Goal: Task Accomplishment & Management: Use online tool/utility

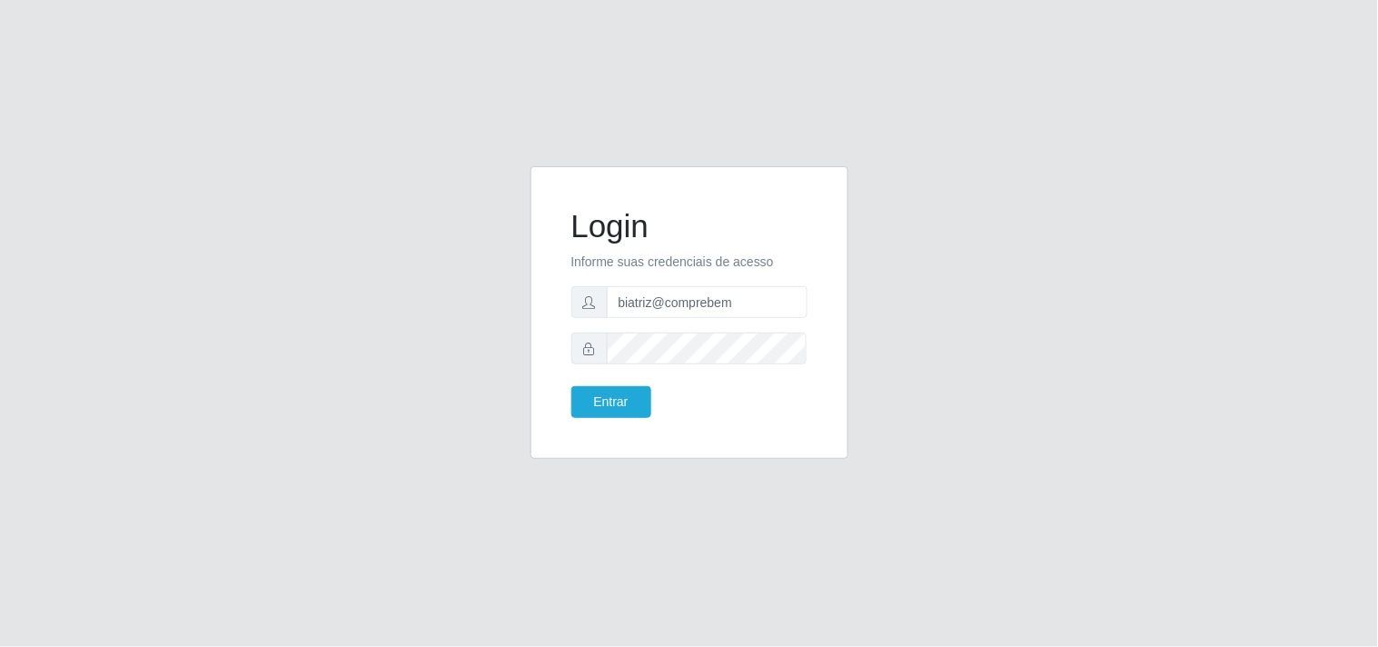
type input "biatriz@comprebem"
click at [571, 386] on button "Entrar" at bounding box center [611, 402] width 80 height 32
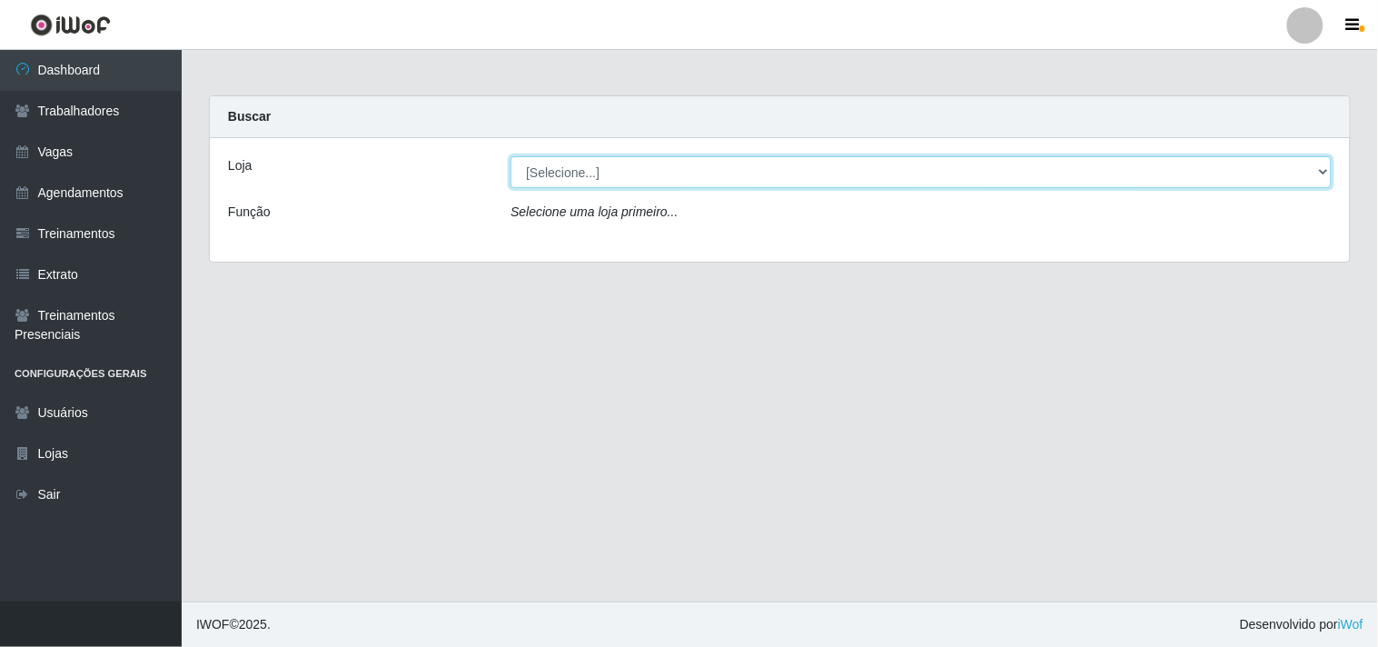
drag, startPoint x: 687, startPoint y: 170, endPoint x: 683, endPoint y: 182, distance: 12.4
click at [685, 174] on select "[Selecione...] Supermercado Compre Bem - Itabaiana" at bounding box center [921, 172] width 821 height 32
select select "264"
click at [511, 156] on select "[Selecione...] Supermercado Compre Bem - Itabaiana" at bounding box center [921, 172] width 821 height 32
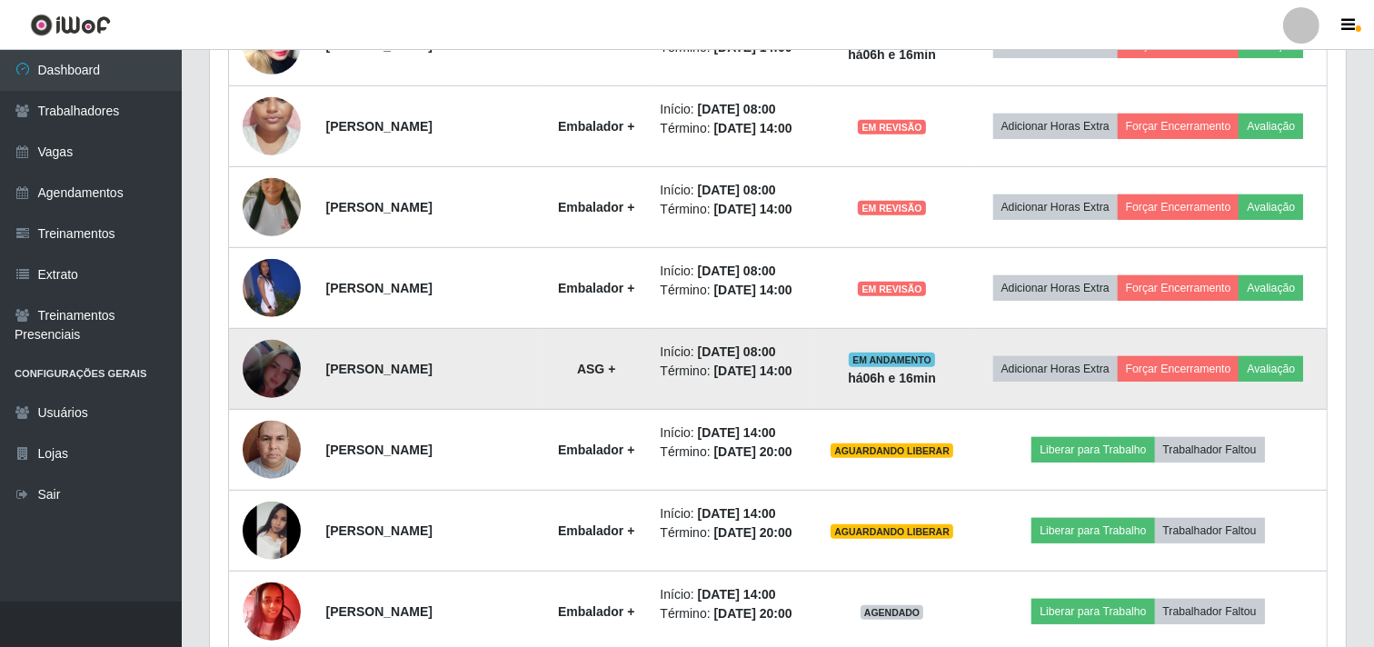
scroll to position [569, 0]
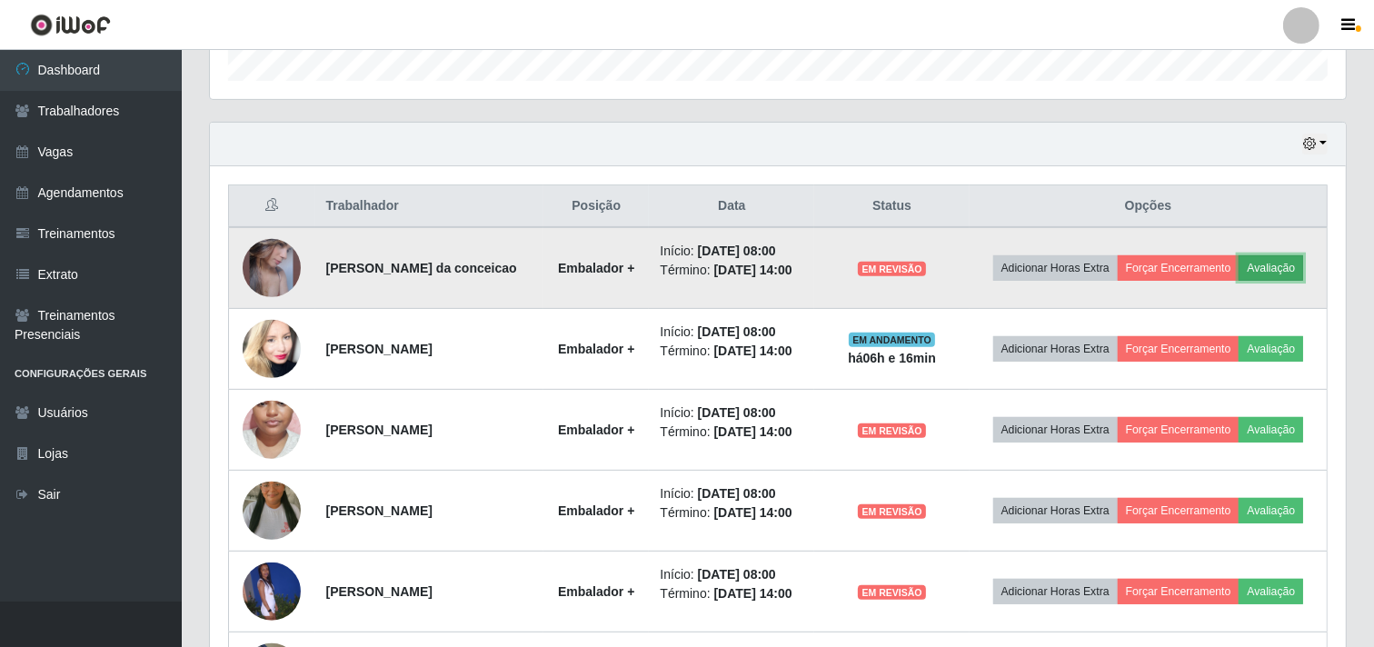
click at [1238, 281] on button "Avaliação" at bounding box center [1270, 267] width 64 height 25
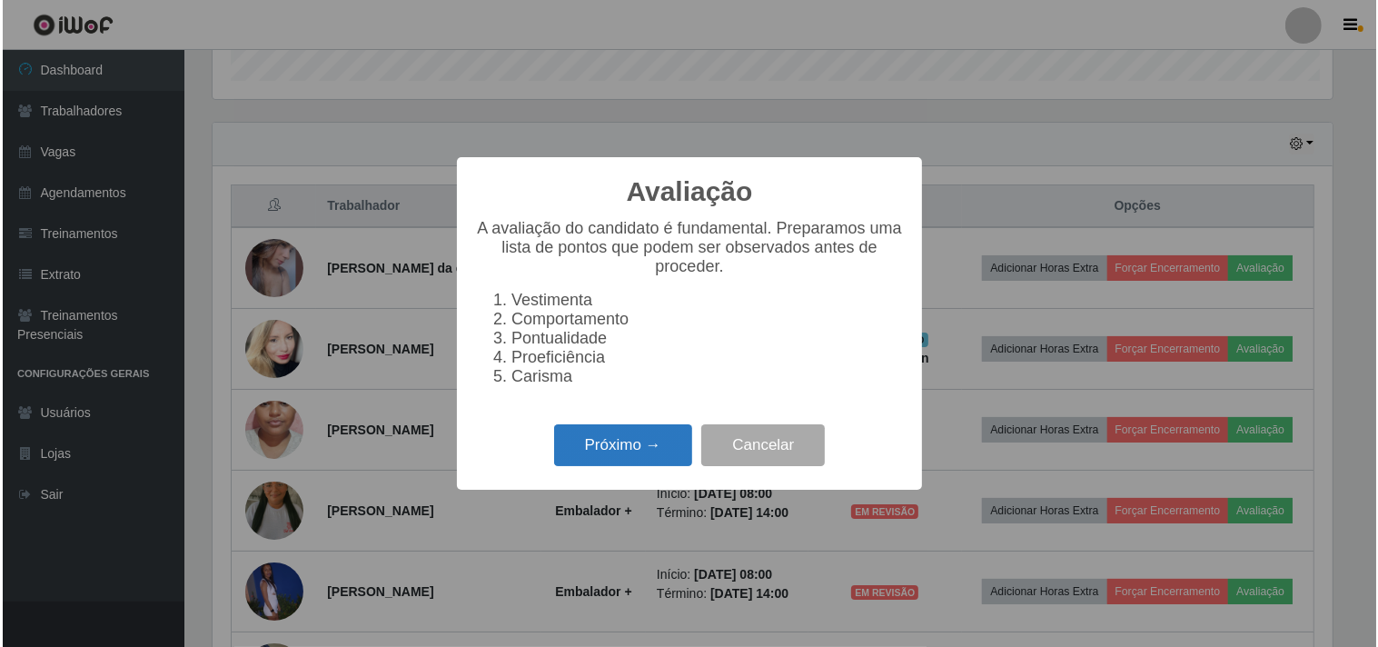
scroll to position [376, 1124]
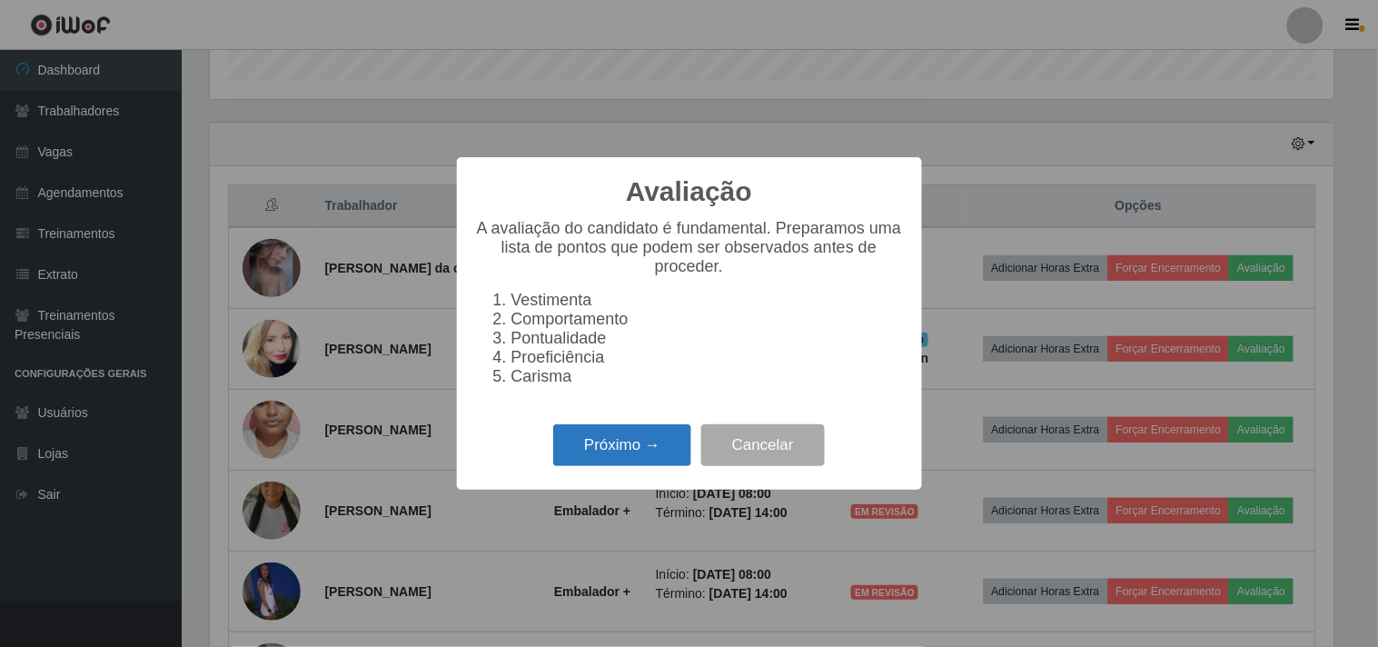
click at [586, 460] on button "Próximo →" at bounding box center [622, 445] width 138 height 43
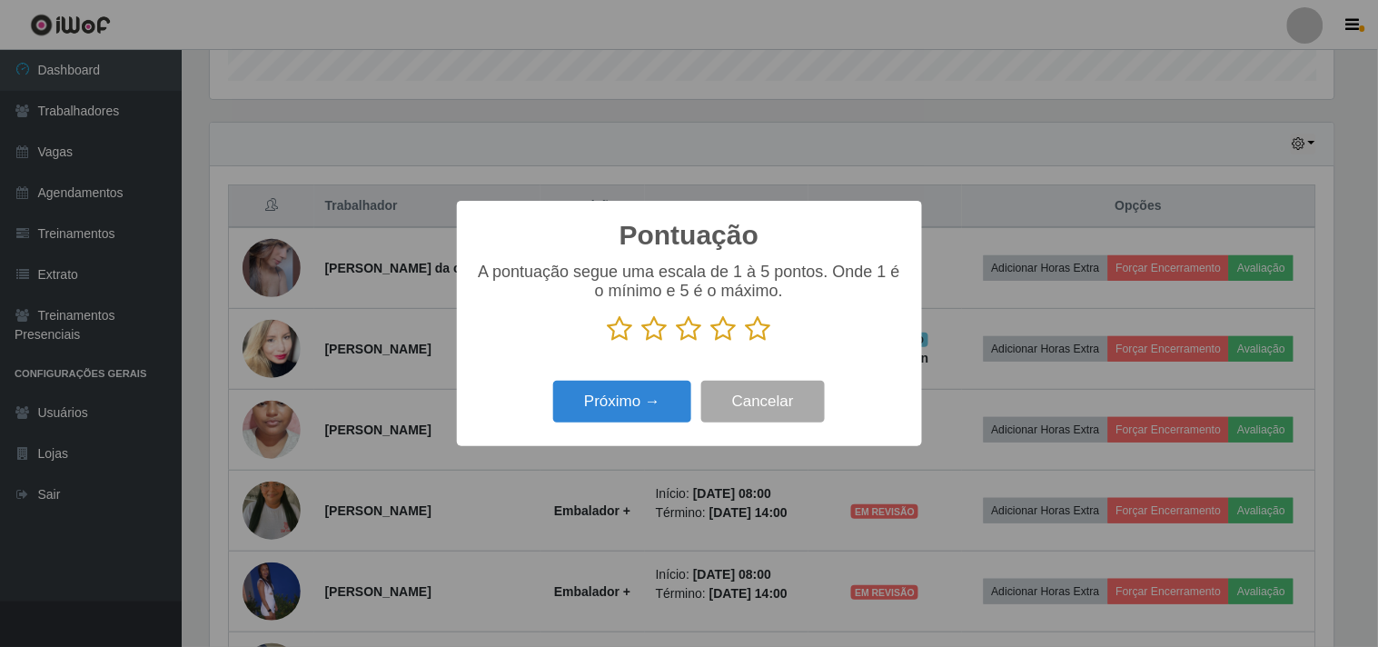
click at [724, 341] on icon at bounding box center [723, 328] width 25 height 27
click at [711, 342] on input "radio" at bounding box center [711, 342] width 0 height 0
click at [658, 386] on button "Próximo →" at bounding box center [622, 402] width 138 height 43
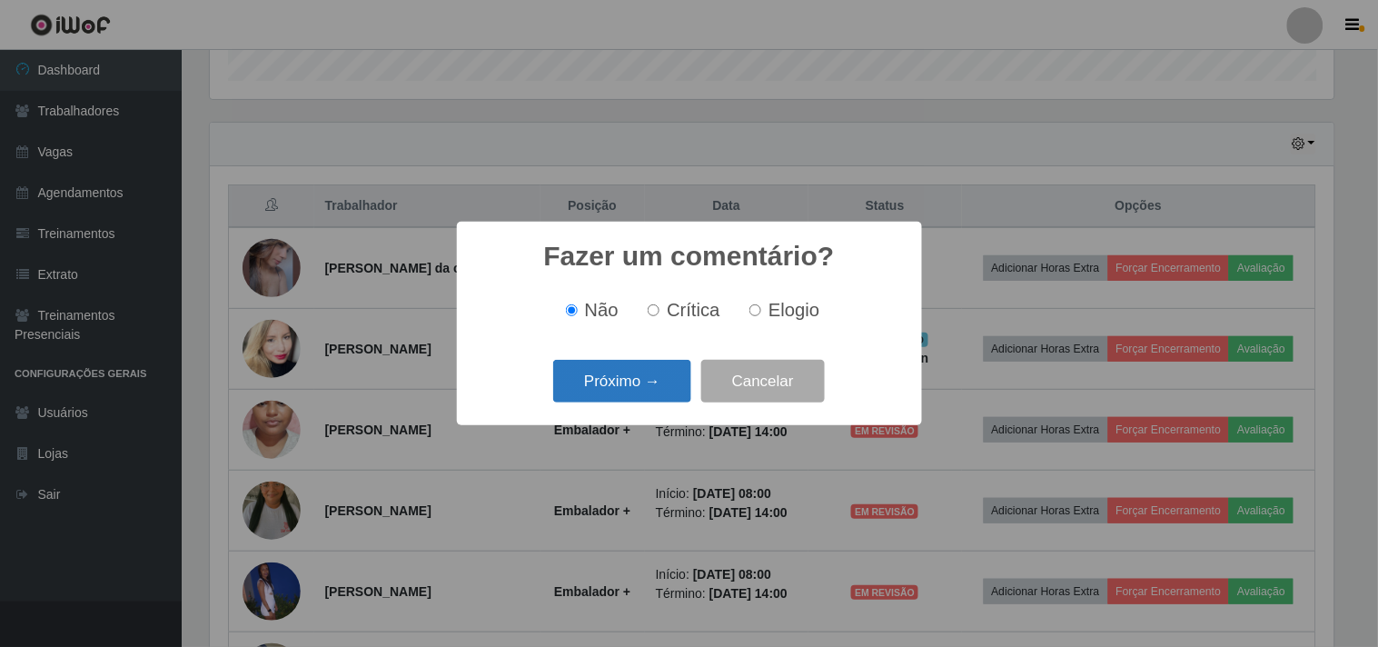
click at [651, 392] on button "Próximo →" at bounding box center [622, 381] width 138 height 43
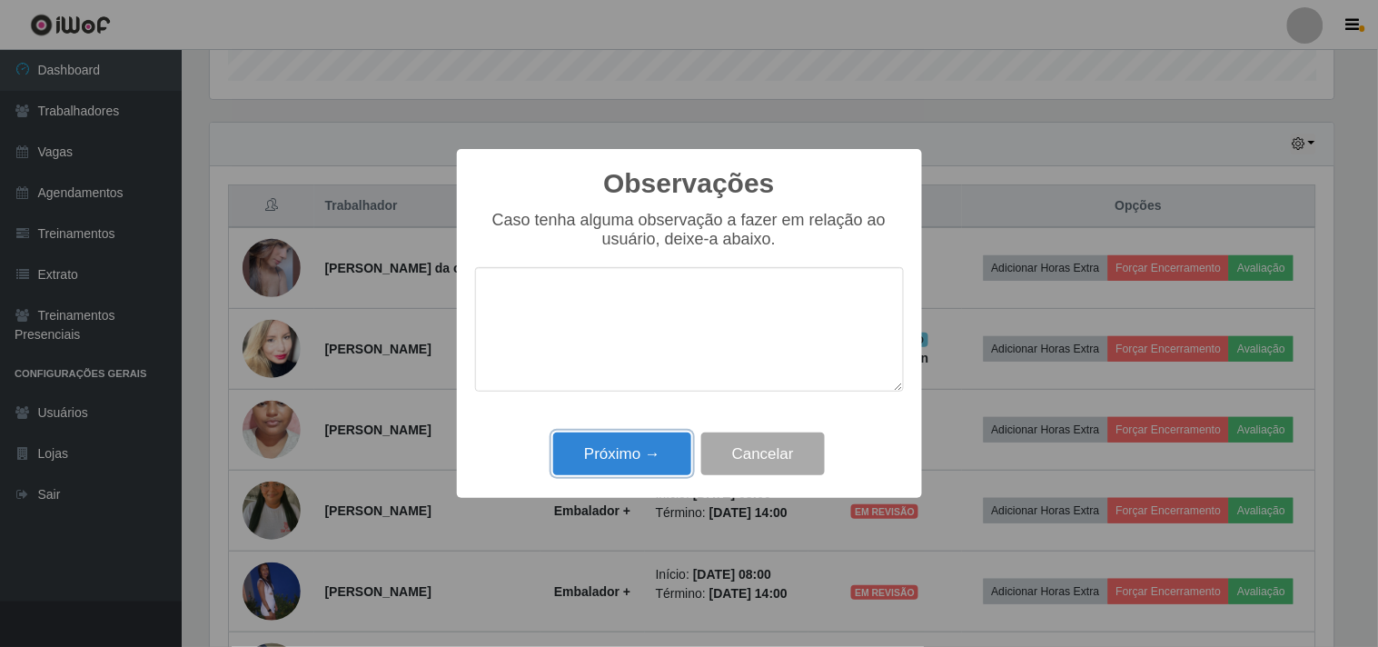
drag, startPoint x: 646, startPoint y: 447, endPoint x: 828, endPoint y: 458, distance: 182.9
click at [660, 451] on button "Próximo →" at bounding box center [622, 453] width 138 height 43
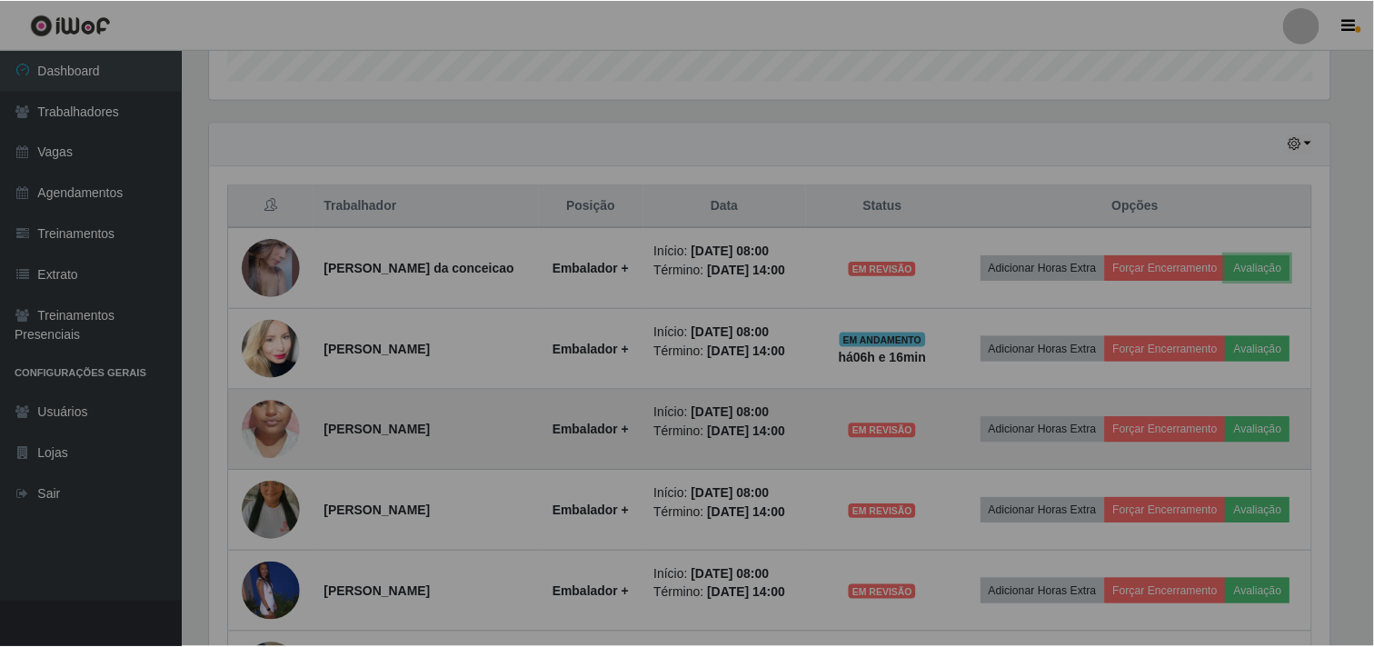
scroll to position [376, 1136]
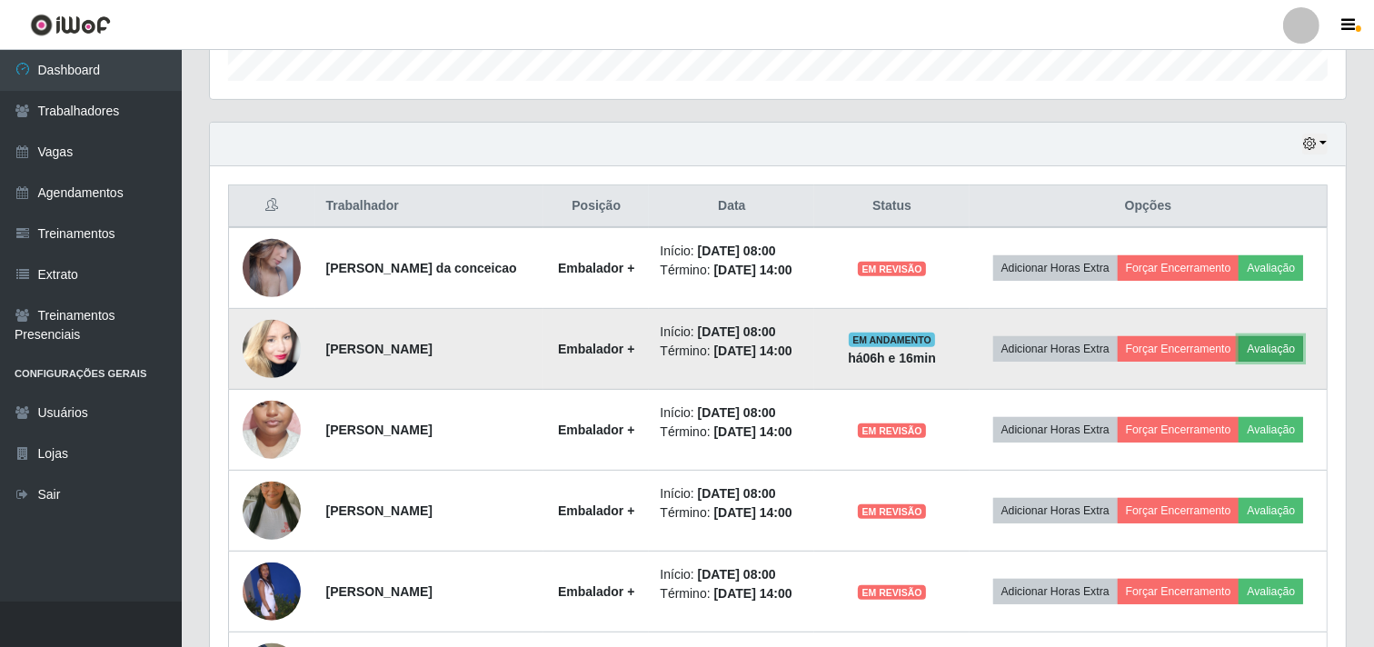
click at [1238, 362] on button "Avaliação" at bounding box center [1270, 348] width 64 height 25
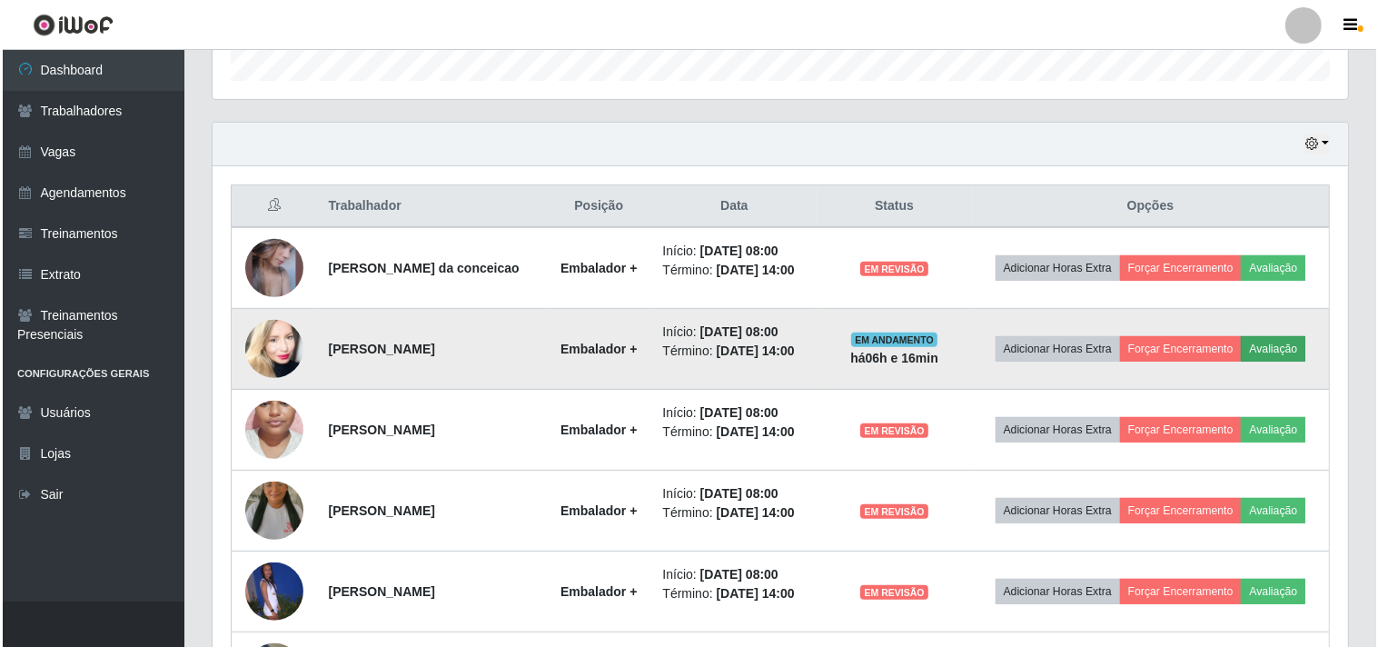
scroll to position [376, 1124]
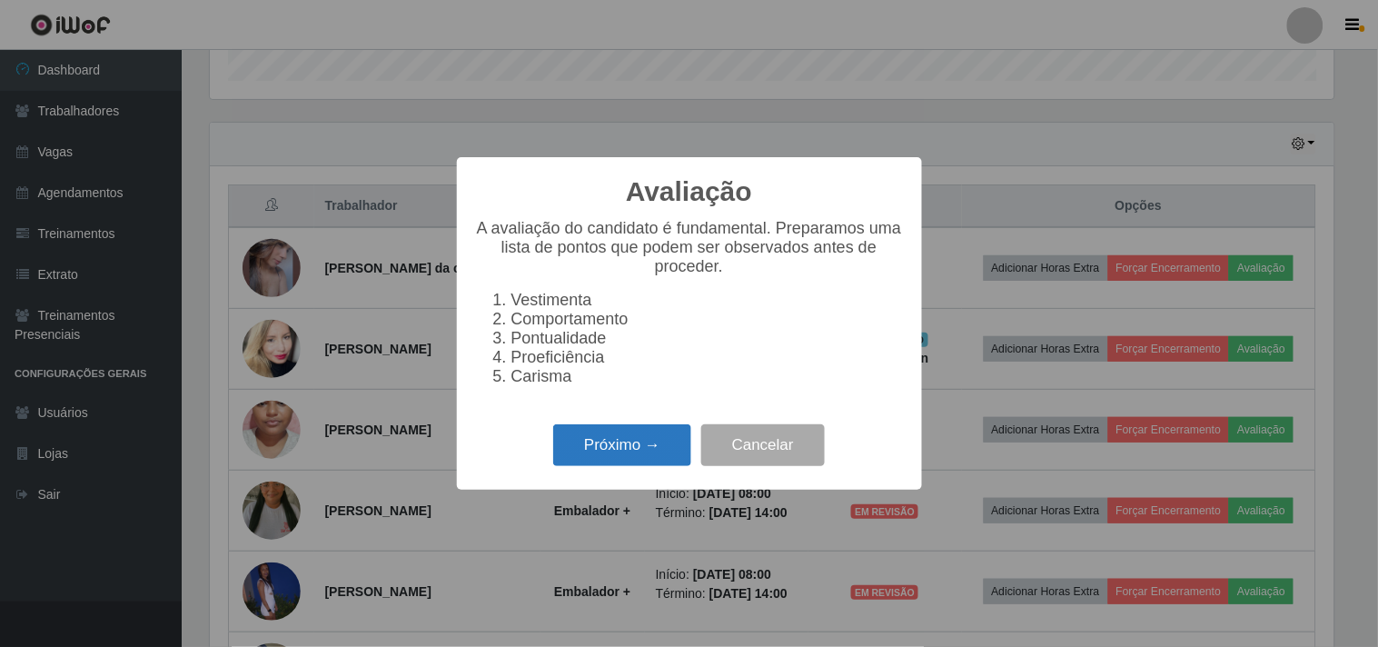
click at [630, 465] on button "Próximo →" at bounding box center [622, 445] width 138 height 43
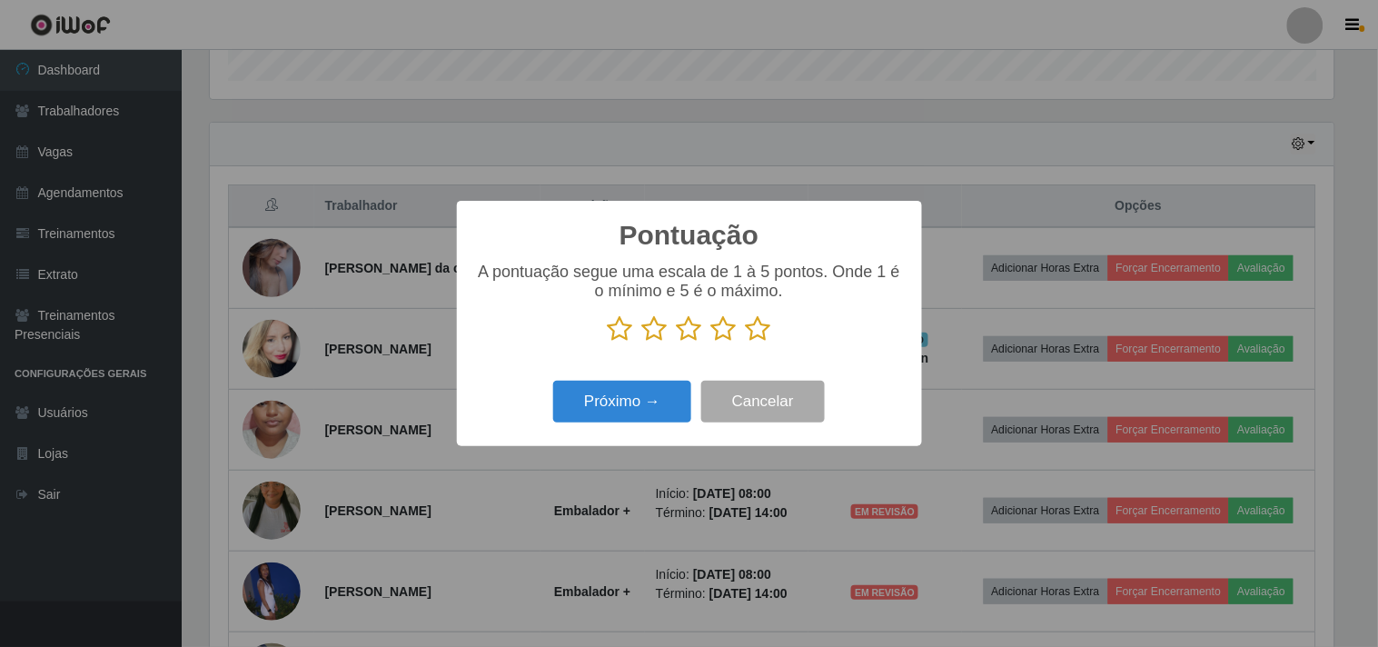
scroll to position [908028, 907280]
click at [731, 339] on icon at bounding box center [723, 328] width 25 height 27
click at [711, 342] on input "radio" at bounding box center [711, 342] width 0 height 0
click at [649, 414] on button "Próximo →" at bounding box center [622, 402] width 138 height 43
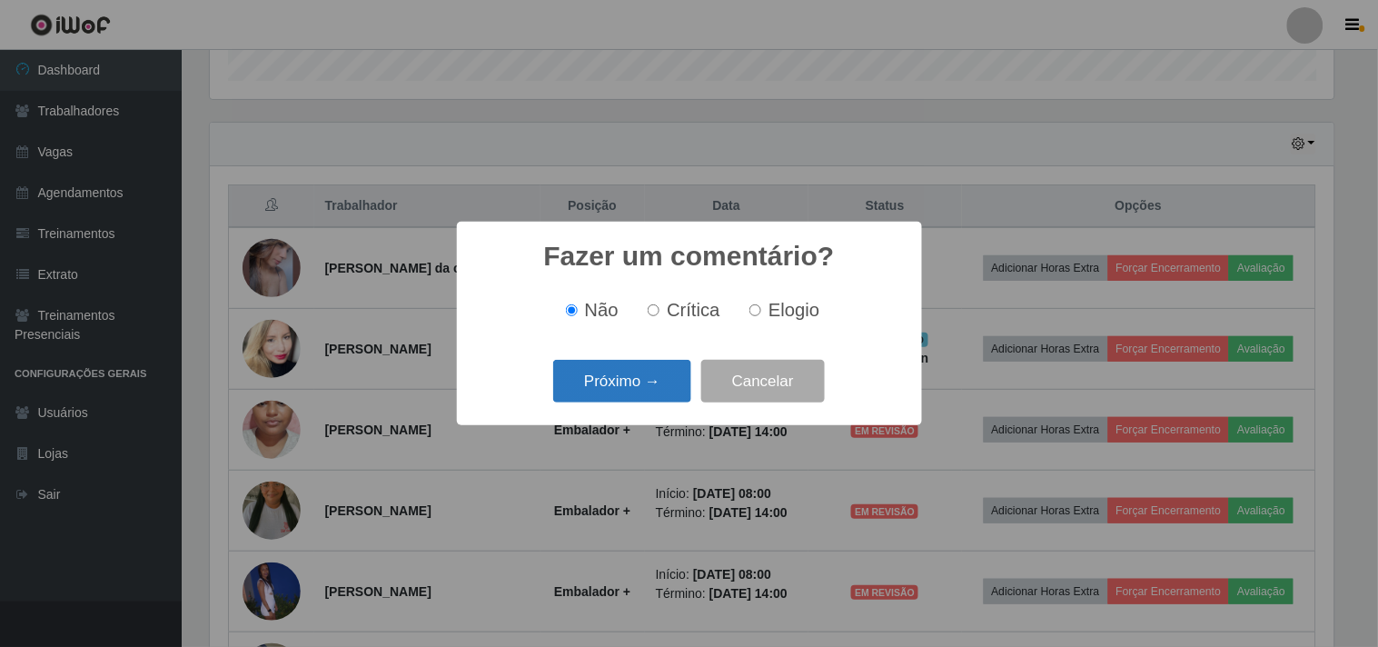
click at [645, 401] on button "Próximo →" at bounding box center [622, 381] width 138 height 43
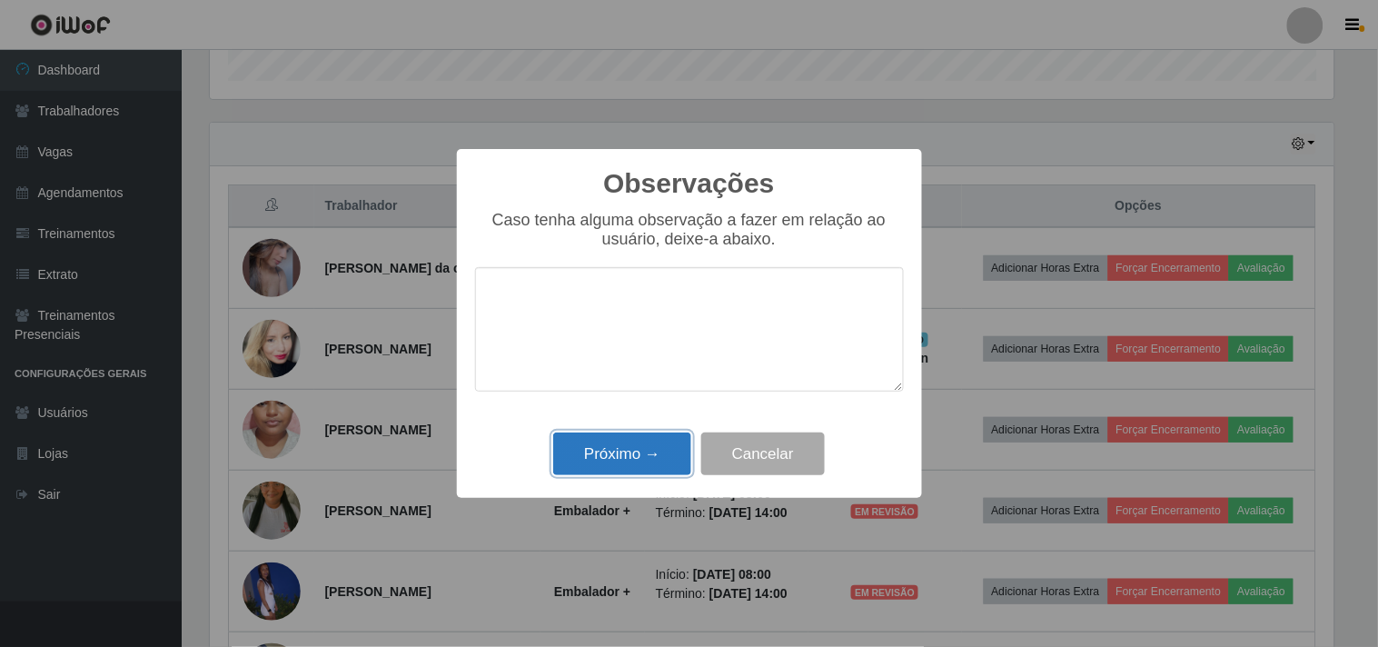
click at [633, 460] on button "Próximo →" at bounding box center [622, 453] width 138 height 43
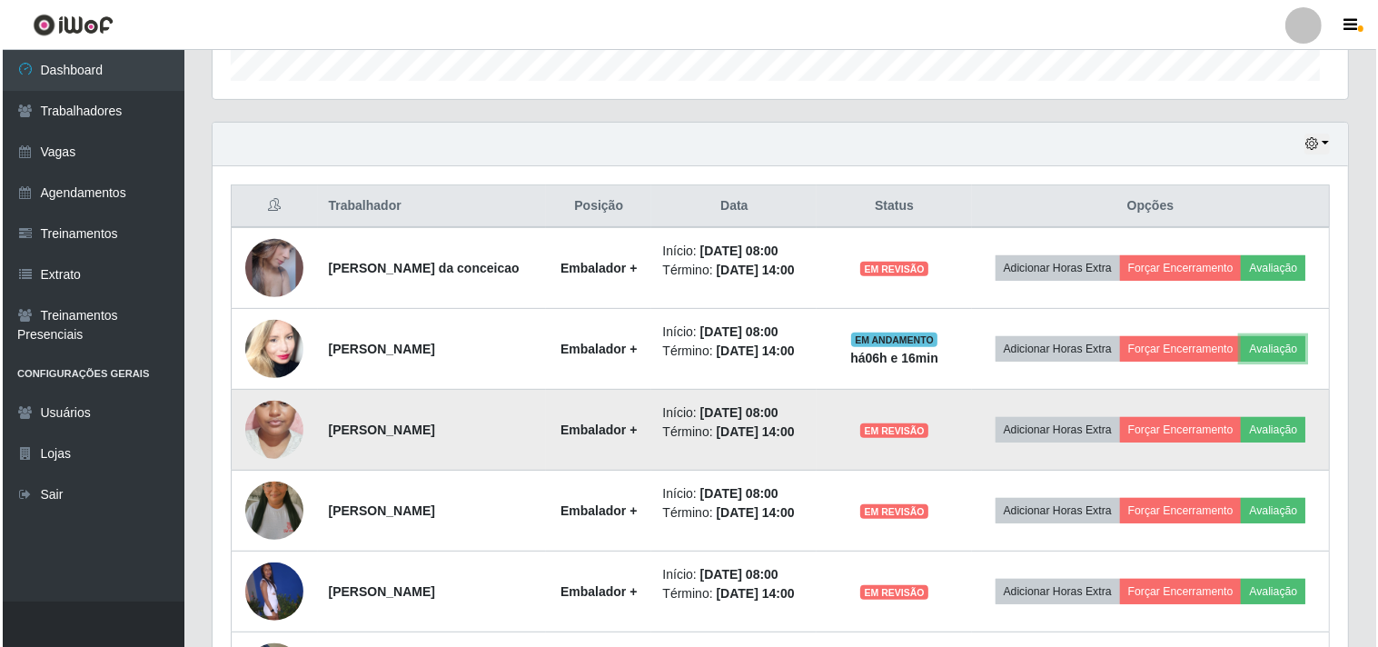
scroll to position [376, 1136]
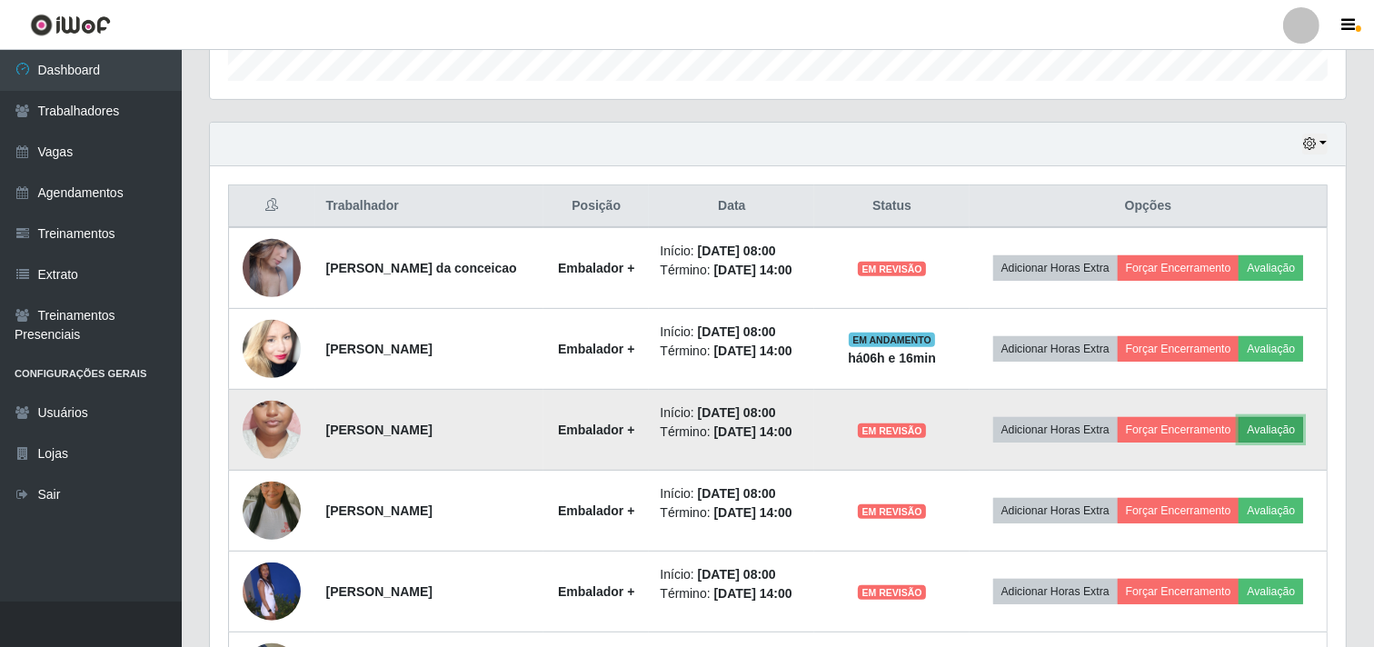
click at [1238, 442] on button "Avaliação" at bounding box center [1270, 429] width 64 height 25
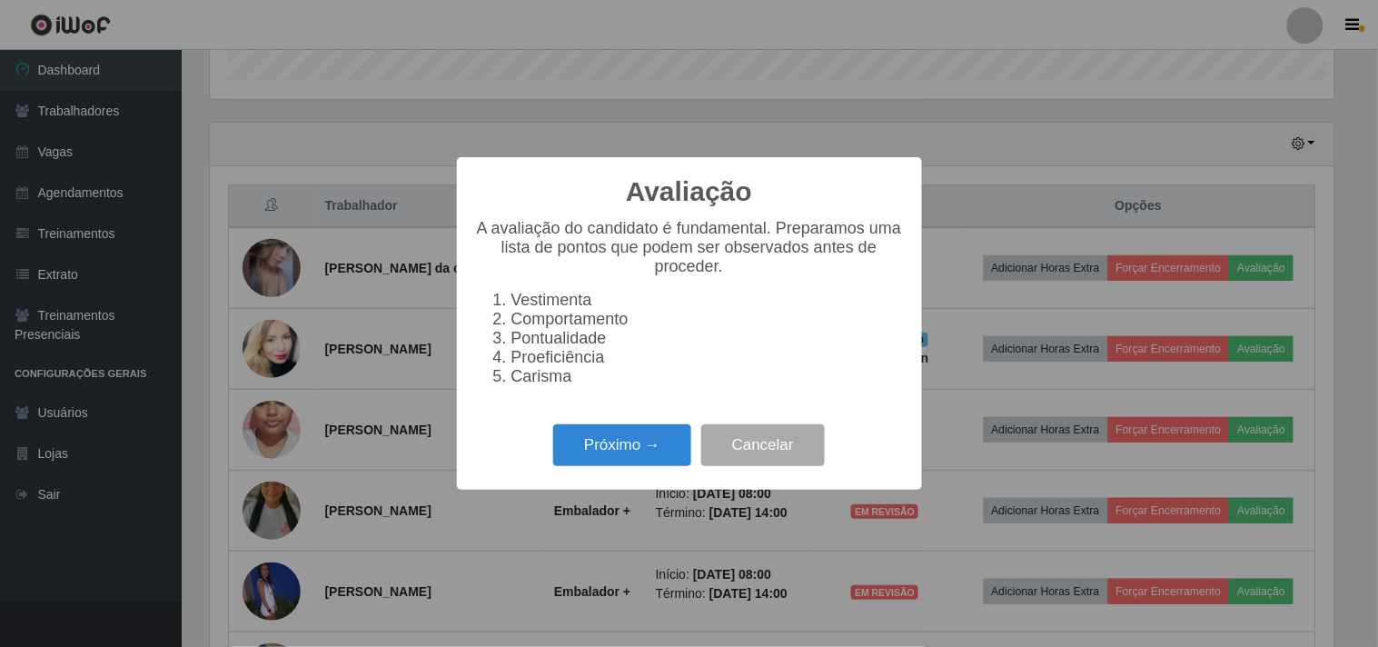
scroll to position [376, 1124]
click at [629, 460] on button "Próximo →" at bounding box center [622, 445] width 138 height 43
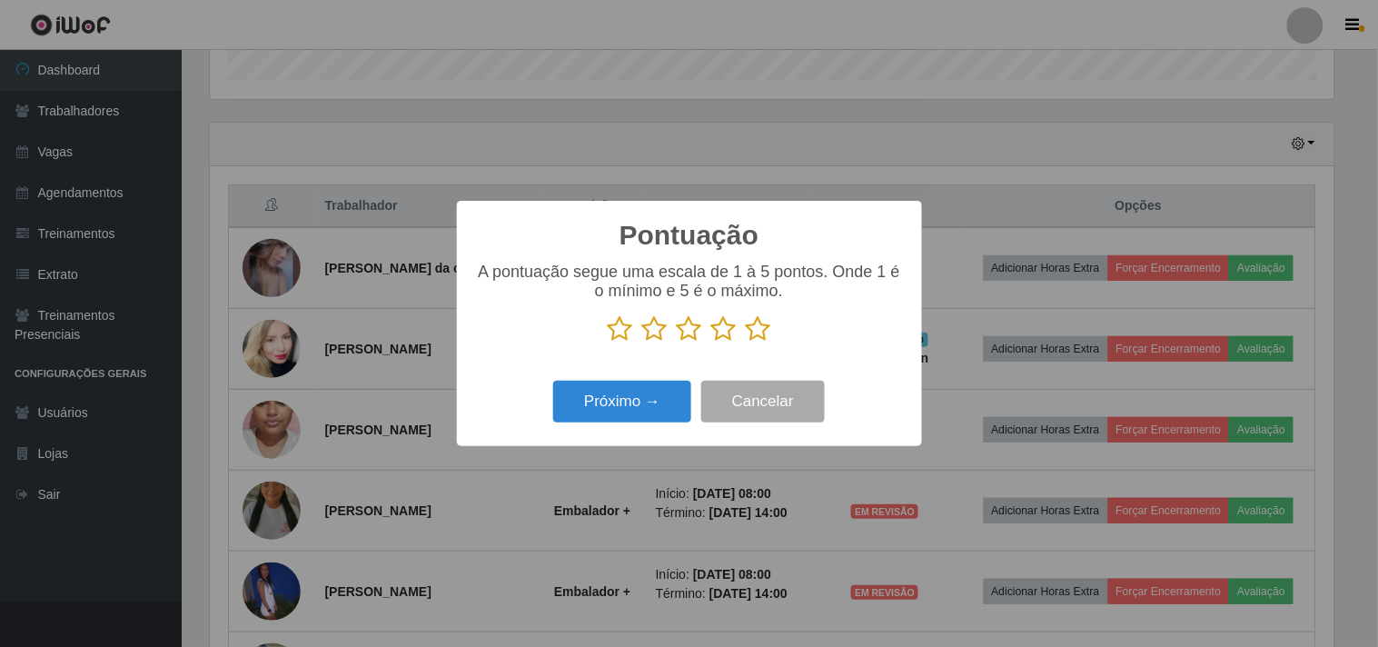
drag, startPoint x: 723, startPoint y: 324, endPoint x: 640, endPoint y: 379, distance: 99.0
click at [715, 336] on icon at bounding box center [723, 328] width 25 height 27
click at [711, 342] on input "radio" at bounding box center [711, 342] width 0 height 0
click at [620, 393] on button "Próximo →" at bounding box center [622, 402] width 138 height 43
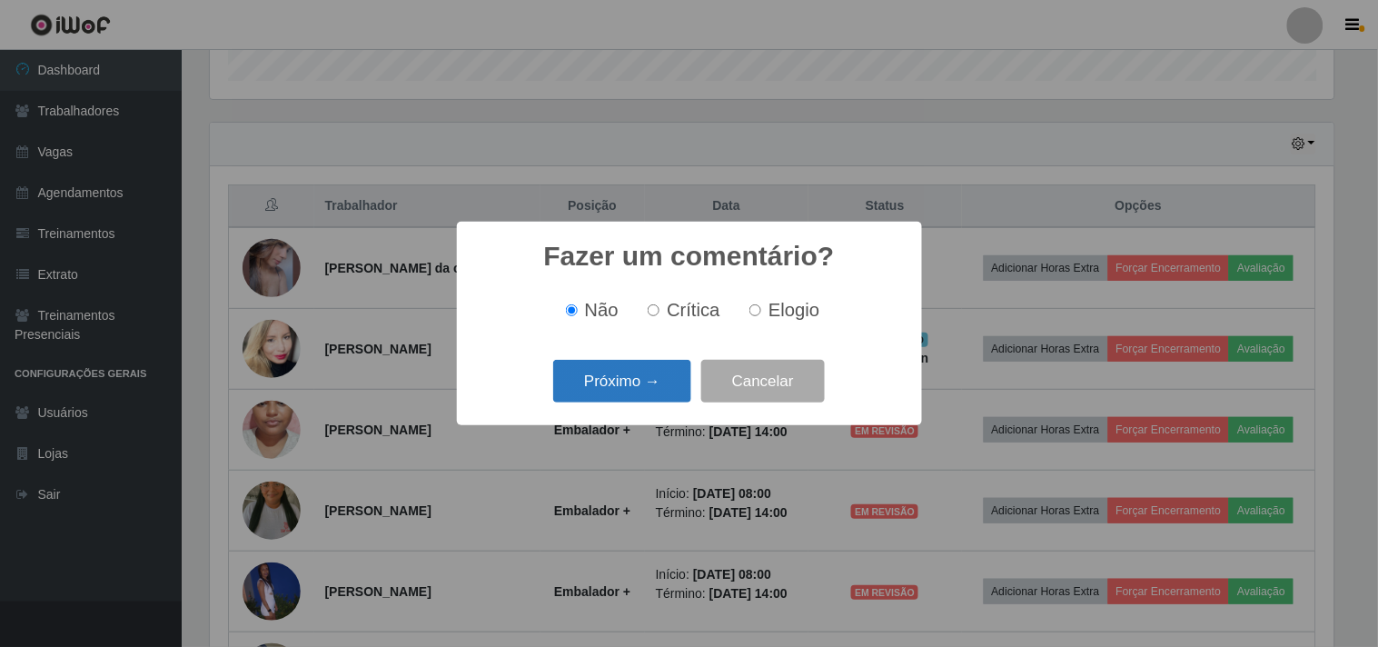
click at [622, 394] on button "Próximo →" at bounding box center [622, 381] width 138 height 43
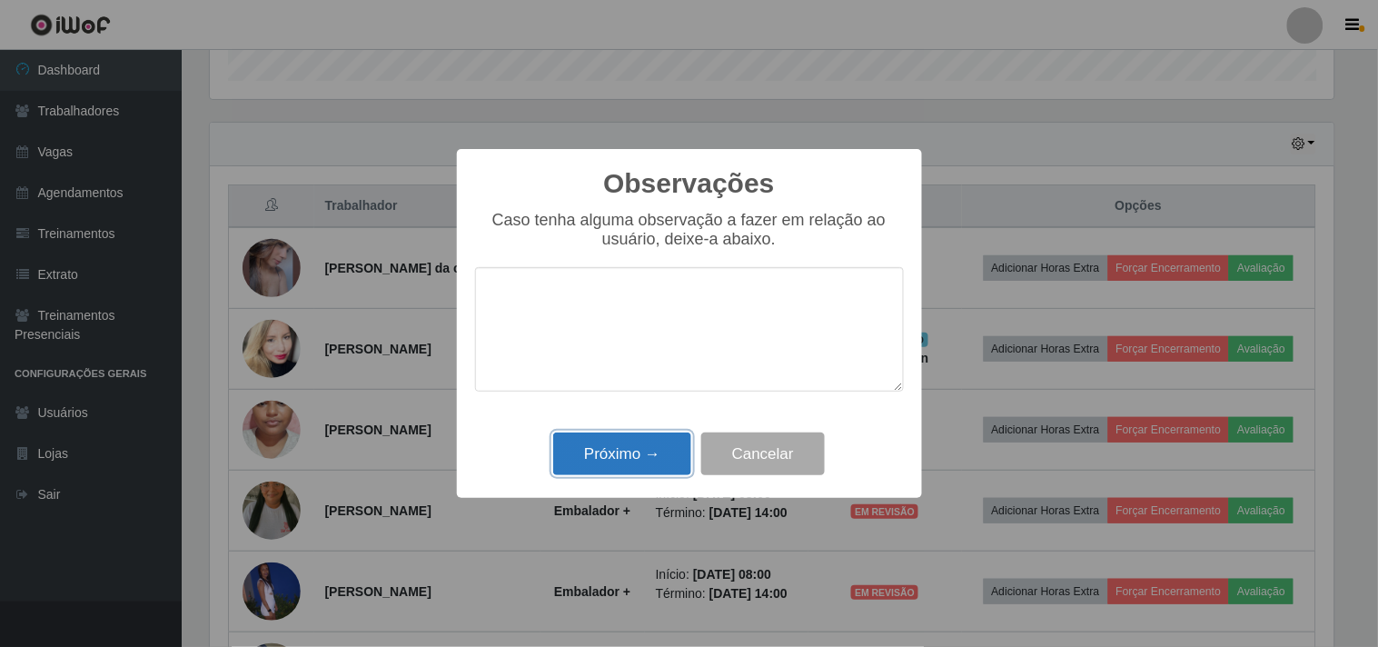
drag, startPoint x: 631, startPoint y: 457, endPoint x: 949, endPoint y: 503, distance: 321.3
click at [633, 457] on button "Próximo →" at bounding box center [622, 453] width 138 height 43
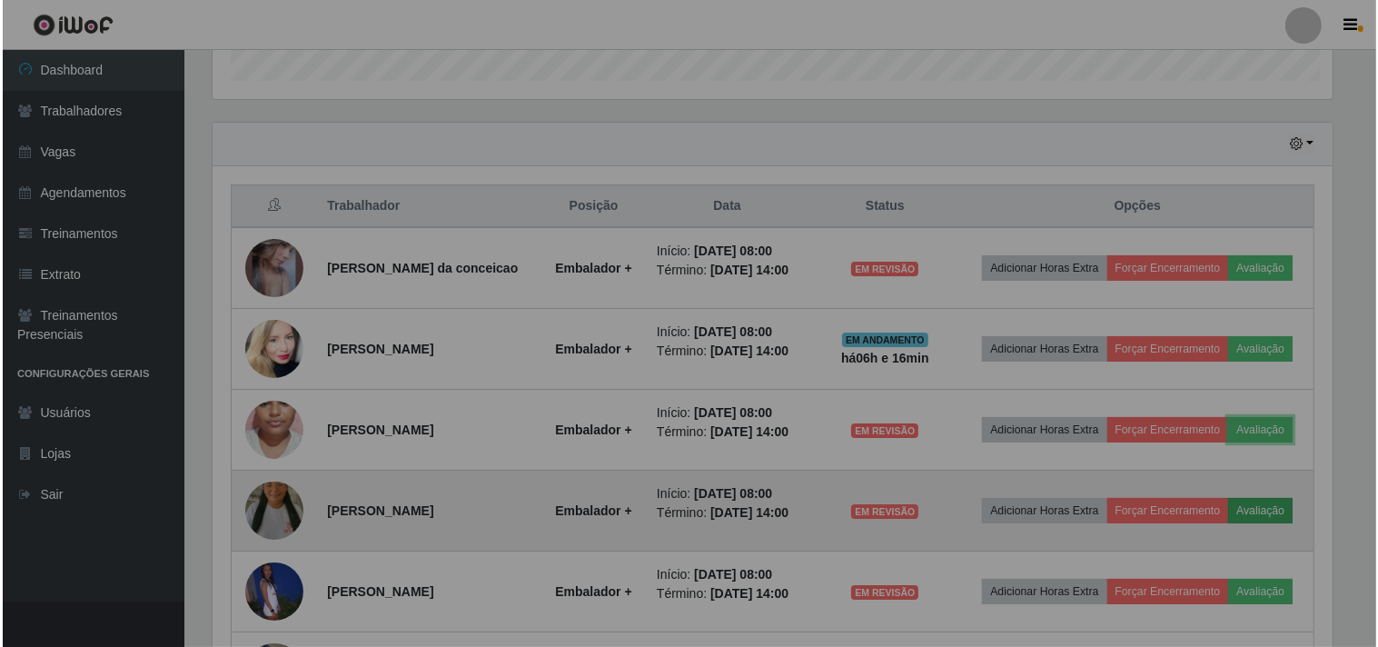
scroll to position [376, 1136]
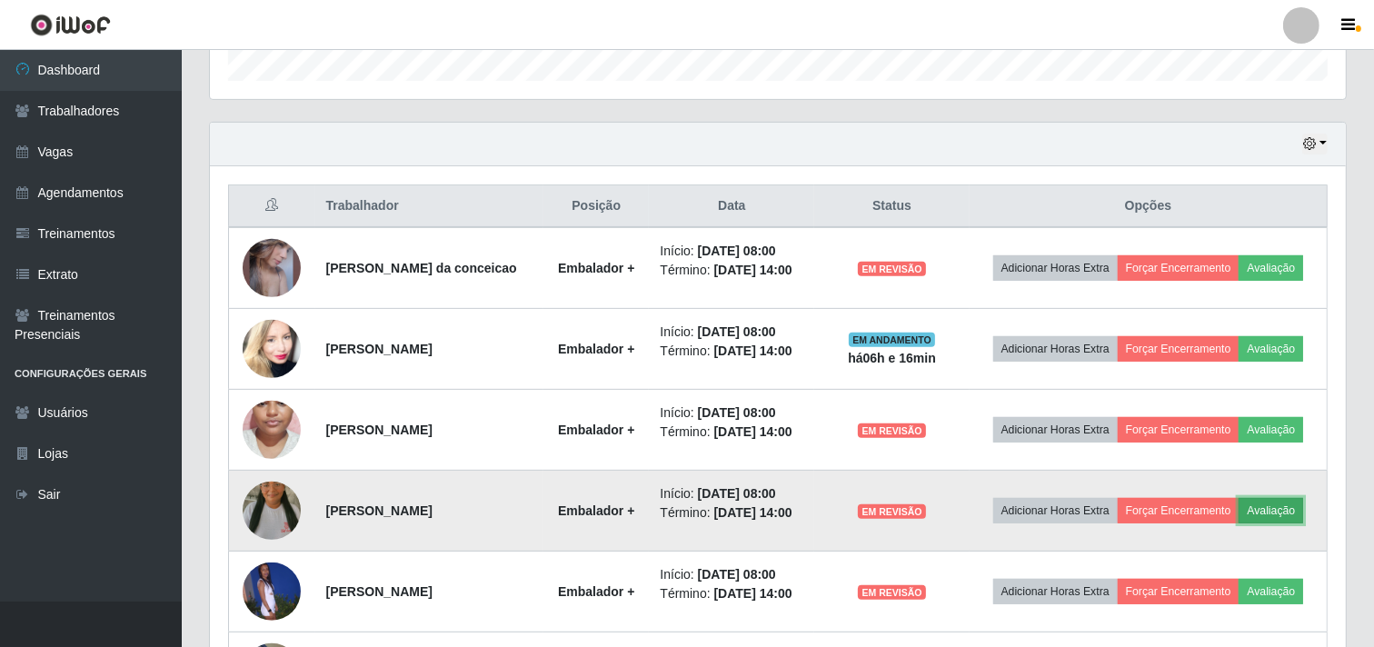
click at [1238, 523] on button "Avaliação" at bounding box center [1270, 510] width 64 height 25
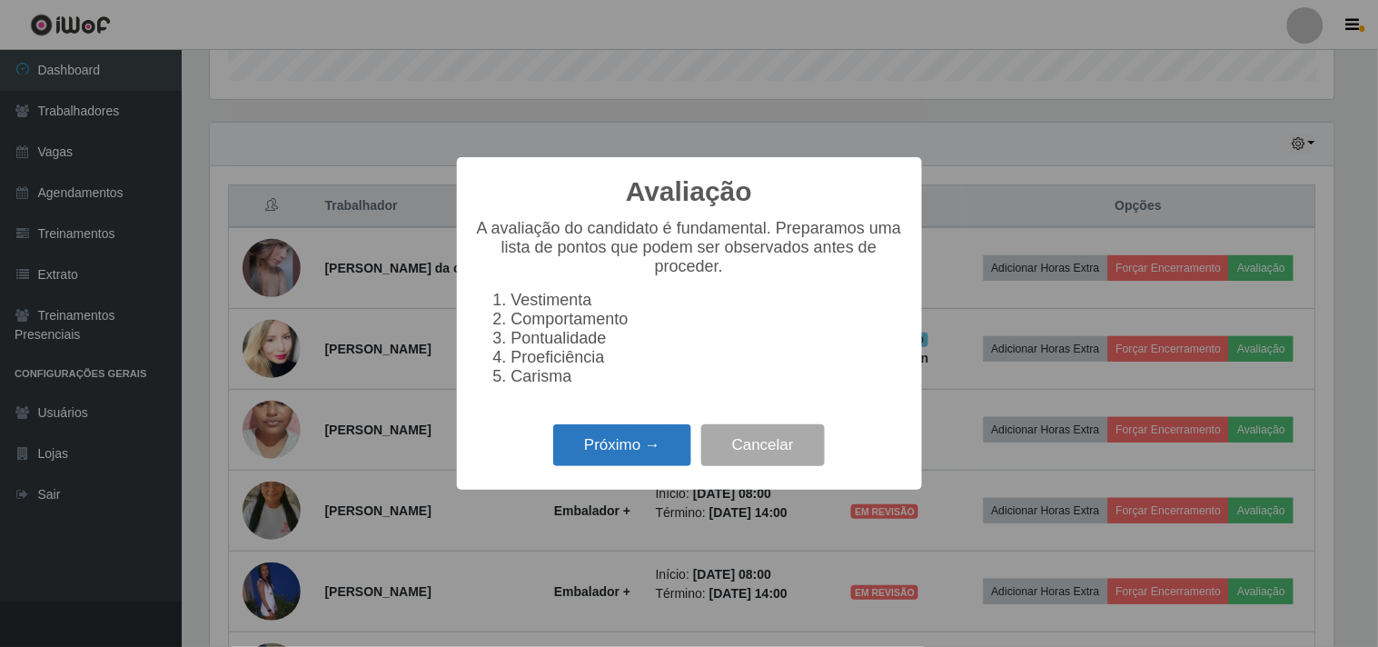
click at [615, 448] on button "Próximo →" at bounding box center [622, 445] width 138 height 43
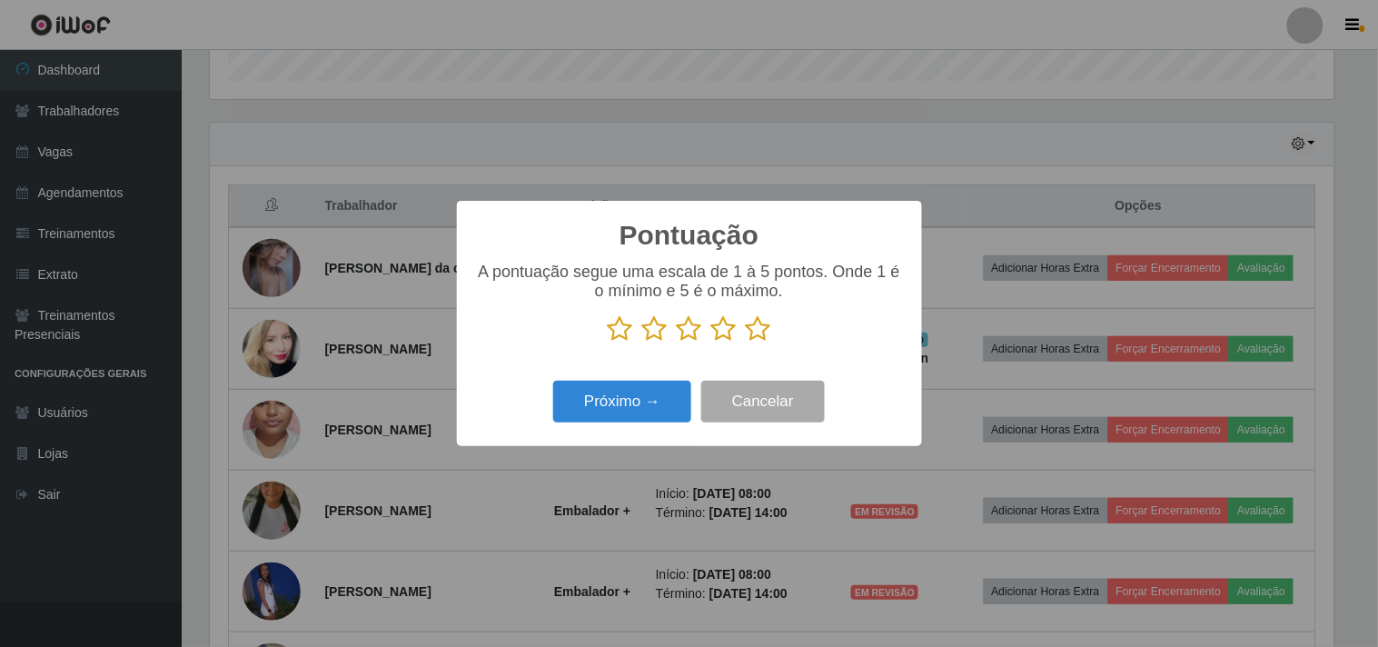
scroll to position [908028, 907280]
click at [720, 342] on icon at bounding box center [723, 328] width 25 height 27
click at [711, 342] on input "radio" at bounding box center [711, 342] width 0 height 0
click at [650, 398] on button "Próximo →" at bounding box center [622, 402] width 138 height 43
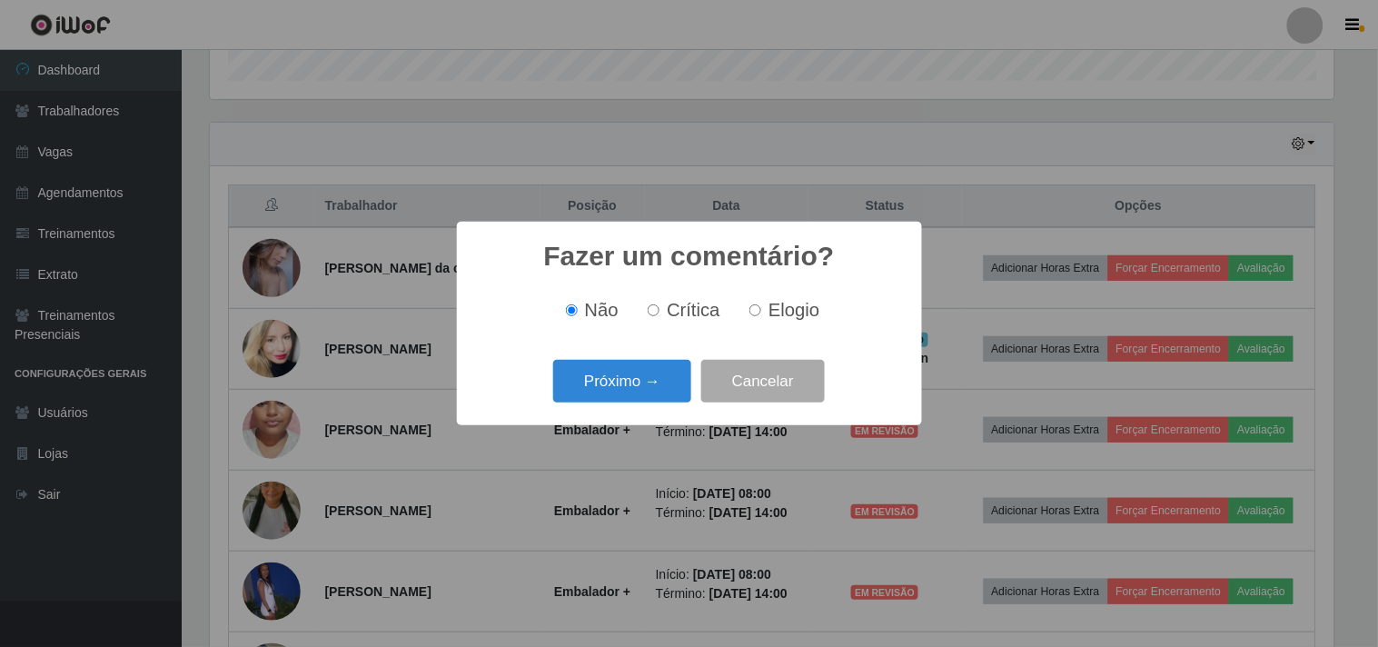
click at [650, 398] on button "Próximo →" at bounding box center [622, 381] width 138 height 43
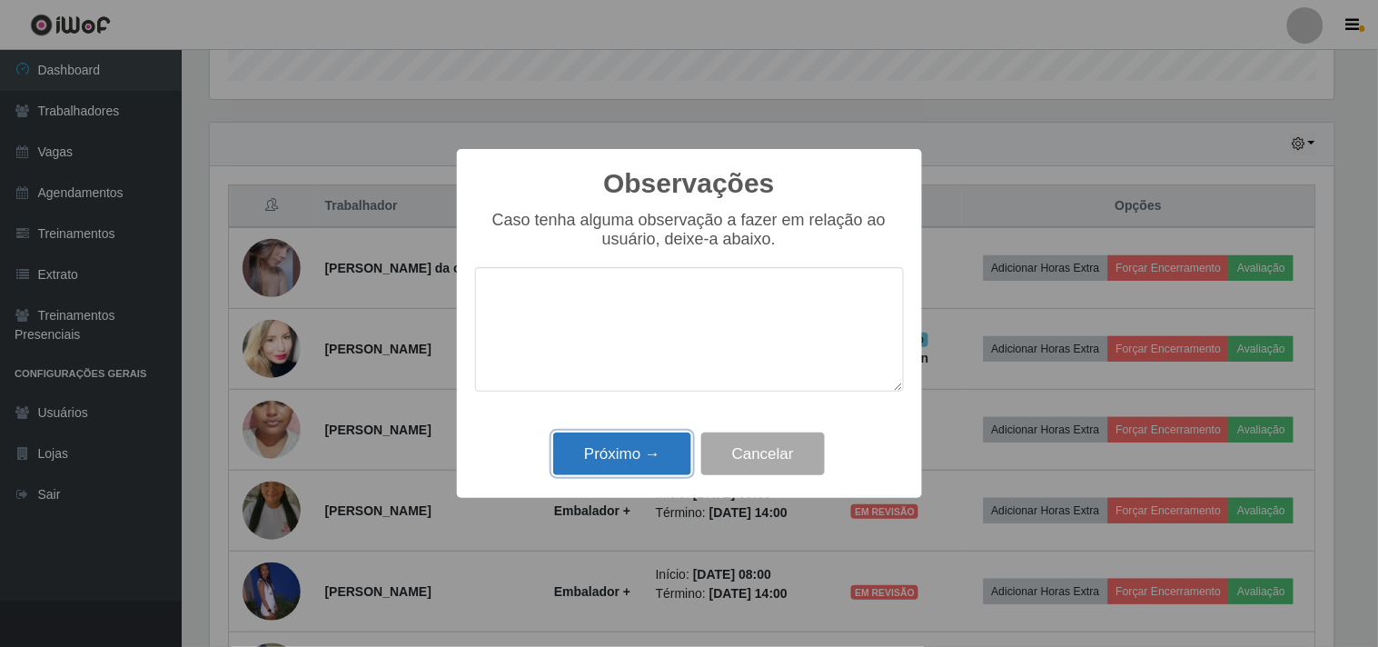
click at [625, 450] on button "Próximo →" at bounding box center [622, 453] width 138 height 43
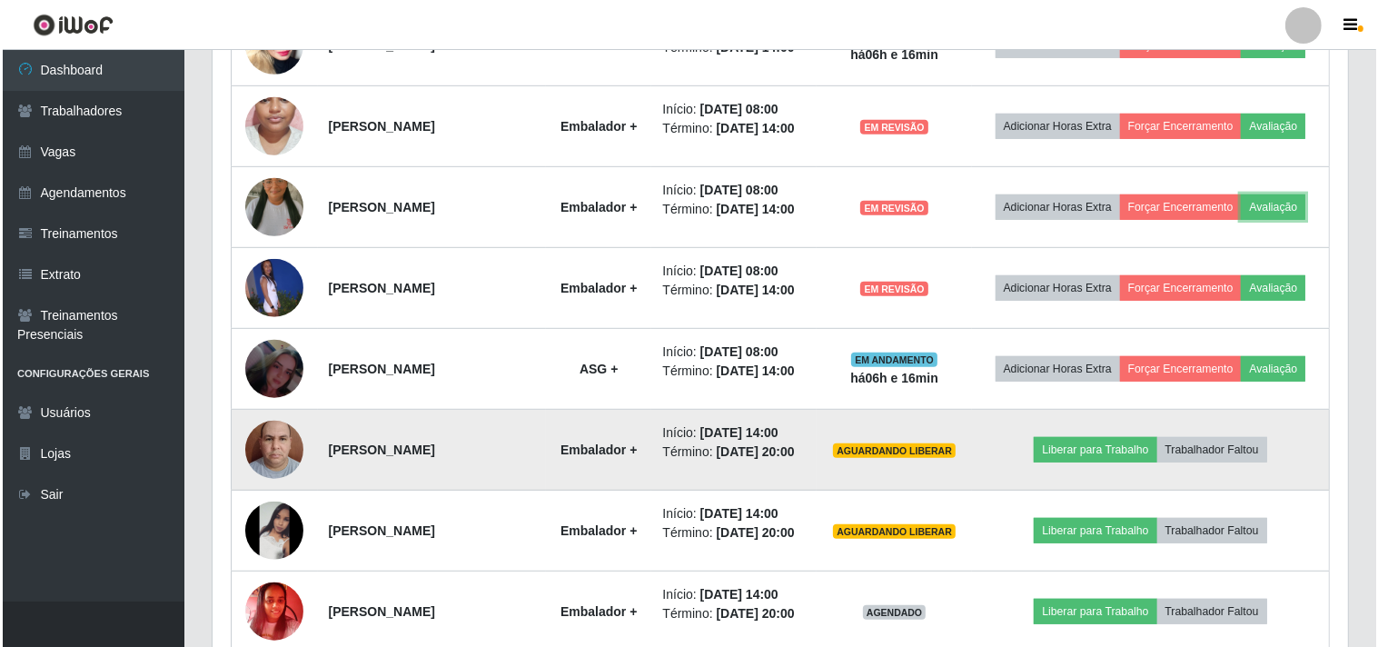
scroll to position [973, 0]
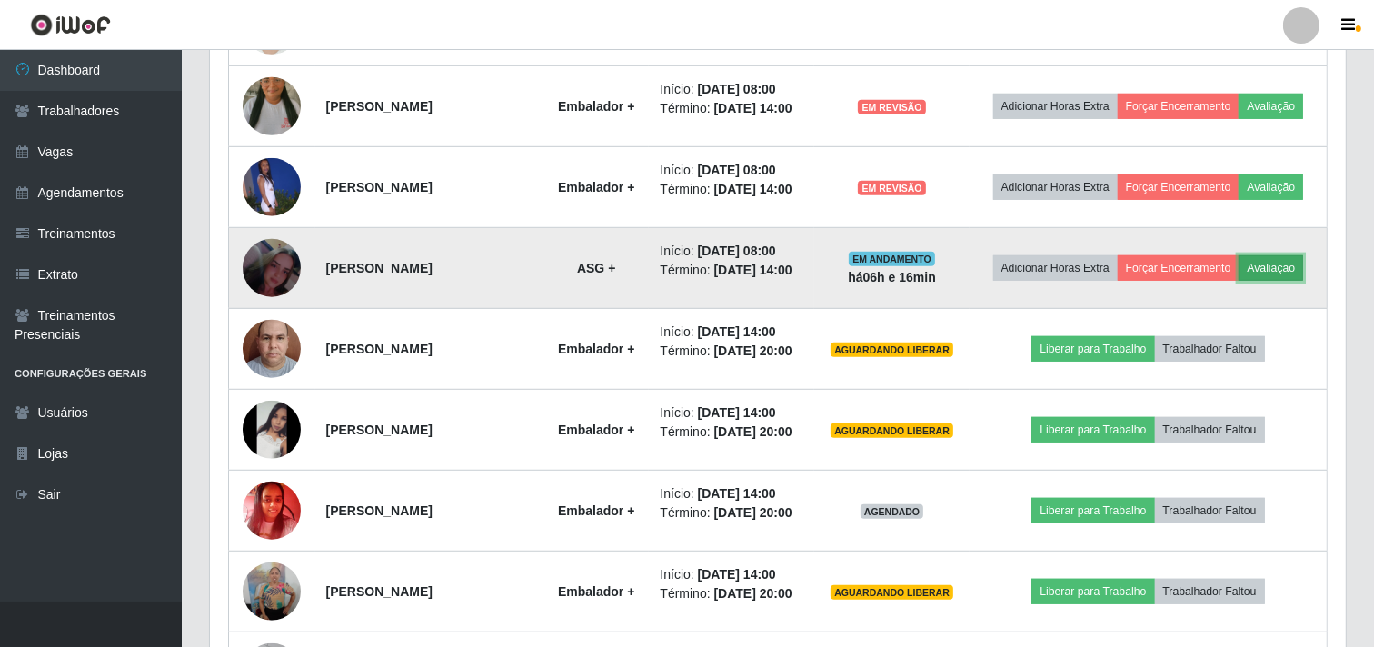
click at [1238, 281] on button "Avaliação" at bounding box center [1270, 267] width 64 height 25
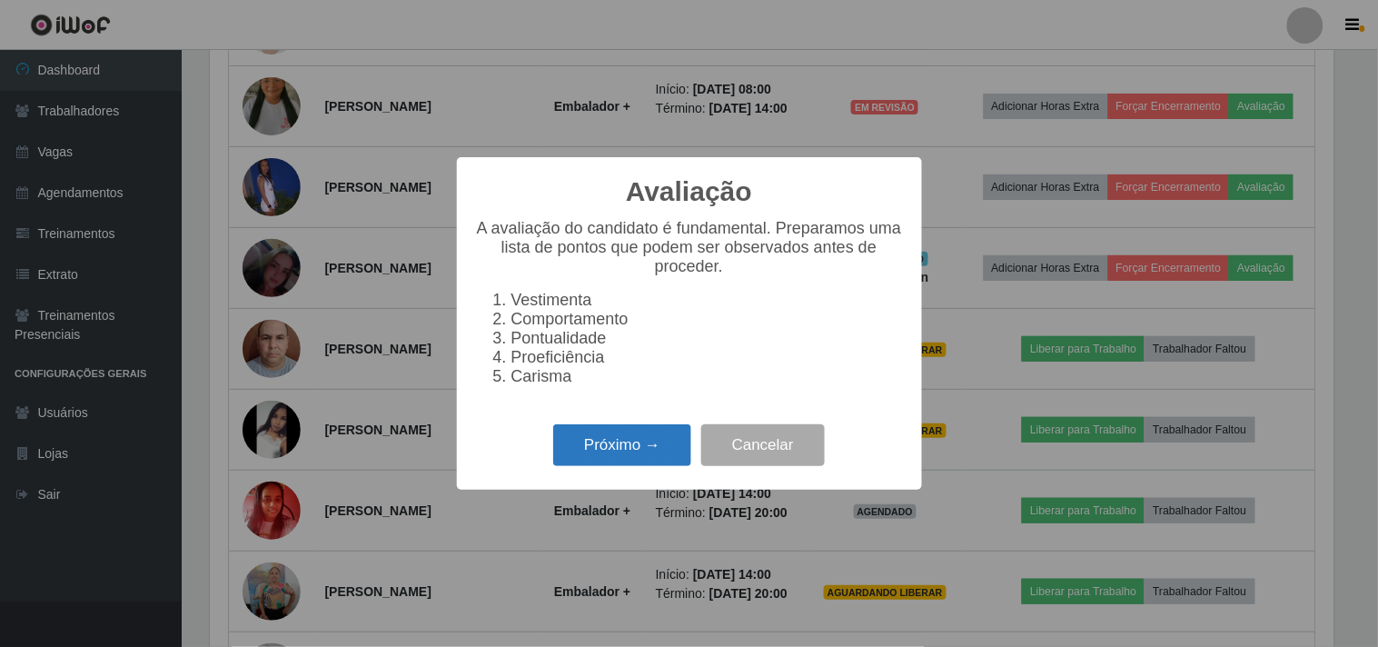
click at [636, 454] on button "Próximo →" at bounding box center [622, 445] width 138 height 43
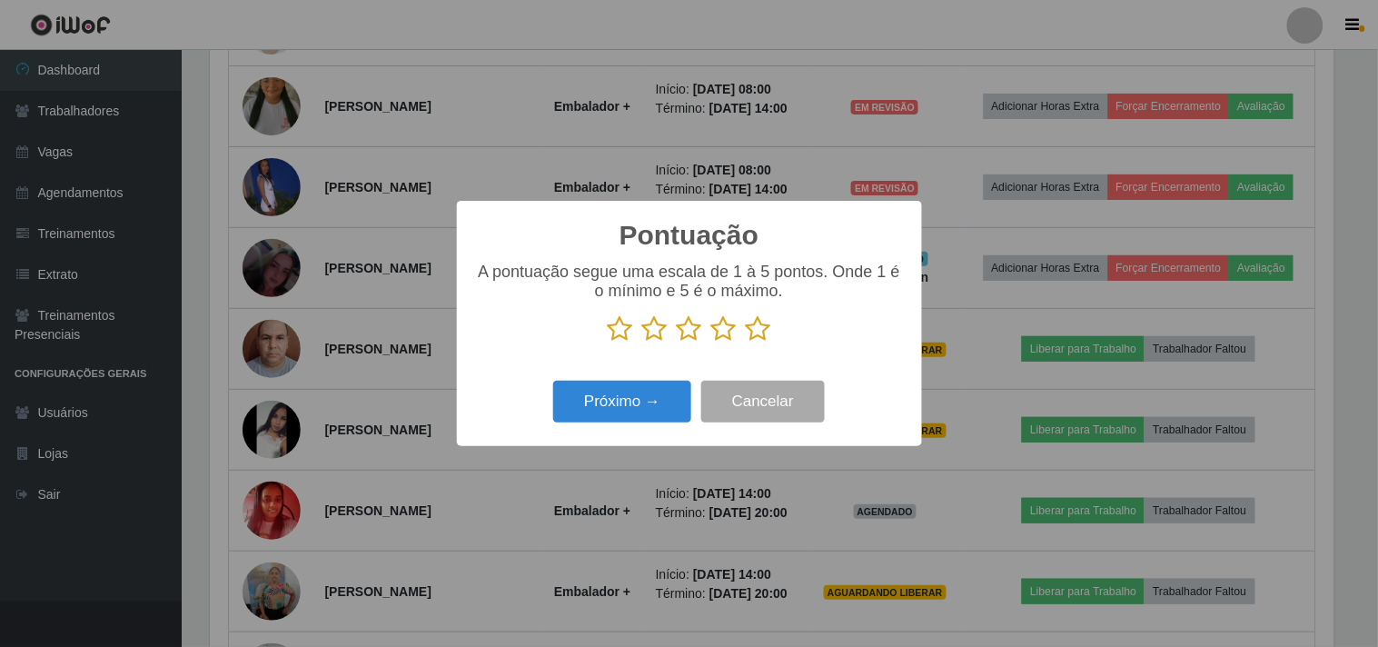
click at [727, 338] on icon at bounding box center [723, 328] width 25 height 27
click at [711, 342] on input "radio" at bounding box center [711, 342] width 0 height 0
drag, startPoint x: 640, startPoint y: 377, endPoint x: 609, endPoint y: 397, distance: 37.6
click at [634, 382] on div "Próximo → Cancelar" at bounding box center [689, 401] width 429 height 52
click at [609, 397] on button "Próximo →" at bounding box center [622, 402] width 138 height 43
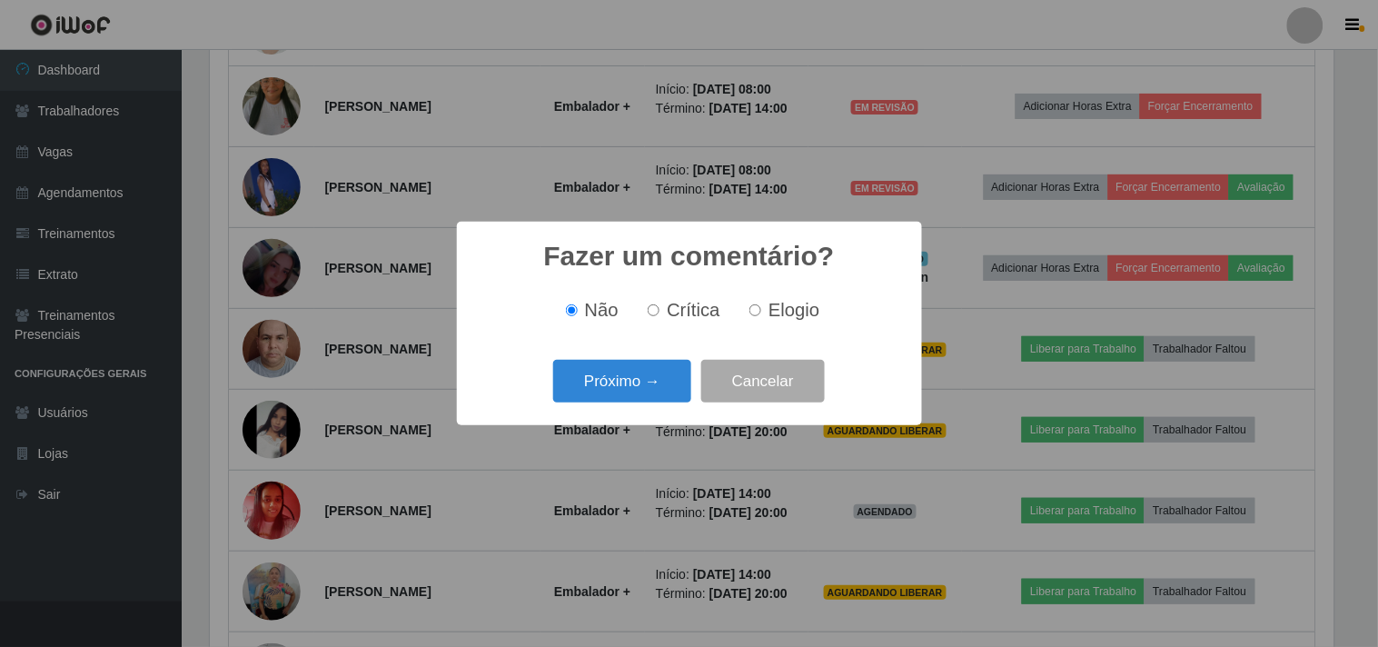
drag, startPoint x: 609, startPoint y: 397, endPoint x: 613, endPoint y: 382, distance: 15.2
click at [613, 382] on button "Próximo →" at bounding box center [622, 381] width 138 height 43
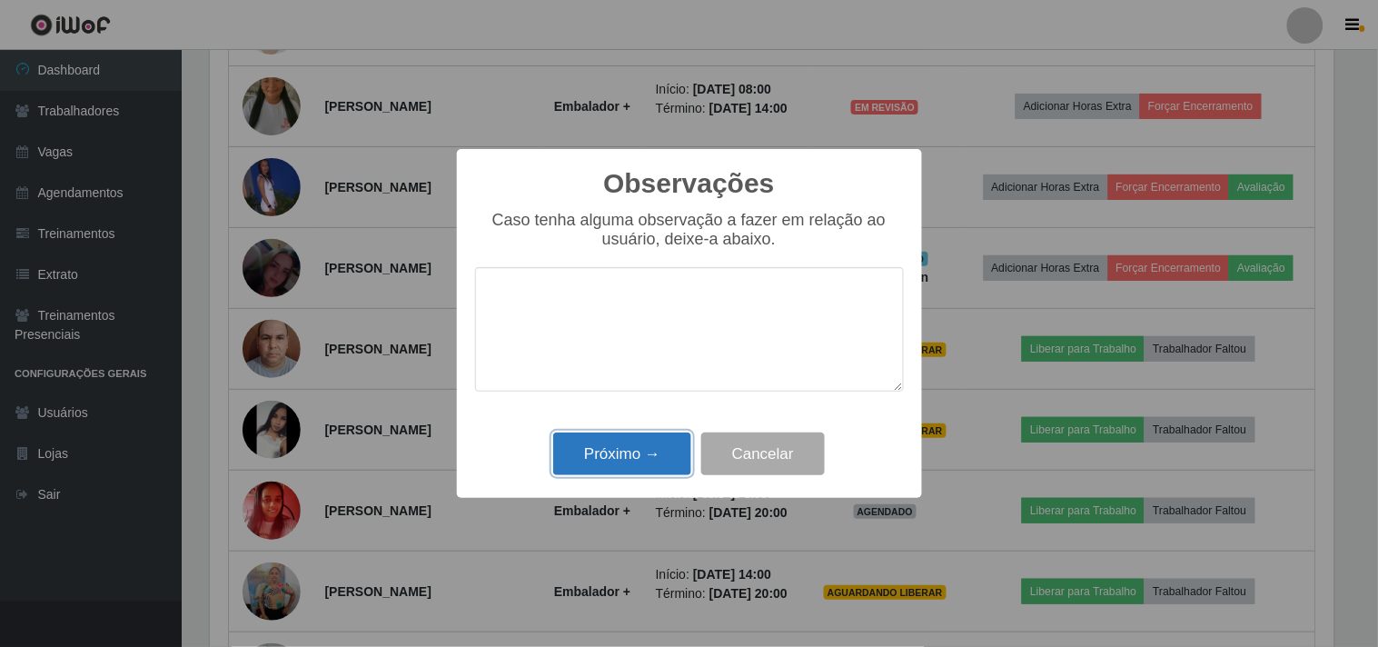
click at [654, 448] on button "Próximo →" at bounding box center [622, 453] width 138 height 43
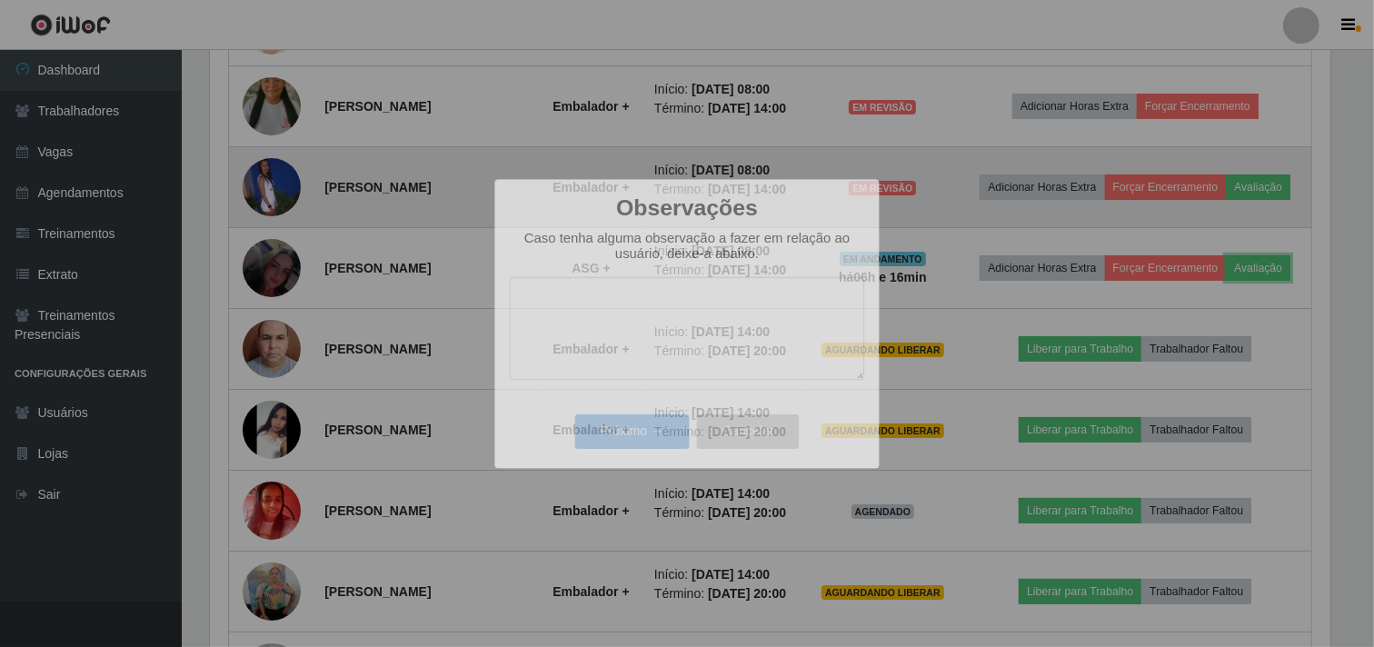
scroll to position [376, 1136]
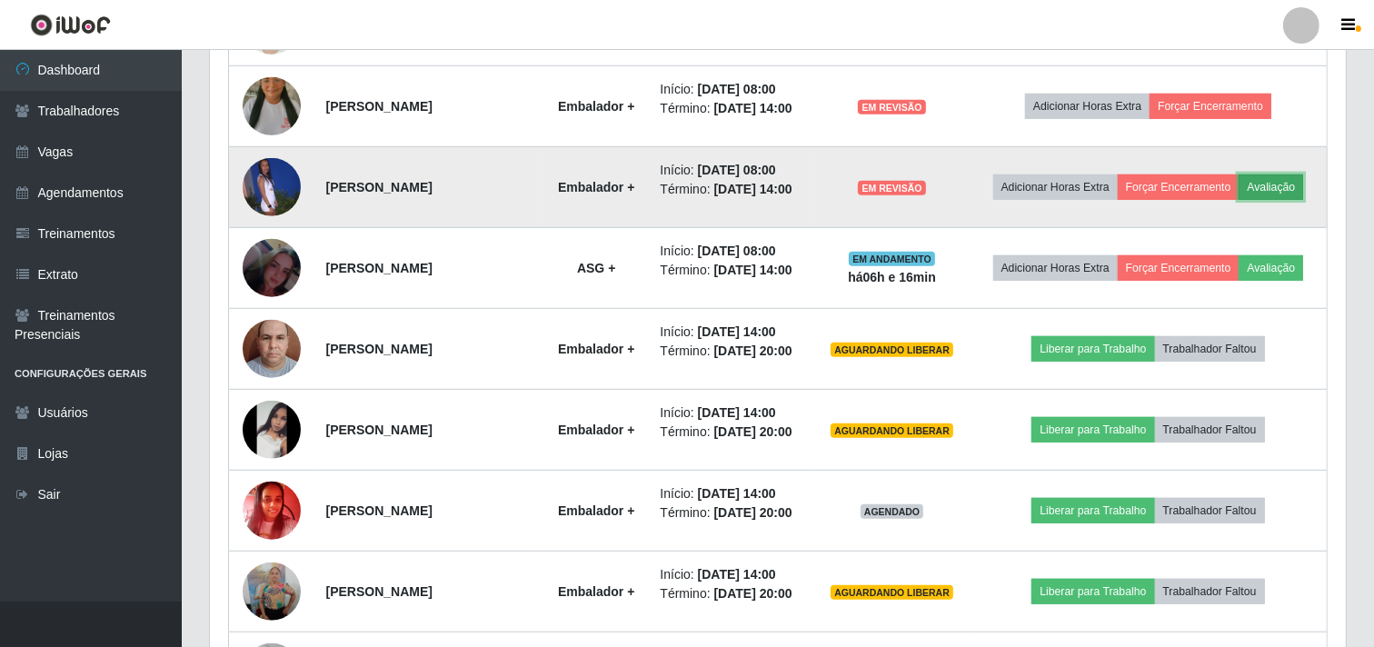
click at [1238, 200] on button "Avaliação" at bounding box center [1270, 186] width 64 height 25
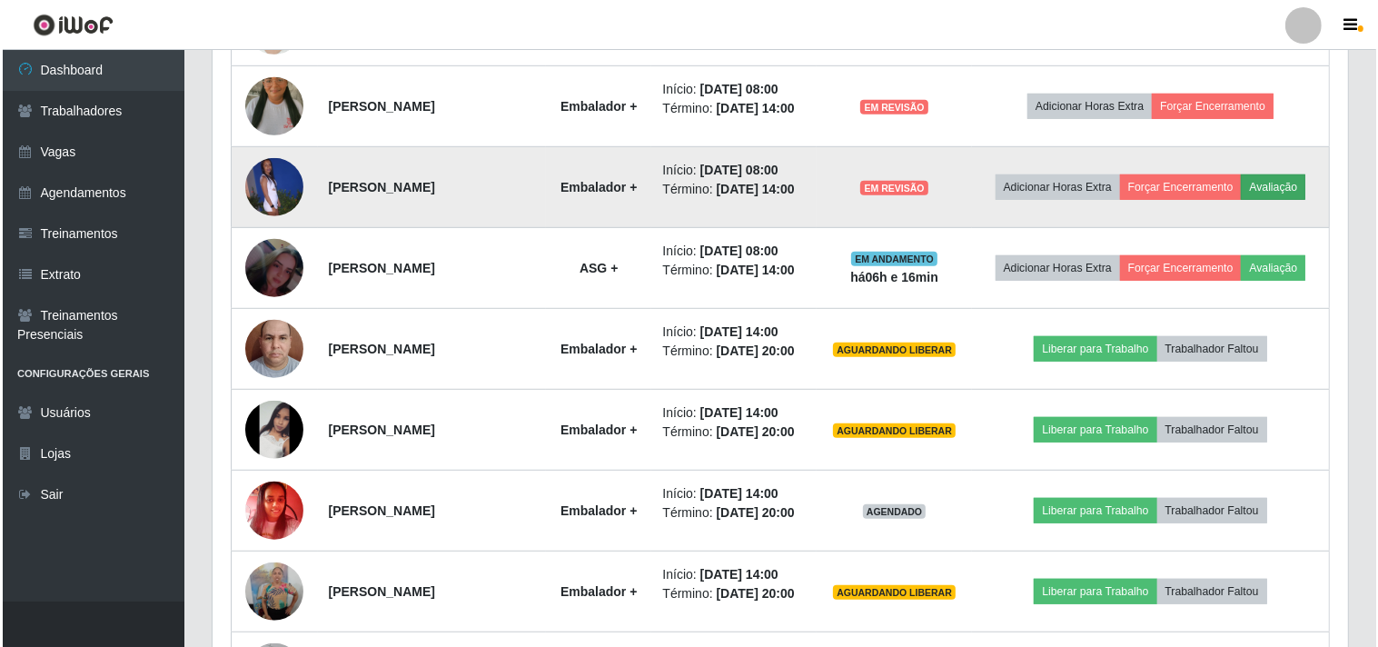
scroll to position [376, 1124]
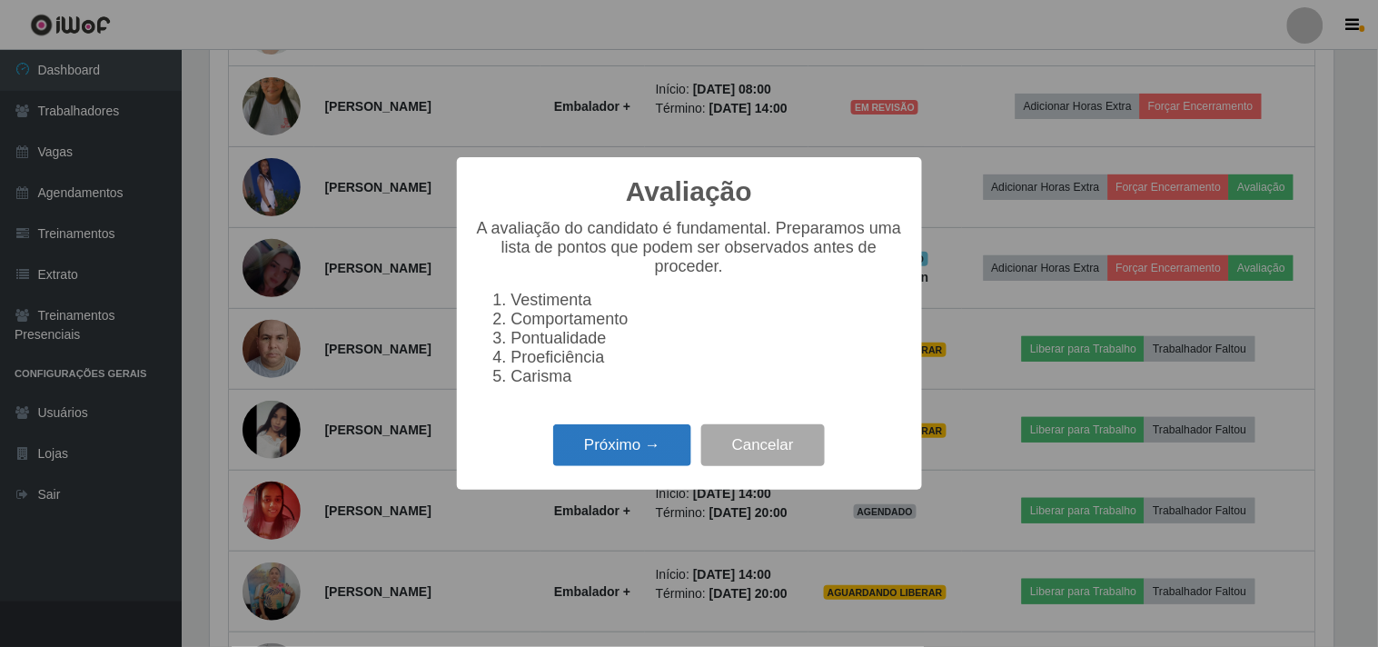
click at [633, 452] on button "Próximo →" at bounding box center [622, 445] width 138 height 43
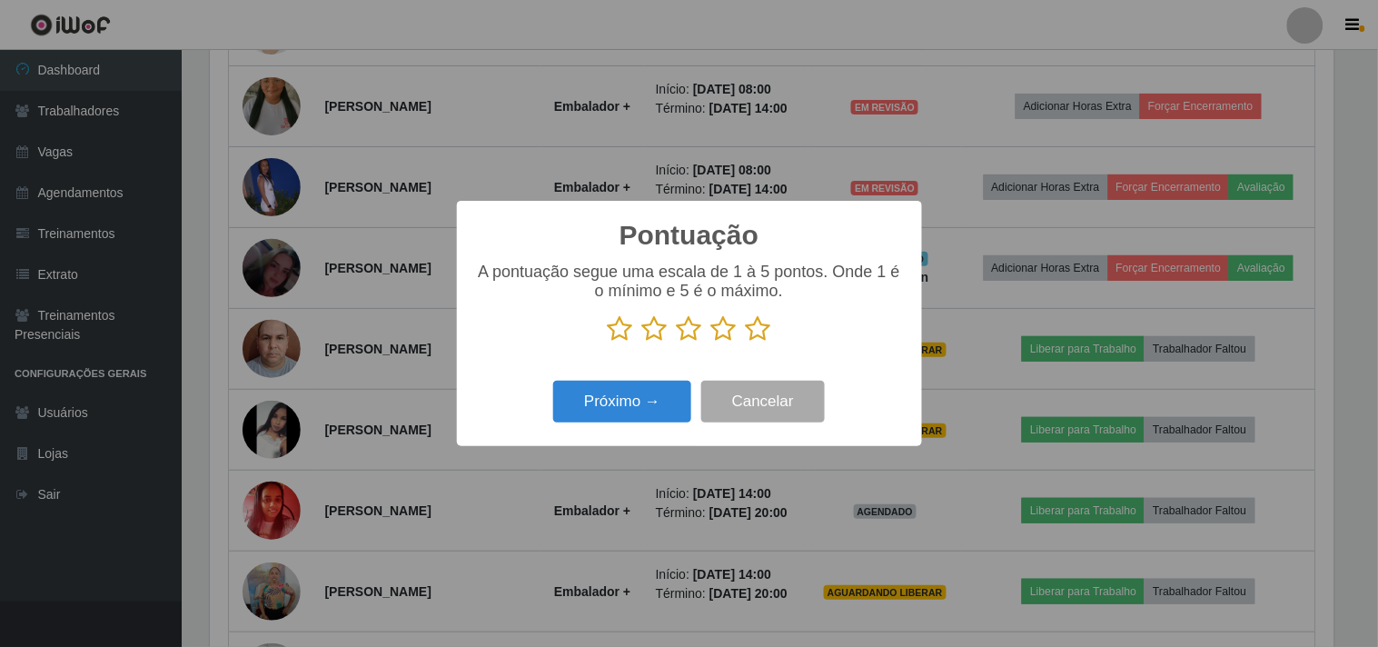
drag, startPoint x: 729, startPoint y: 331, endPoint x: 719, endPoint y: 346, distance: 18.4
click at [728, 334] on icon at bounding box center [723, 328] width 25 height 27
click at [711, 342] on input "radio" at bounding box center [711, 342] width 0 height 0
click at [652, 400] on button "Próximo →" at bounding box center [622, 402] width 138 height 43
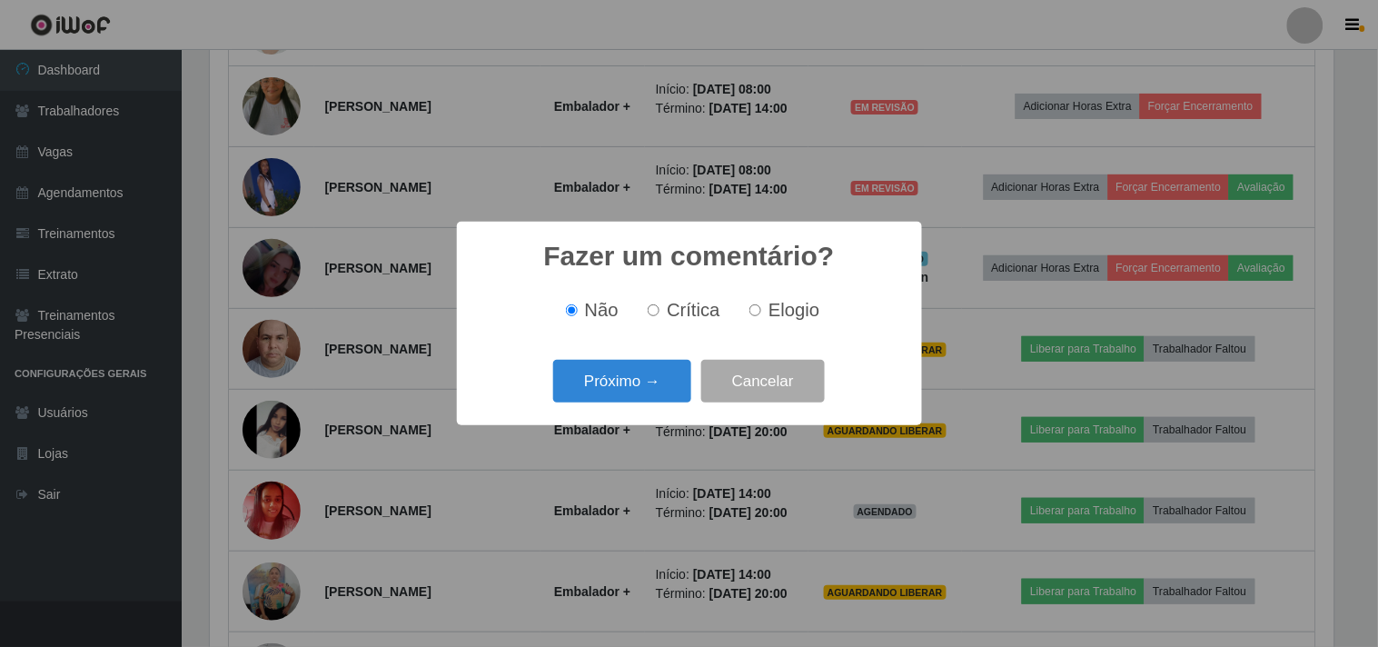
click at [648, 402] on div "Próximo → Cancelar" at bounding box center [689, 381] width 429 height 52
click at [643, 393] on button "Próximo →" at bounding box center [622, 381] width 138 height 43
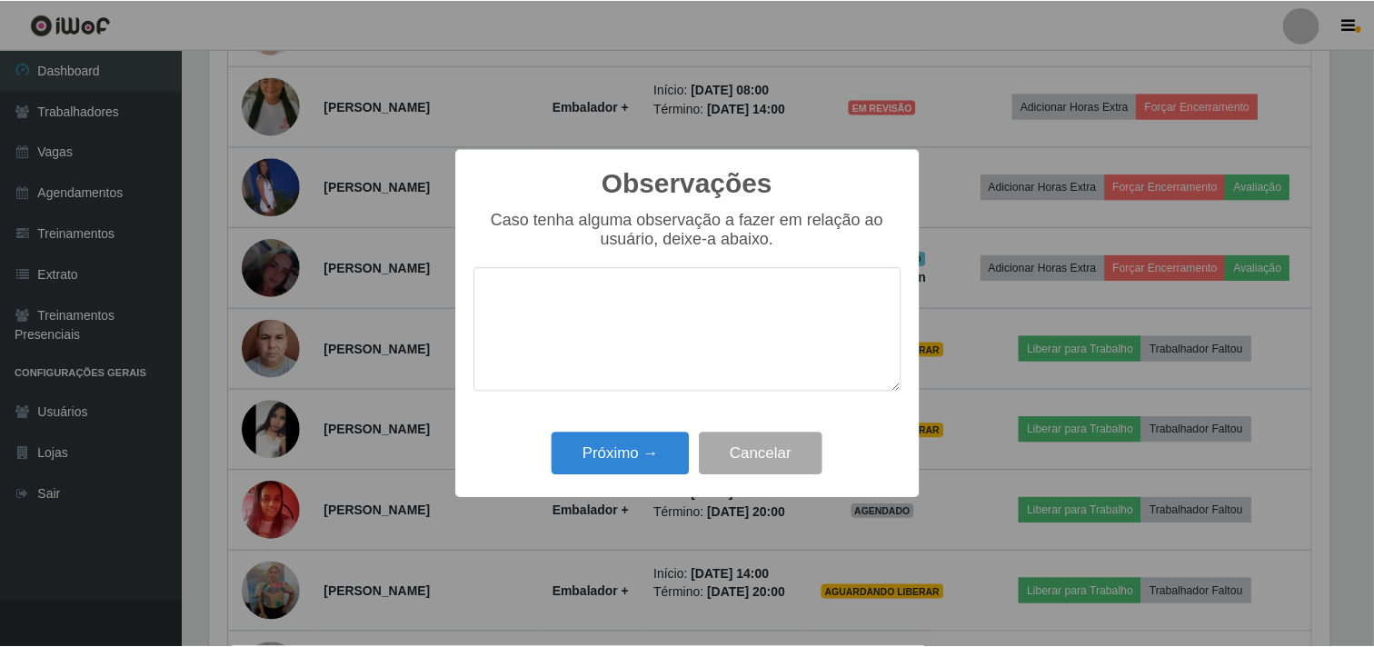
scroll to position [908028, 907280]
click at [651, 442] on button "Próximo →" at bounding box center [622, 453] width 138 height 43
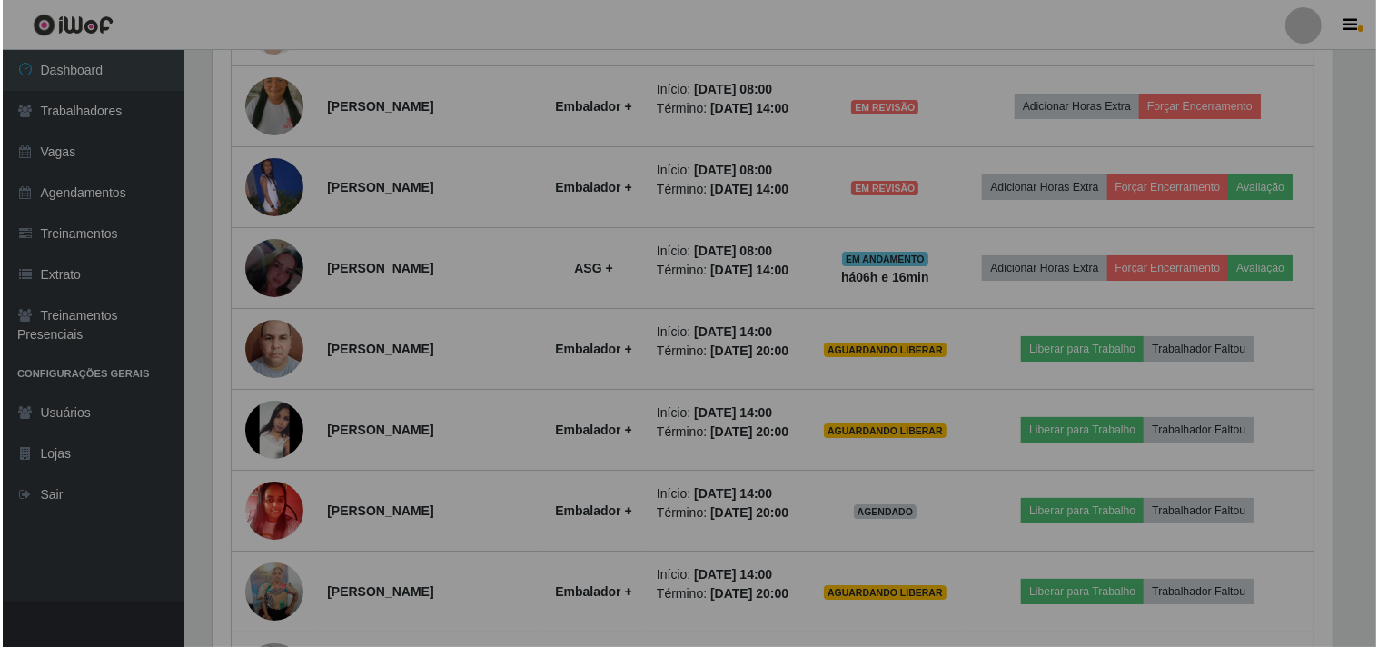
scroll to position [0, 0]
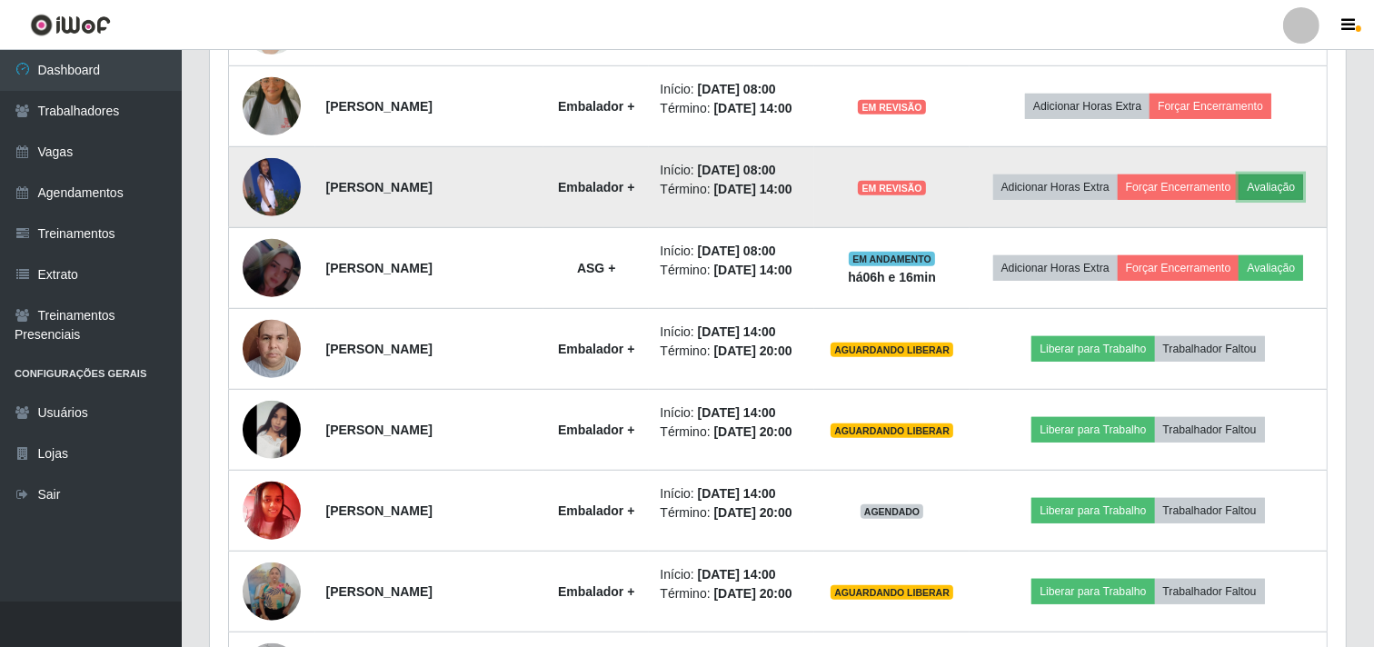
click at [1238, 200] on button "Avaliação" at bounding box center [1270, 186] width 64 height 25
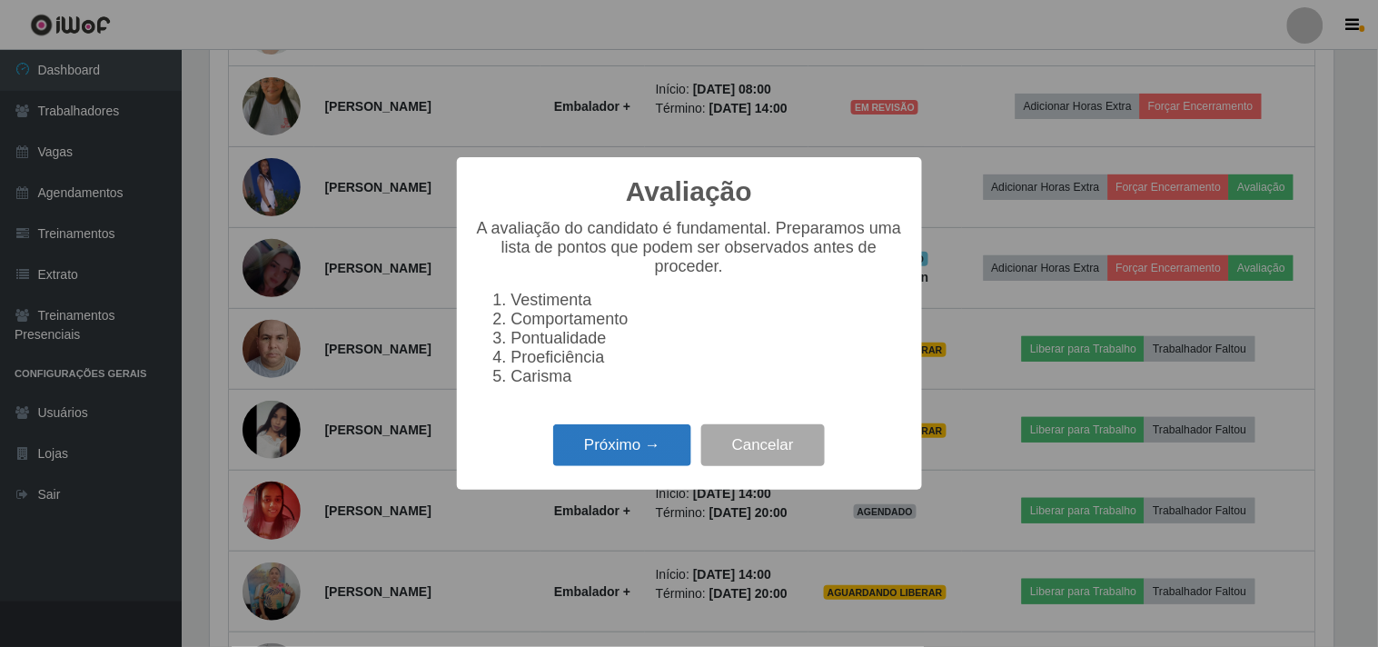
click at [633, 448] on button "Próximo →" at bounding box center [622, 445] width 138 height 43
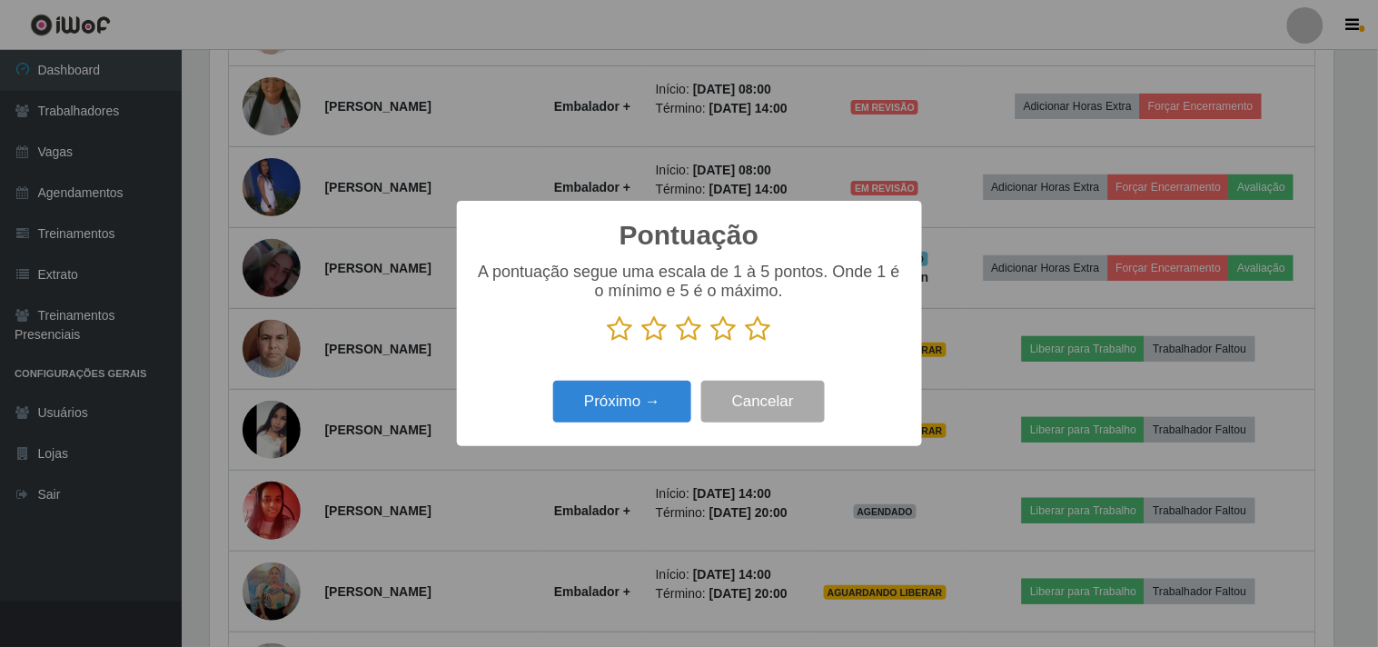
click at [729, 328] on icon at bounding box center [723, 328] width 25 height 27
click at [711, 342] on input "radio" at bounding box center [711, 342] width 0 height 0
click at [655, 392] on button "Próximo →" at bounding box center [622, 402] width 138 height 43
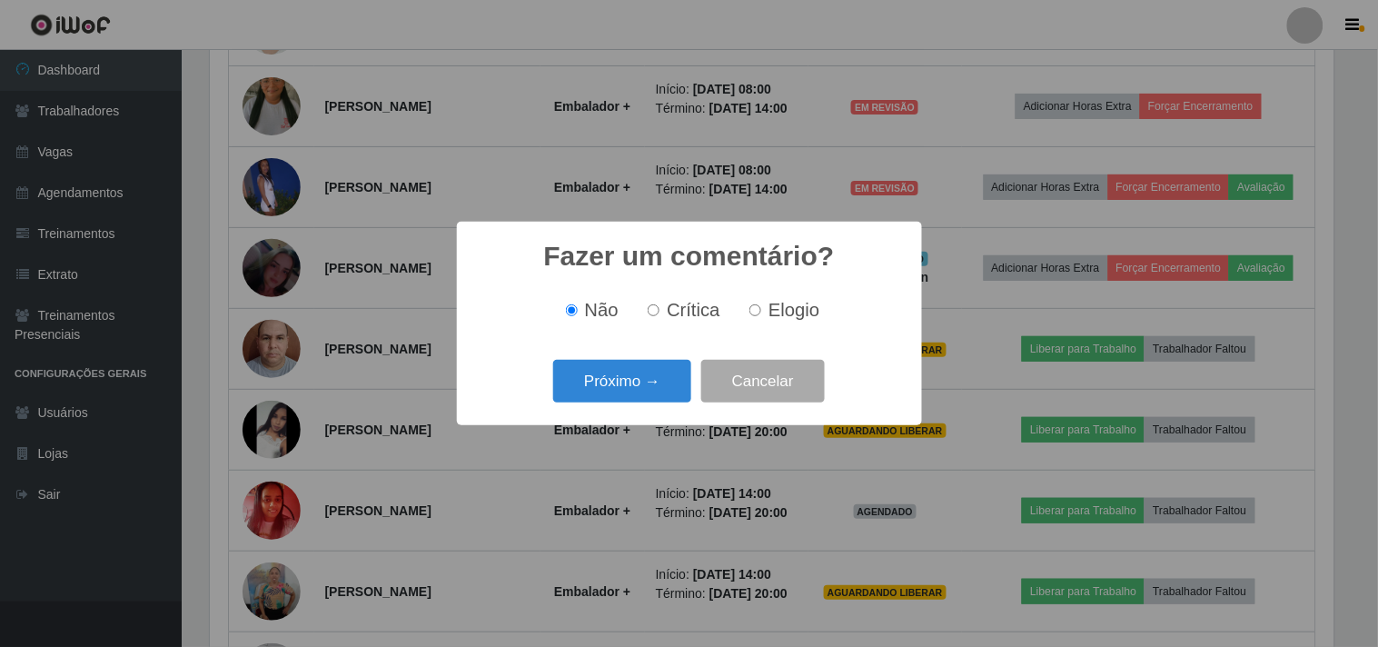
click at [655, 392] on button "Próximo →" at bounding box center [622, 381] width 138 height 43
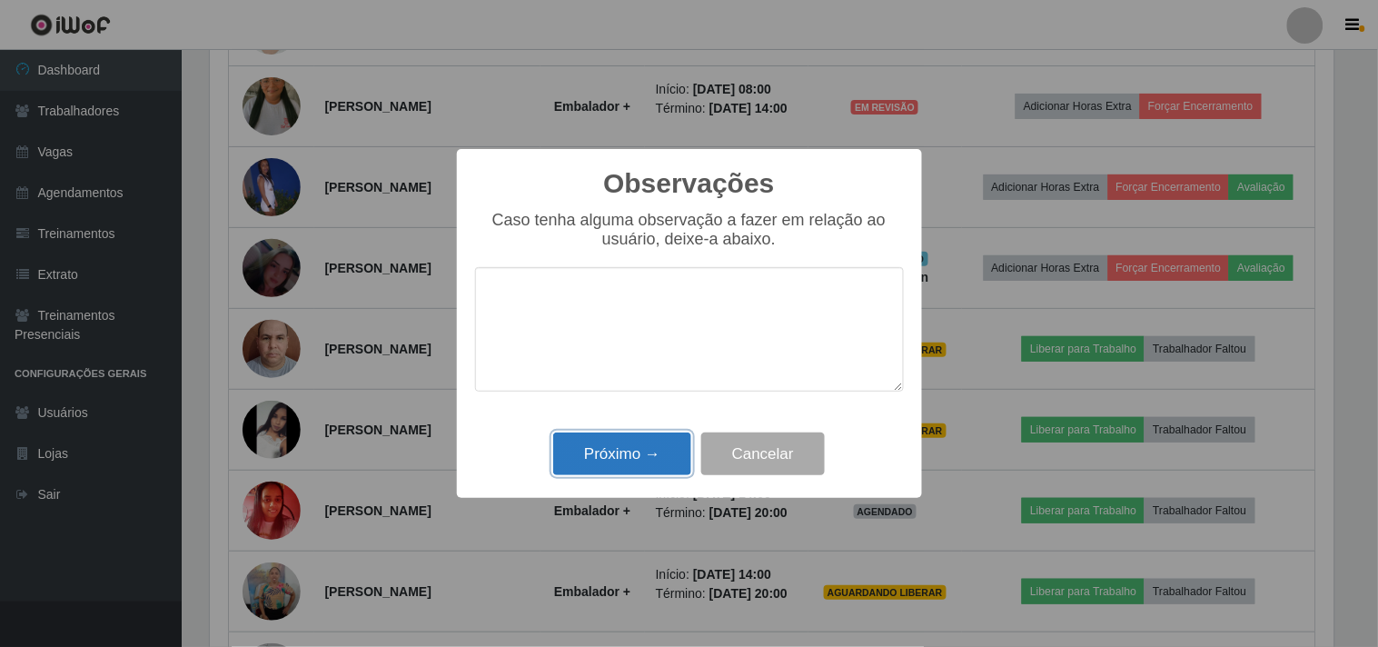
click at [630, 465] on button "Próximo →" at bounding box center [622, 453] width 138 height 43
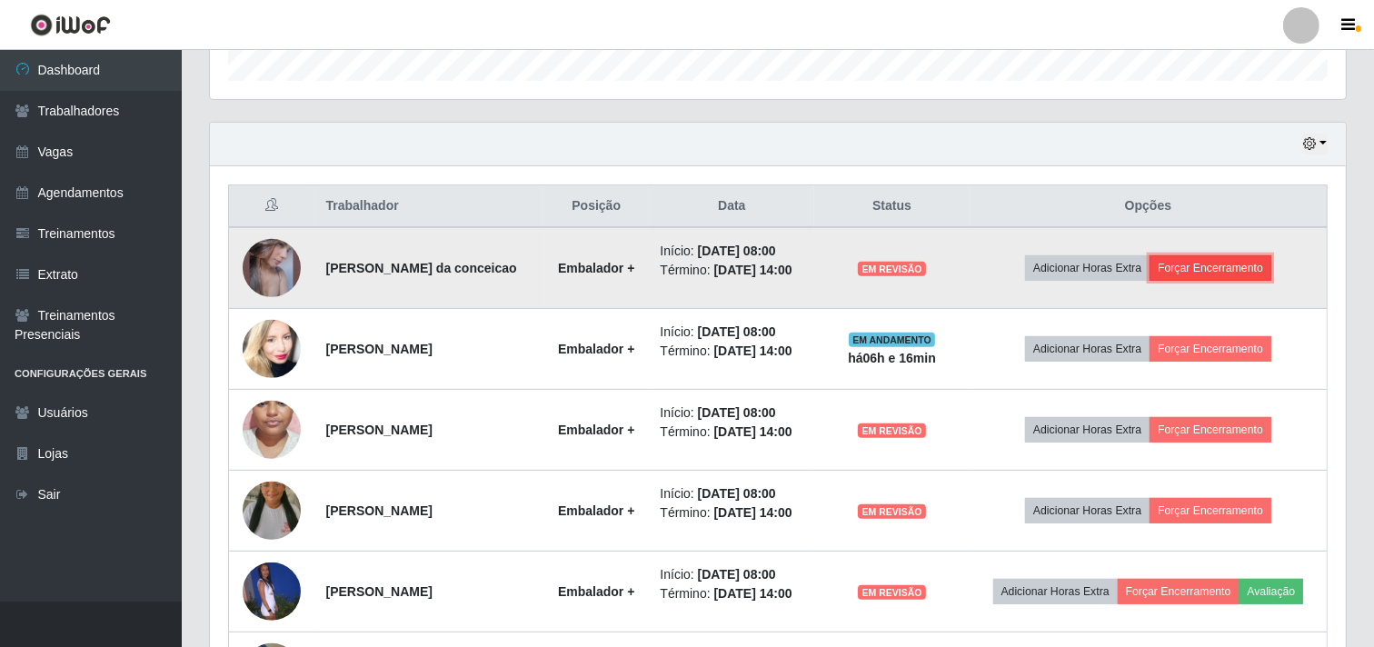
click at [1247, 280] on button "Forçar Encerramento" at bounding box center [1210, 267] width 122 height 25
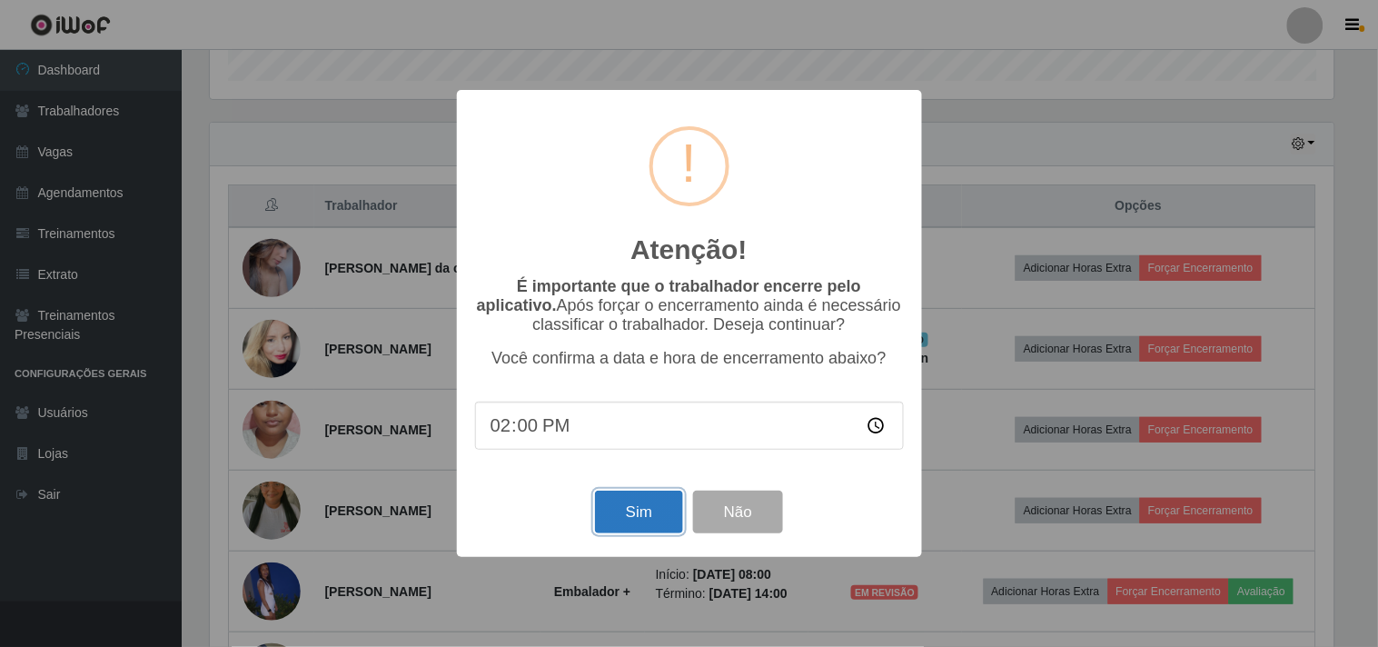
click at [612, 509] on button "Sim" at bounding box center [639, 512] width 88 height 43
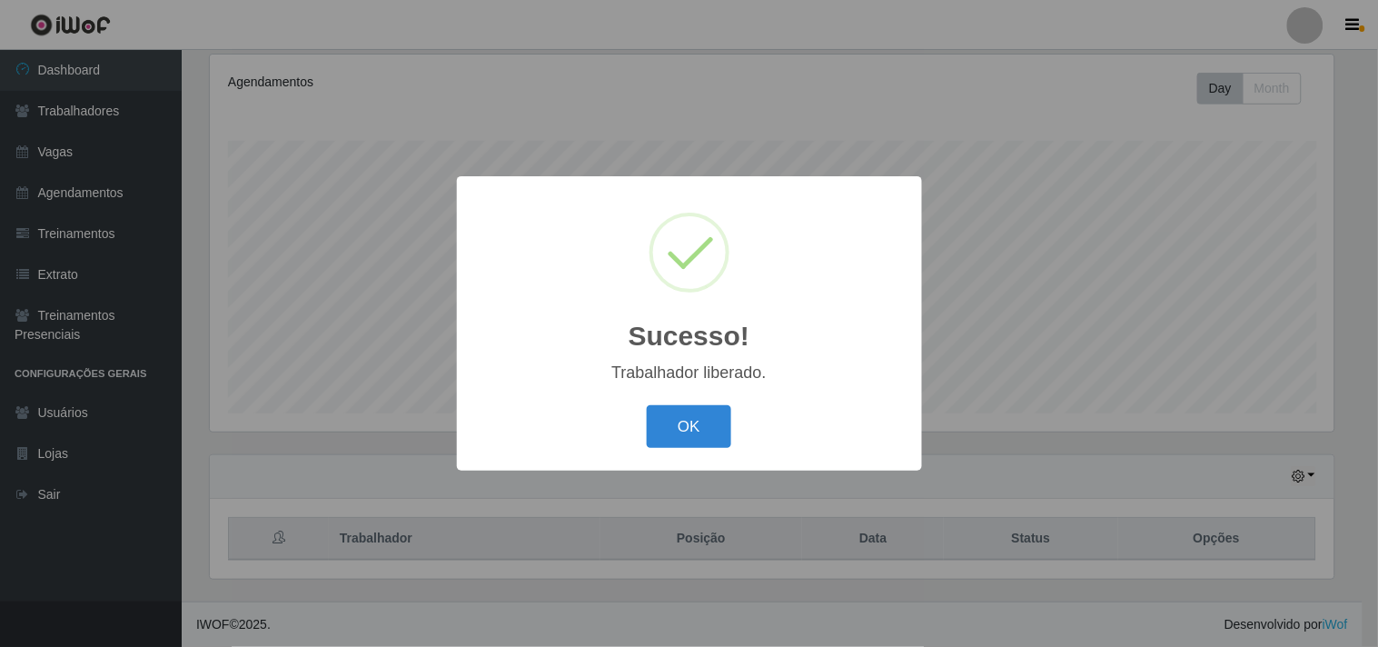
click at [688, 450] on div "OK Cancel" at bounding box center [689, 427] width 429 height 52
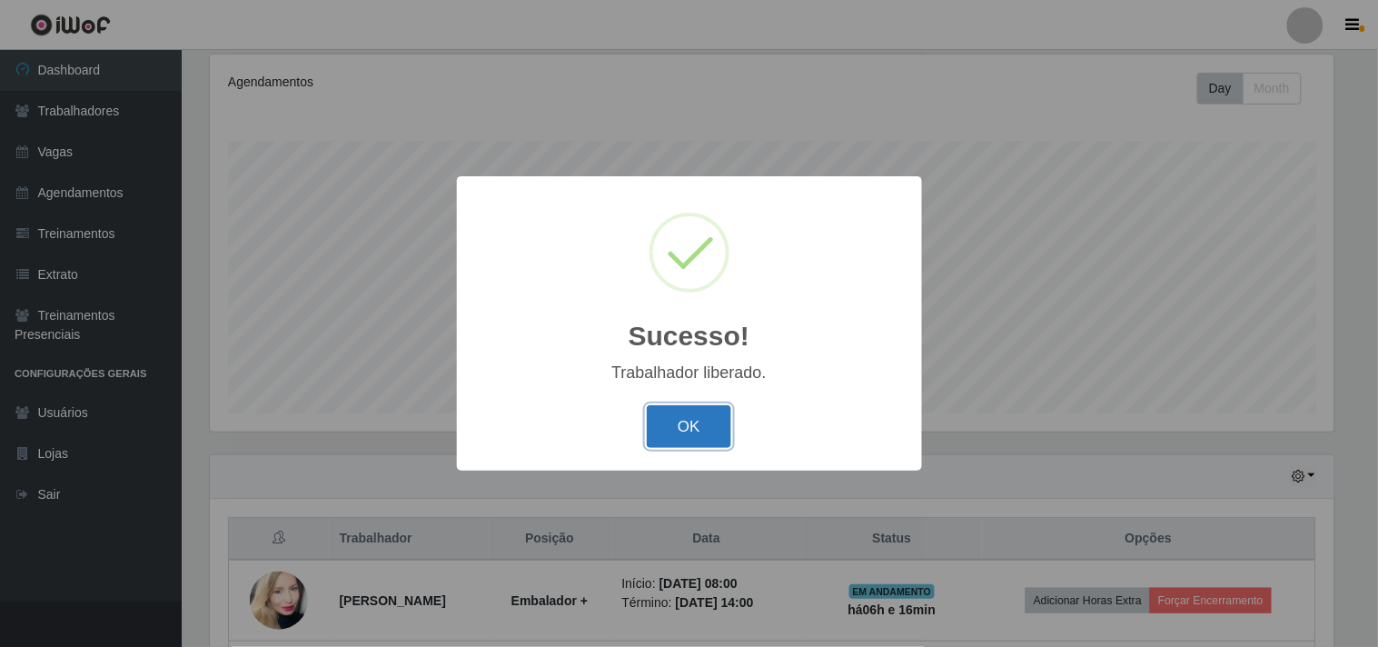
click at [691, 441] on button "OK" at bounding box center [689, 426] width 84 height 43
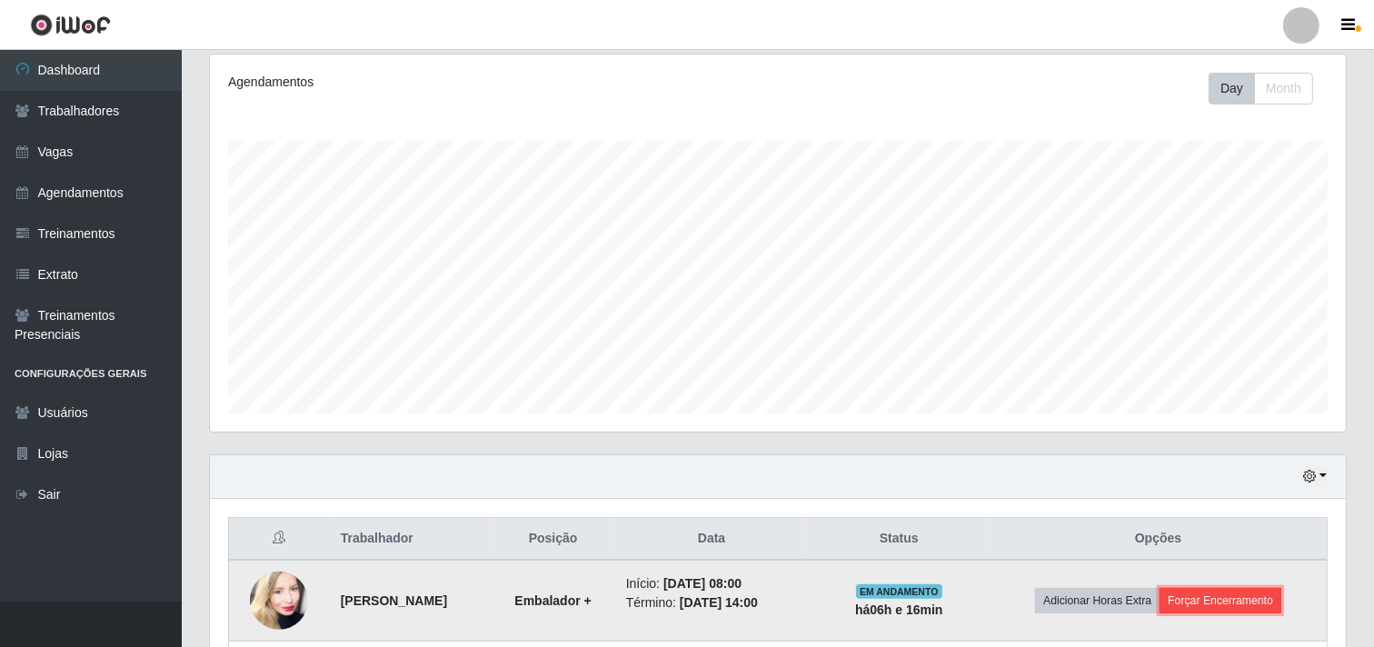
click at [1243, 595] on button "Forçar Encerramento" at bounding box center [1220, 600] width 122 height 25
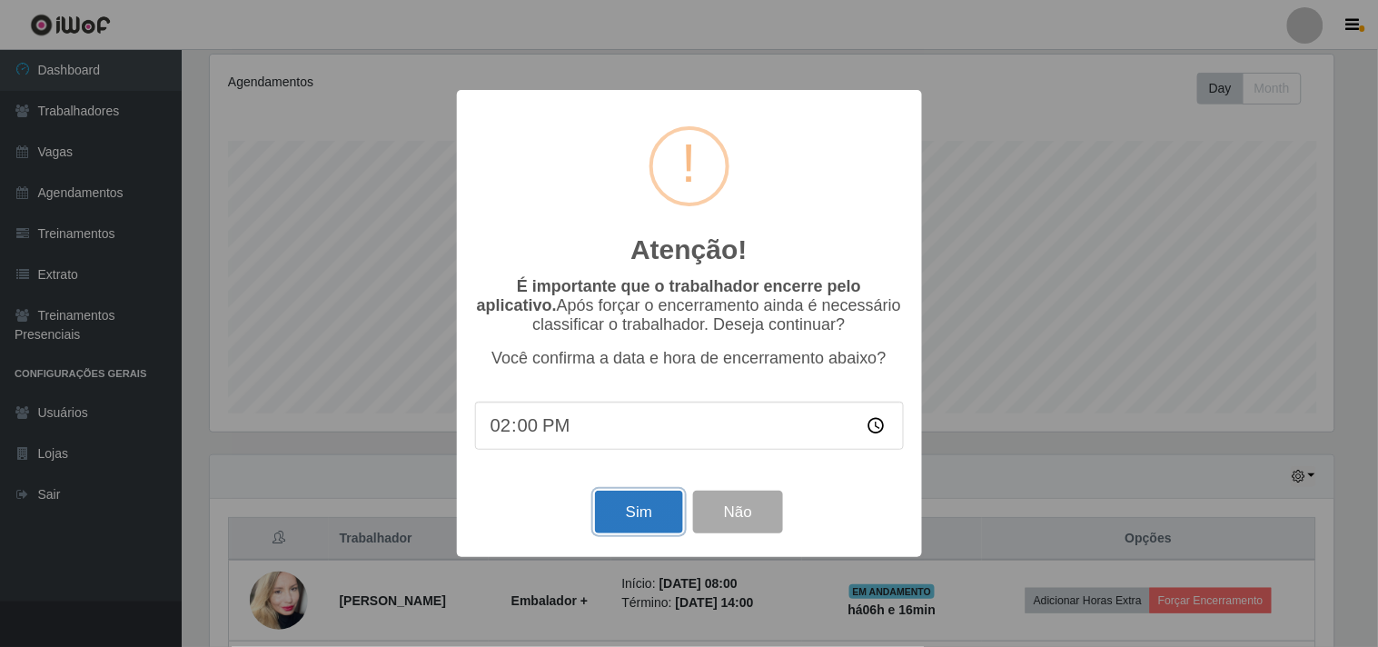
click at [628, 533] on button "Sim" at bounding box center [639, 512] width 88 height 43
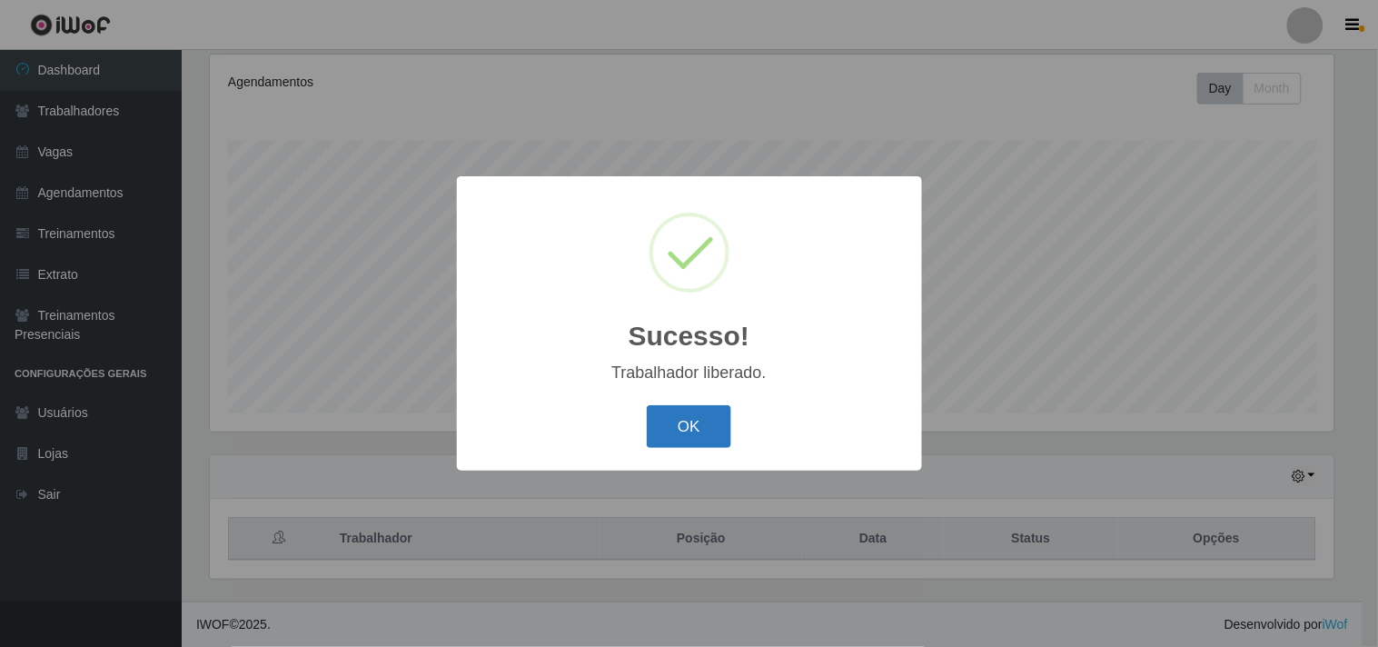
click at [697, 438] on button "OK" at bounding box center [689, 426] width 84 height 43
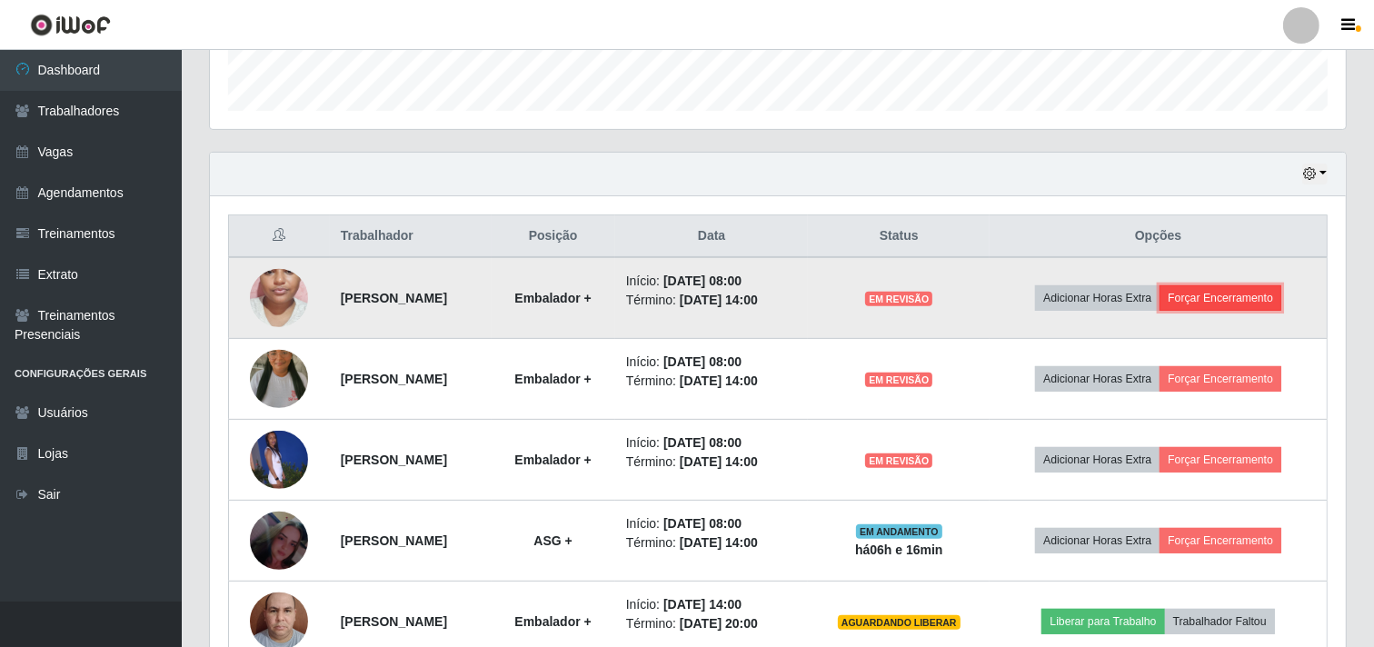
click at [1268, 293] on button "Forçar Encerramento" at bounding box center [1220, 297] width 122 height 25
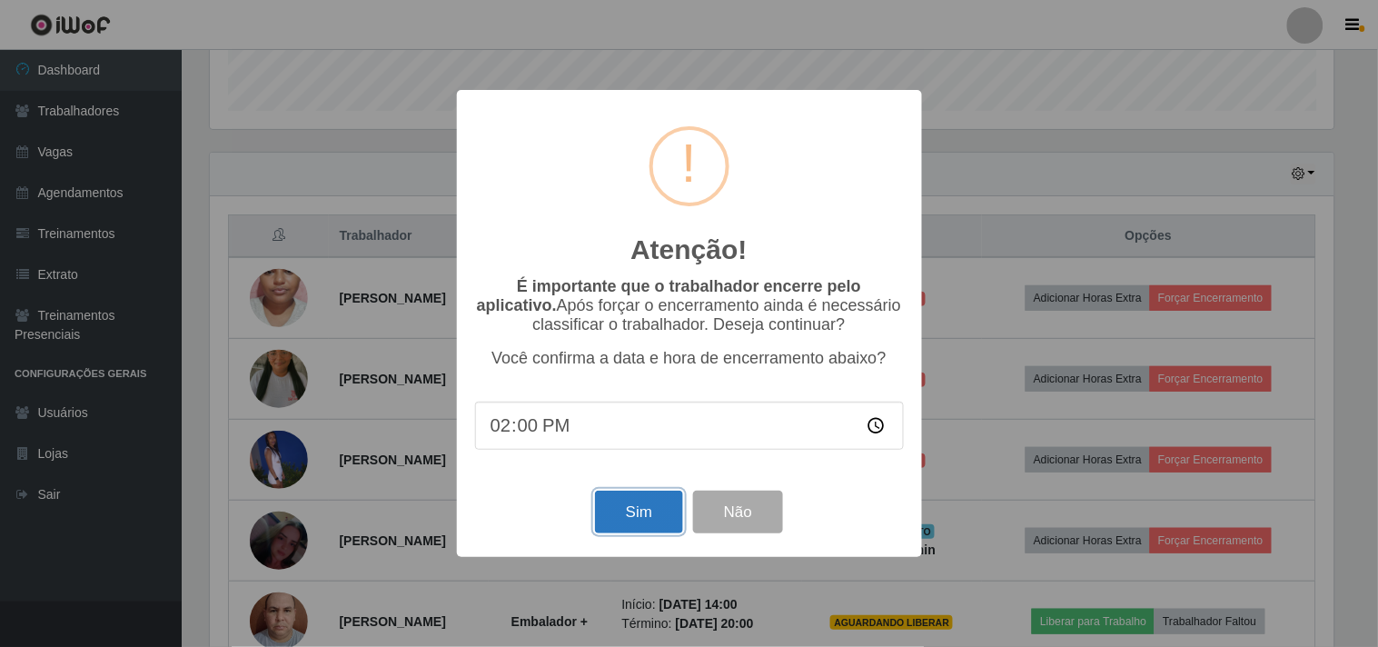
click at [641, 529] on button "Sim" at bounding box center [639, 512] width 88 height 43
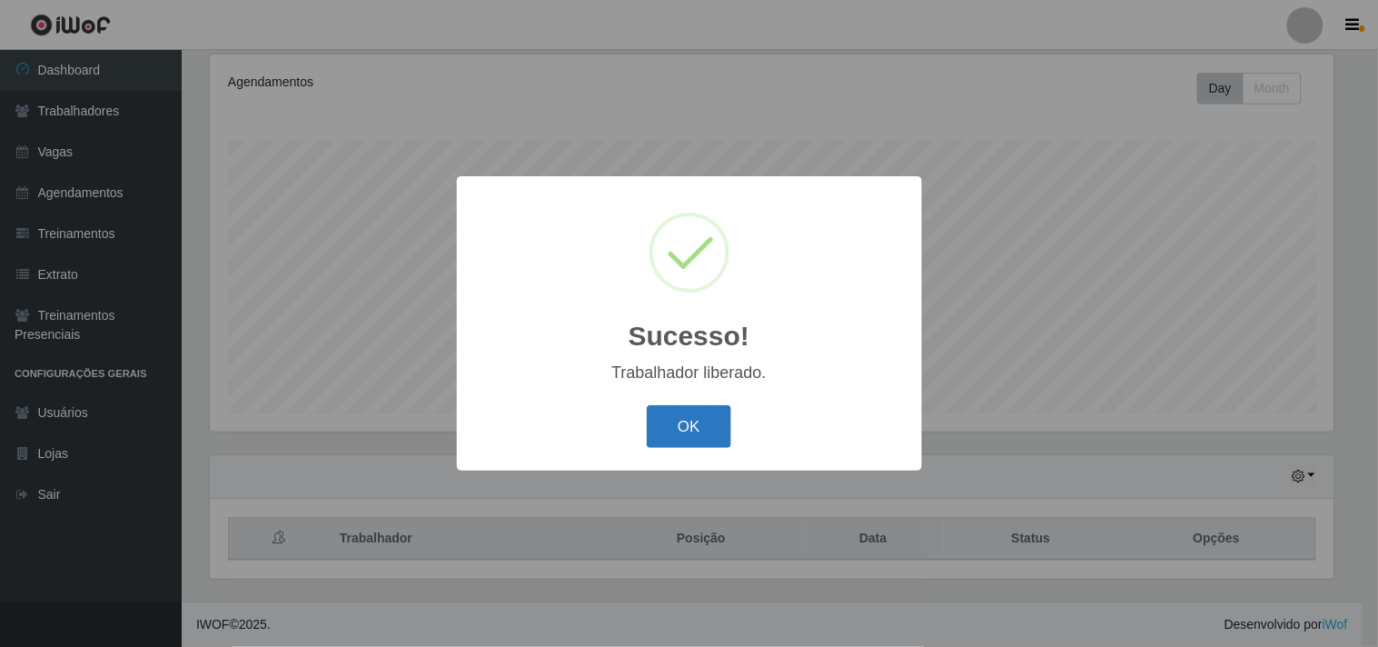
click at [720, 448] on div "OK Cancel" at bounding box center [689, 427] width 429 height 52
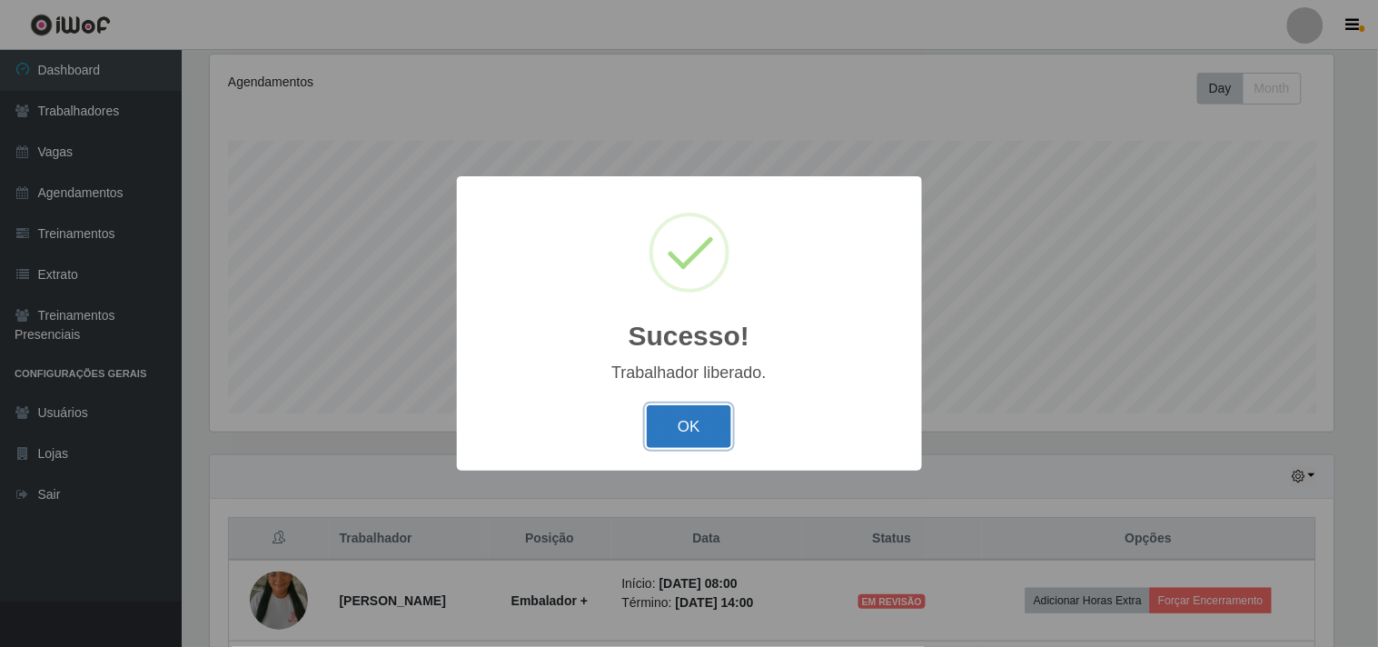
drag, startPoint x: 720, startPoint y: 440, endPoint x: 947, endPoint y: 500, distance: 234.0
click at [728, 441] on button "OK" at bounding box center [689, 426] width 84 height 43
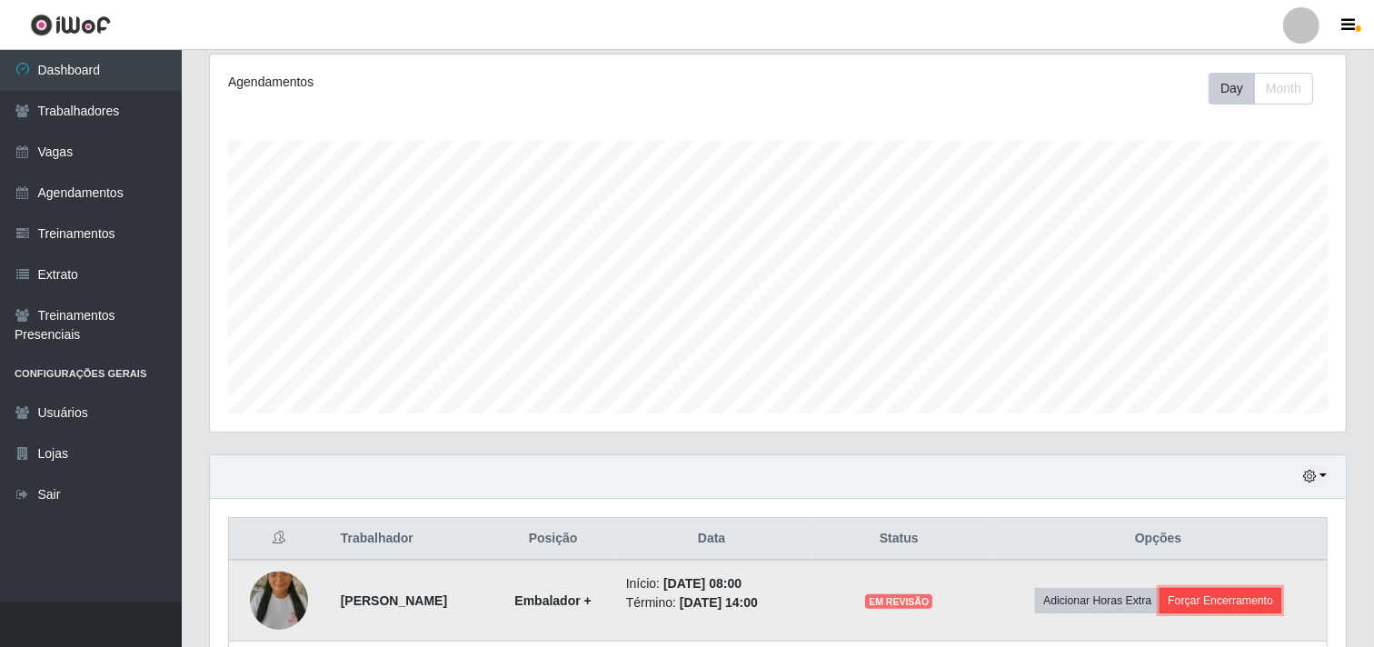
click at [1264, 602] on button "Forçar Encerramento" at bounding box center [1220, 600] width 122 height 25
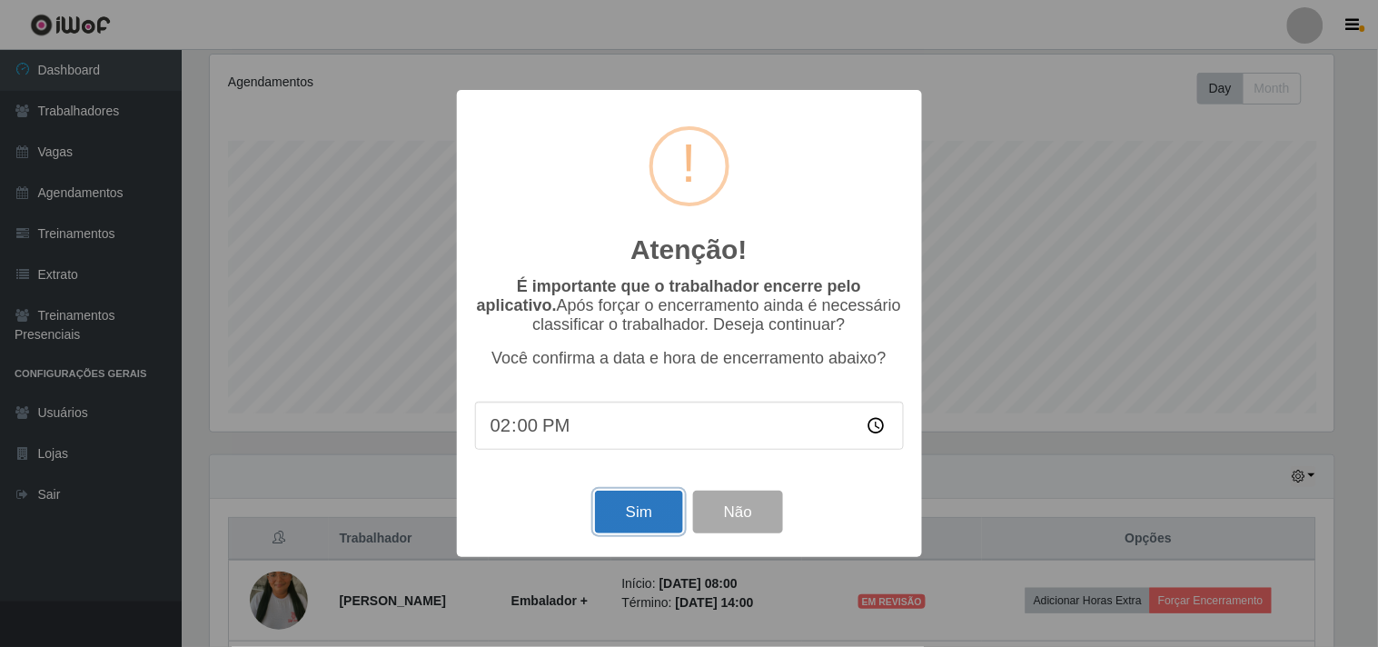
click at [682, 500] on button "Sim" at bounding box center [639, 512] width 88 height 43
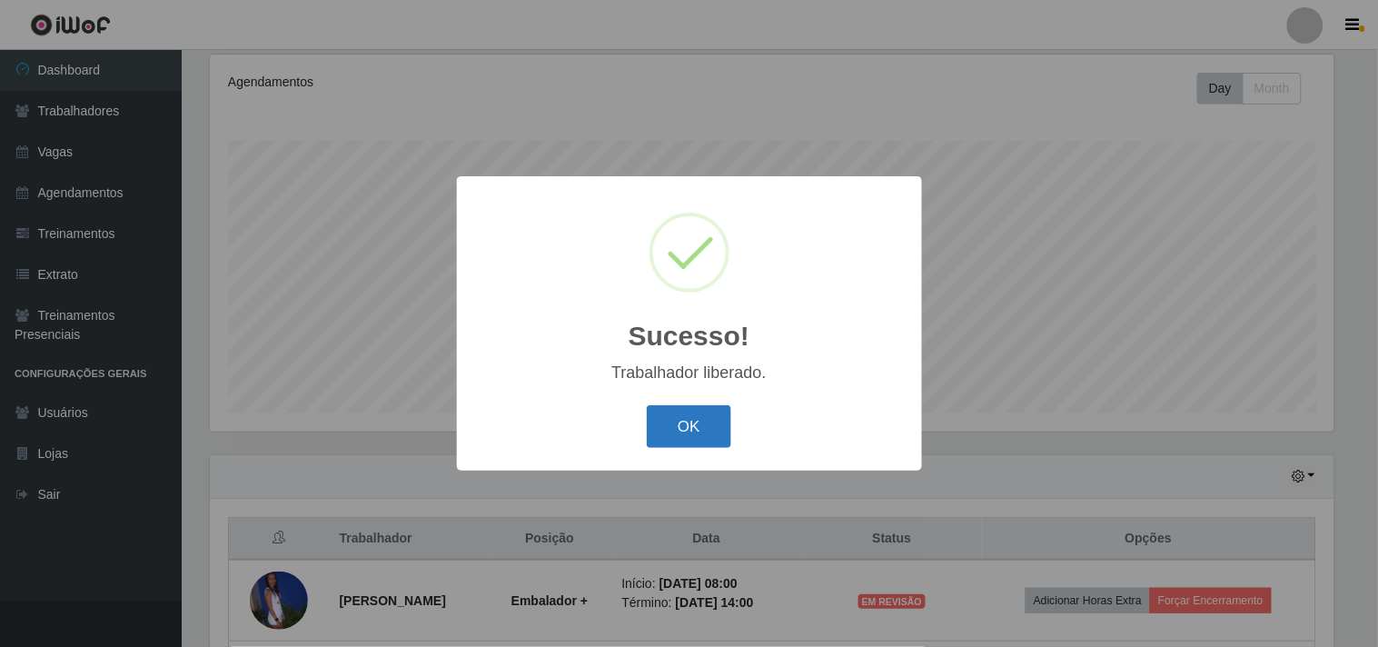
click at [716, 427] on button "OK" at bounding box center [689, 426] width 84 height 43
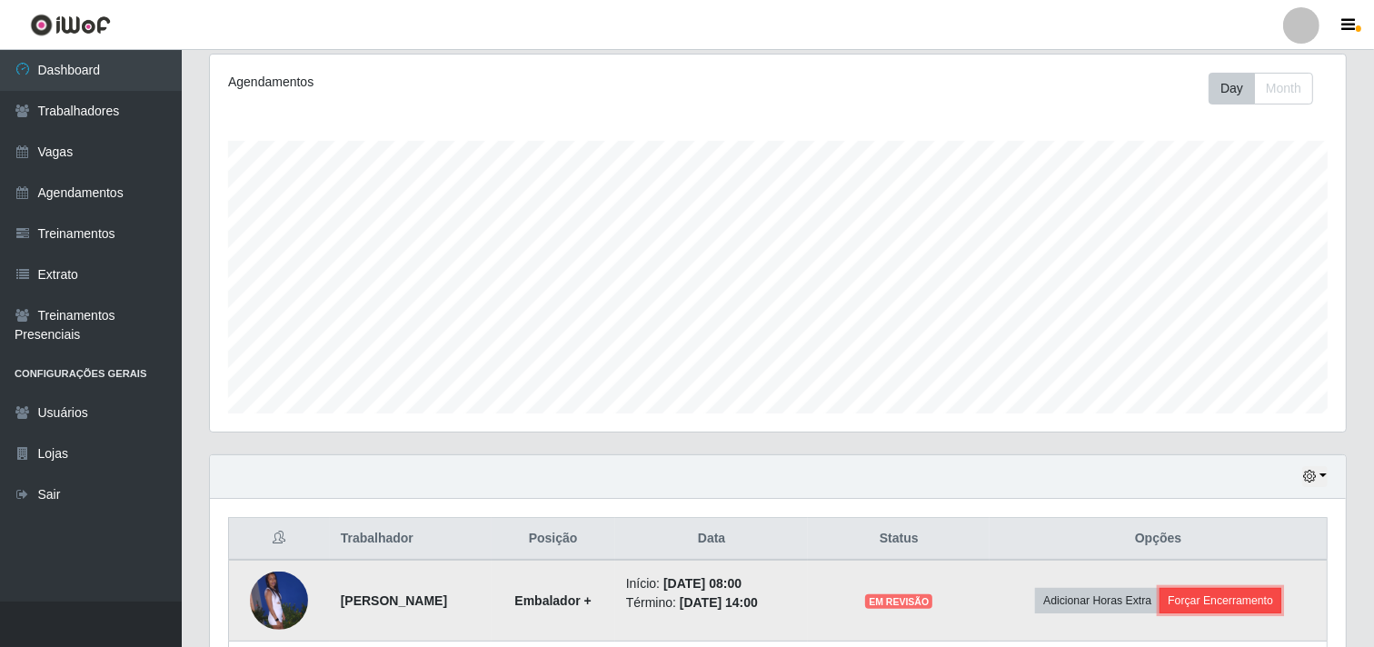
click at [1227, 603] on button "Forçar Encerramento" at bounding box center [1220, 600] width 122 height 25
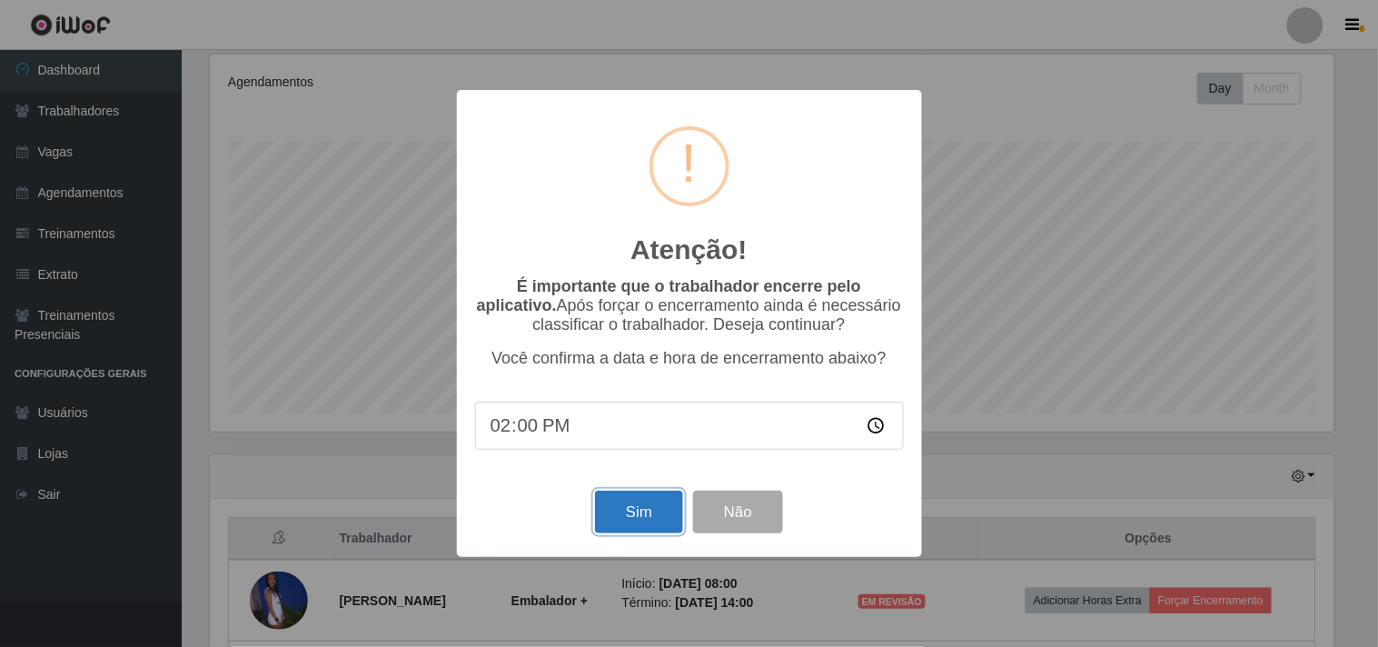
click at [636, 511] on button "Sim" at bounding box center [639, 512] width 88 height 43
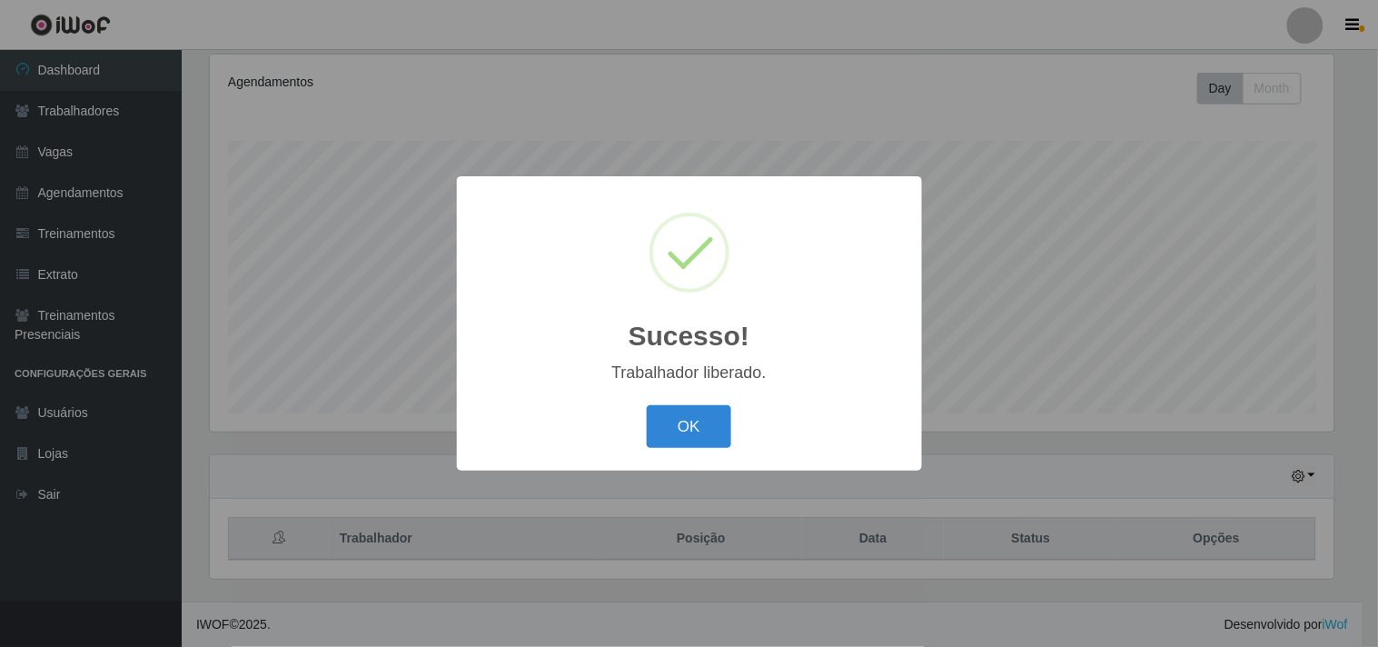
click at [684, 400] on div "Sucesso! × Trabalhador liberado. OK Cancel" at bounding box center [689, 323] width 465 height 294
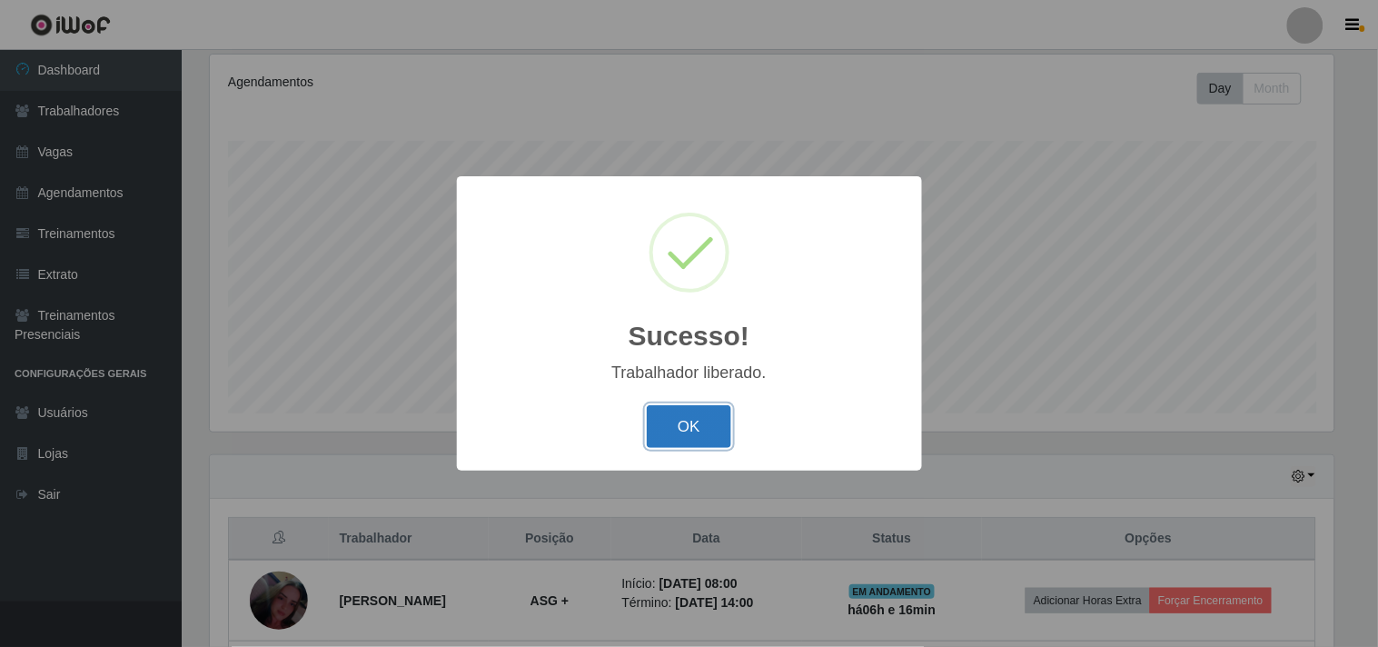
click at [696, 431] on button "OK" at bounding box center [689, 426] width 84 height 43
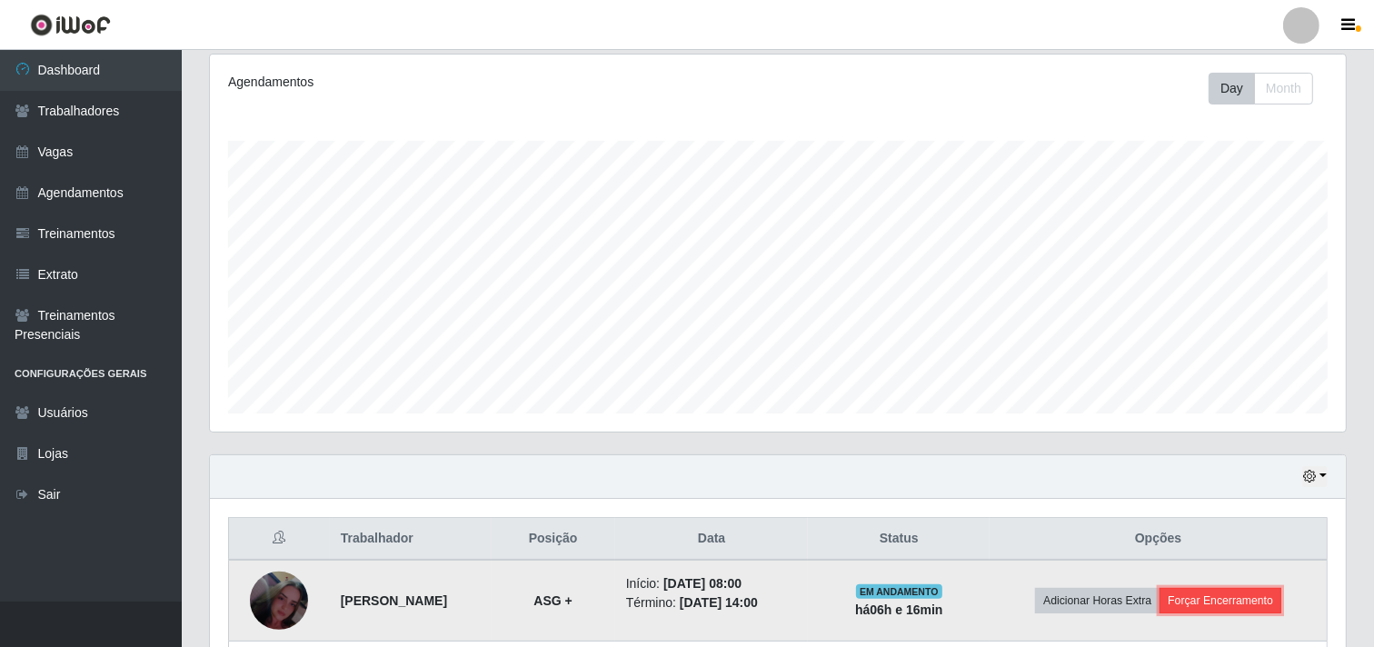
click at [1277, 601] on button "Forçar Encerramento" at bounding box center [1220, 600] width 122 height 25
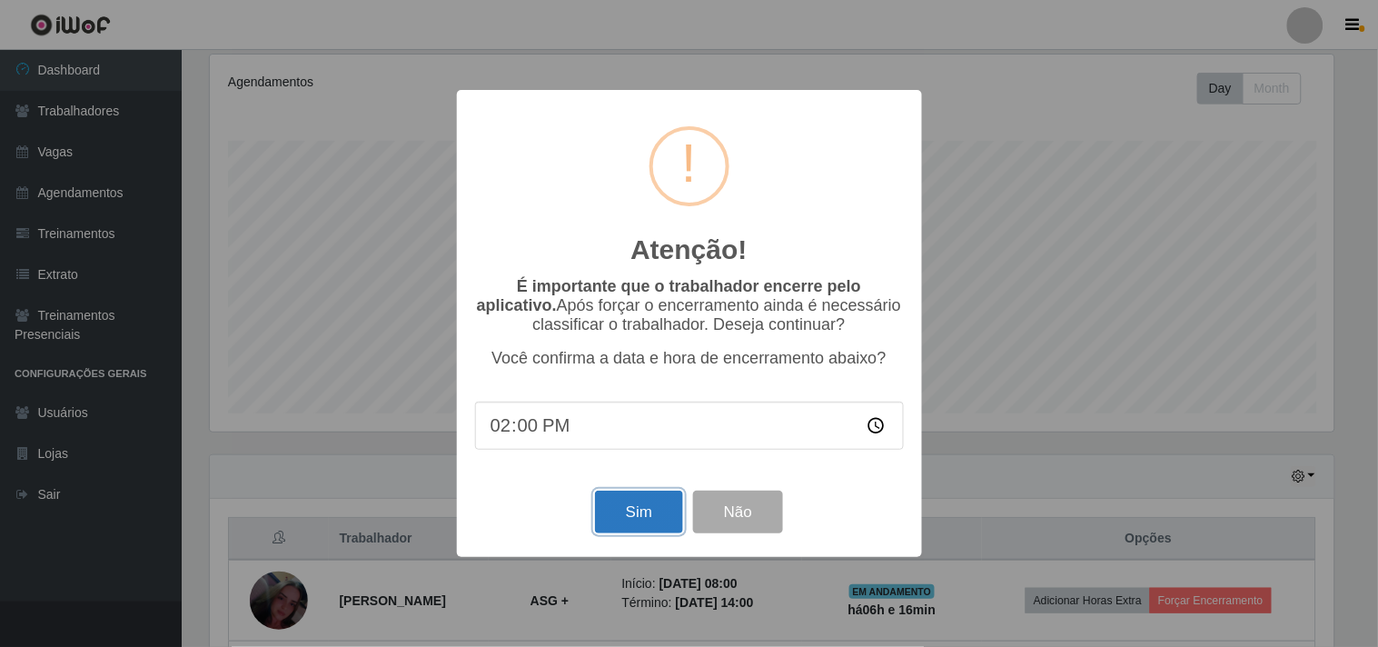
click at [630, 523] on button "Sim" at bounding box center [639, 512] width 88 height 43
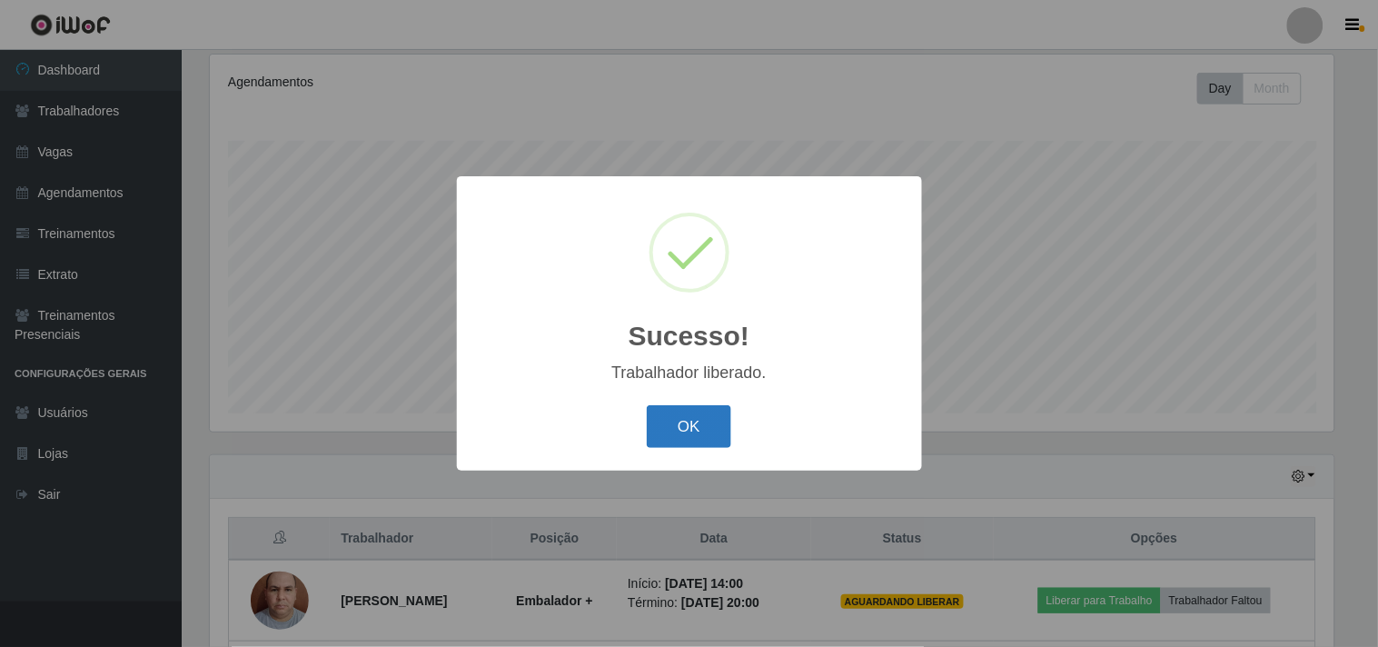
click at [703, 422] on button "OK" at bounding box center [689, 426] width 84 height 43
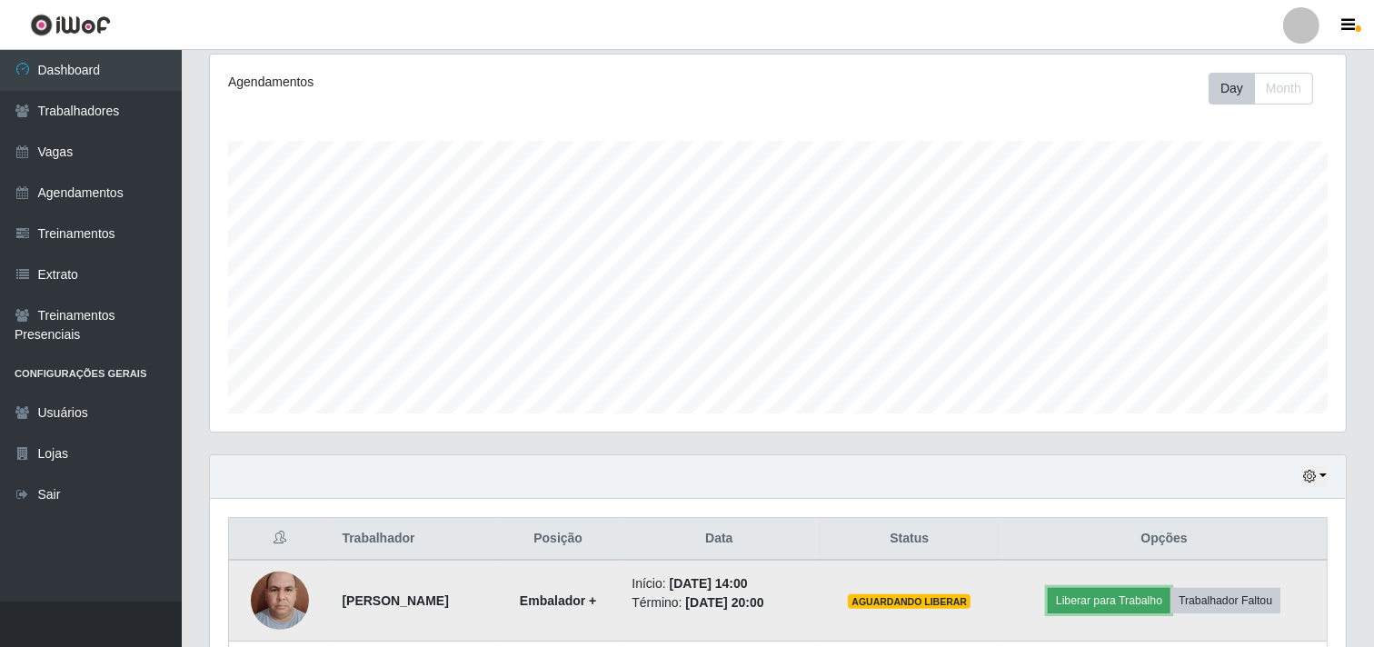
click at [1110, 606] on button "Liberar para Trabalho" at bounding box center [1108, 600] width 123 height 25
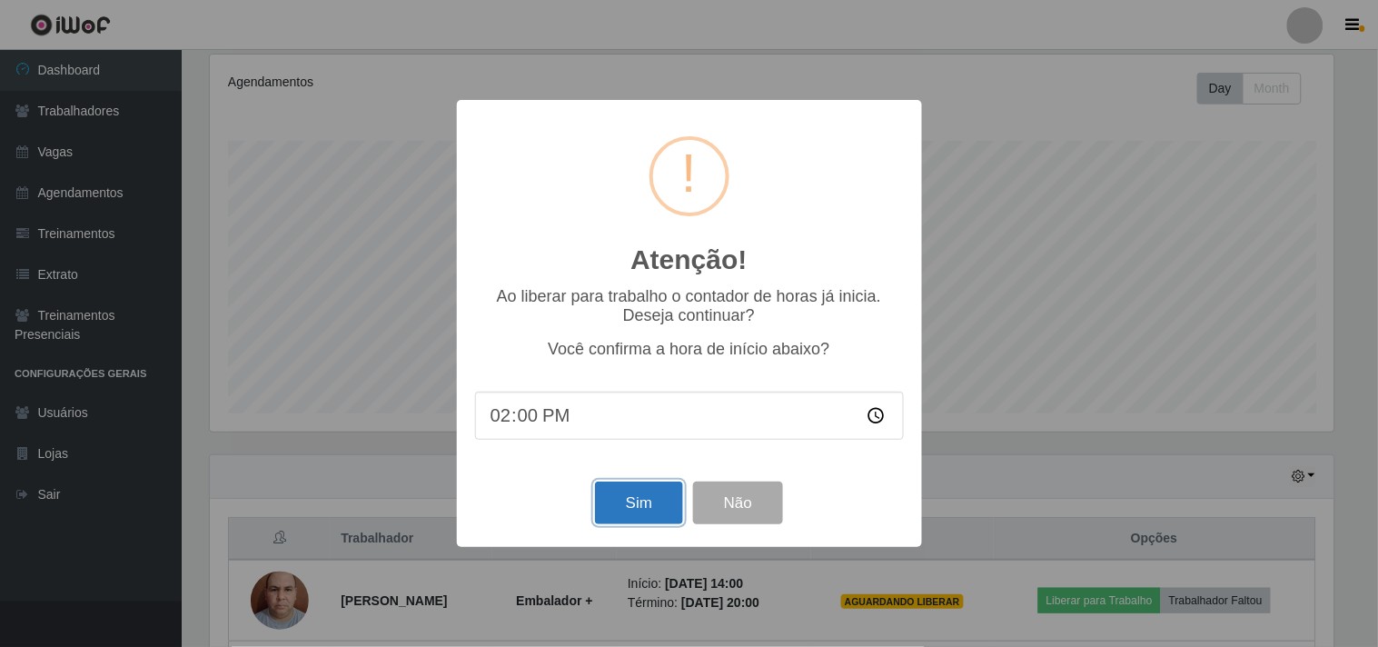
click at [628, 504] on button "Sim" at bounding box center [639, 502] width 88 height 43
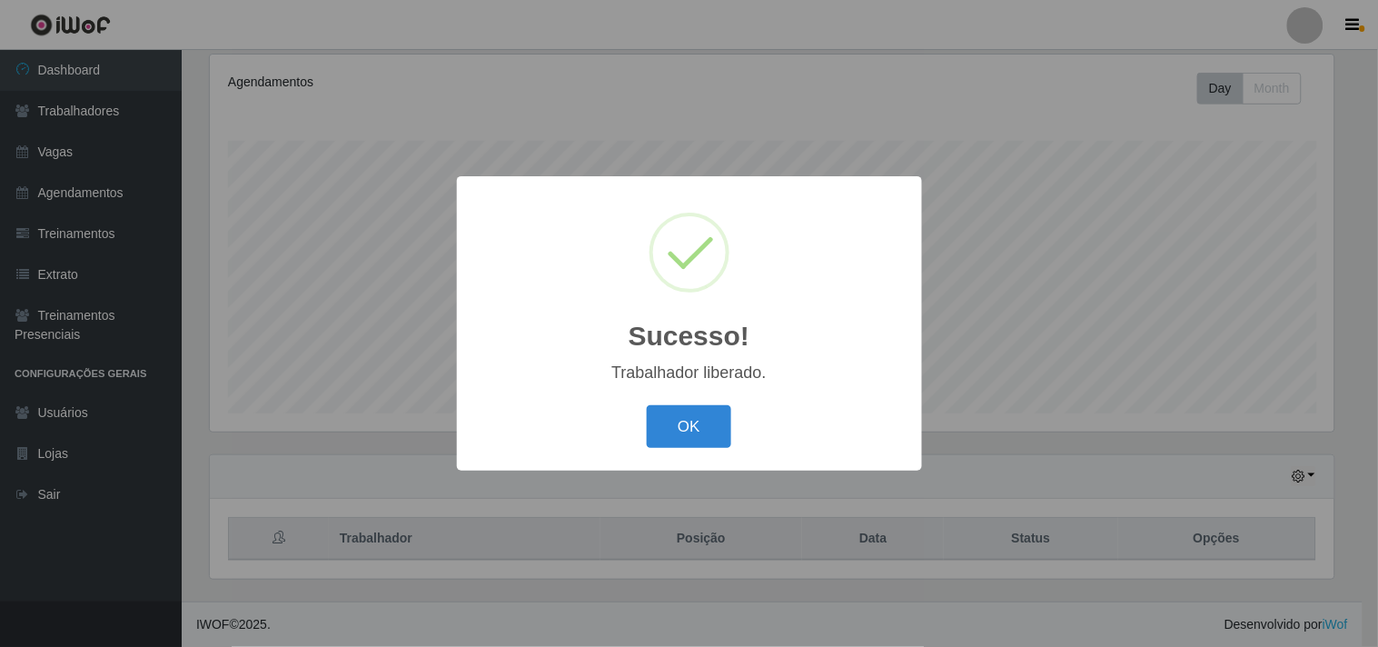
click at [694, 393] on div "Sucesso! × Trabalhador liberado. OK Cancel" at bounding box center [689, 323] width 465 height 294
click at [694, 418] on button "OK" at bounding box center [689, 426] width 84 height 43
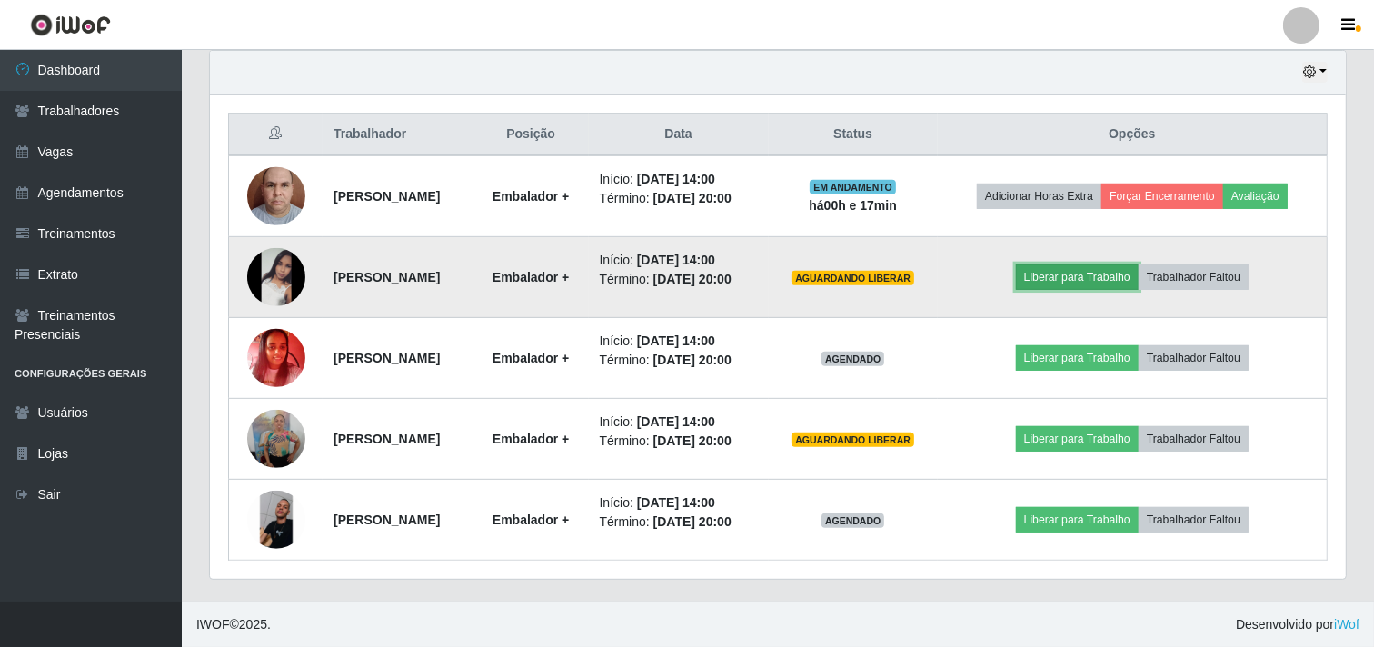
click at [1131, 264] on button "Liberar para Trabalho" at bounding box center [1077, 276] width 123 height 25
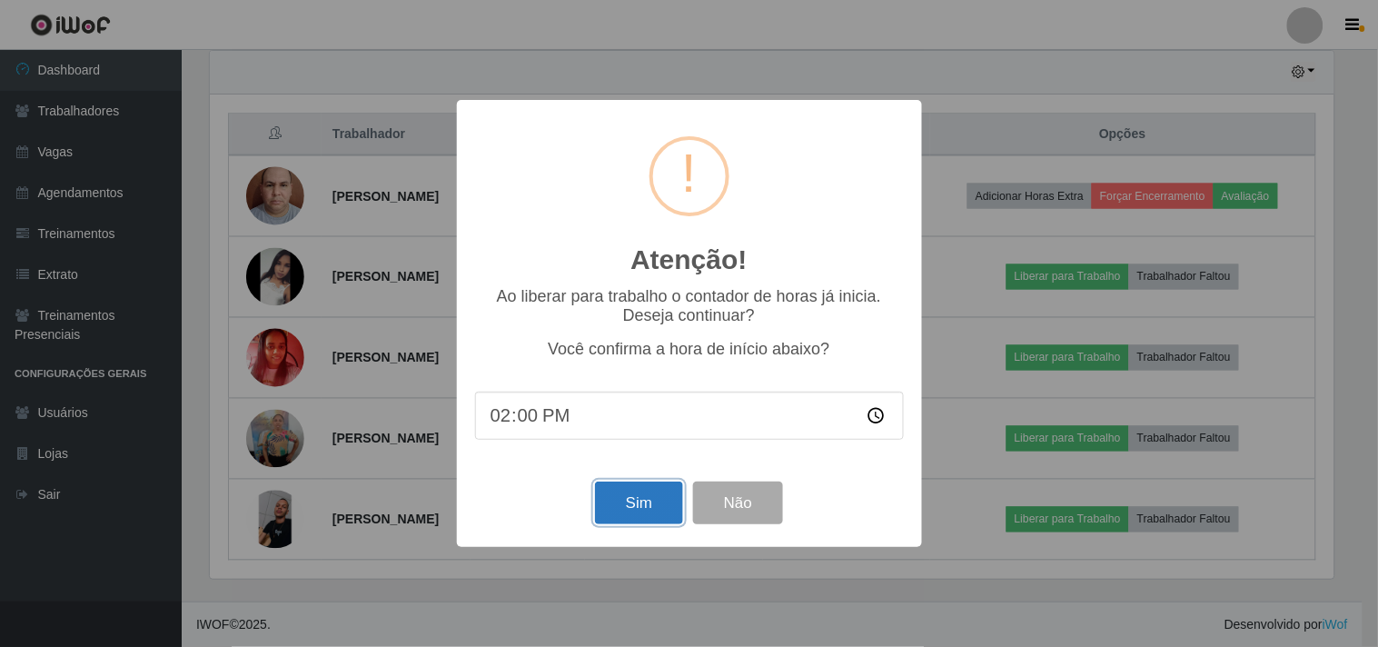
click at [628, 495] on button "Sim" at bounding box center [639, 502] width 88 height 43
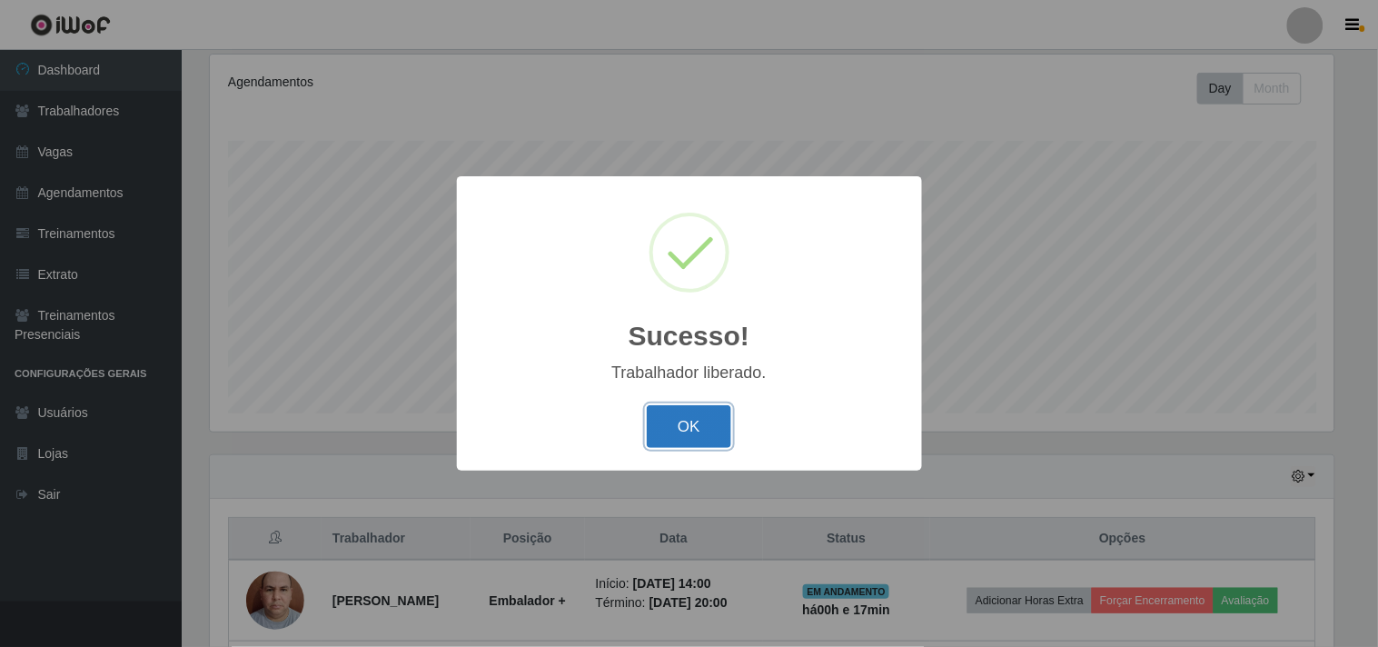
click at [682, 441] on button "OK" at bounding box center [689, 426] width 84 height 43
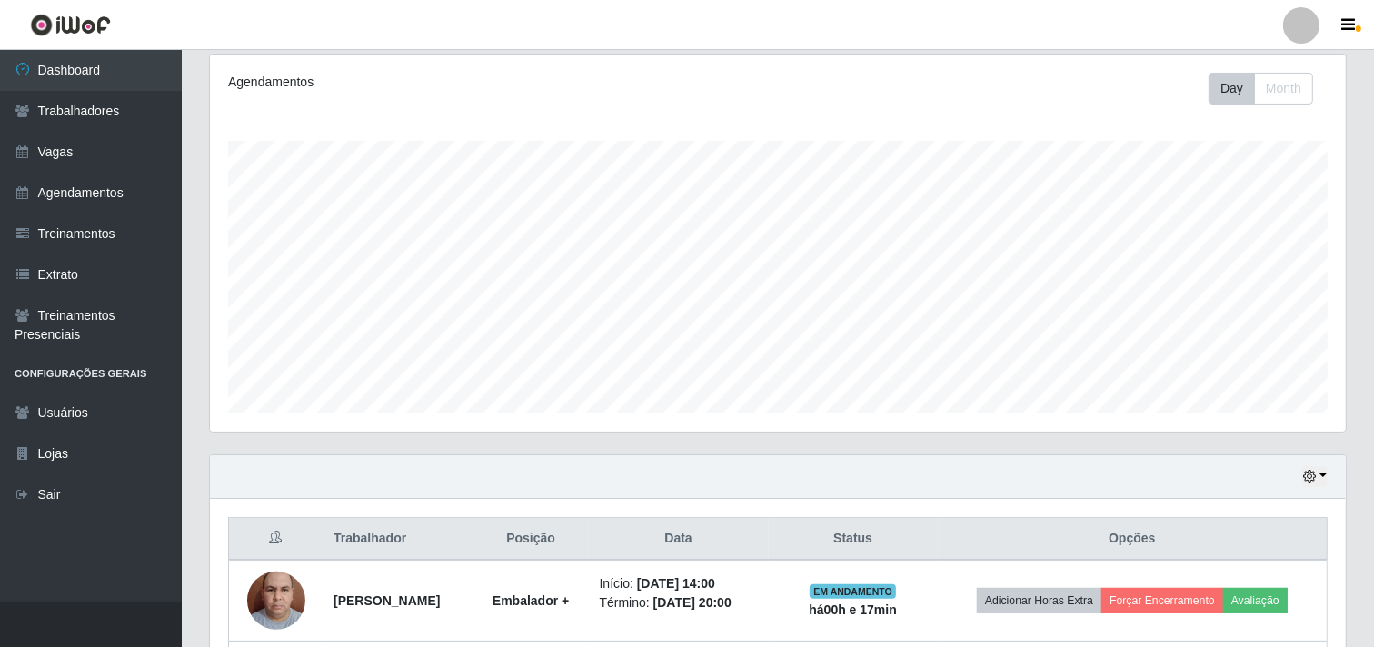
scroll to position [709, 0]
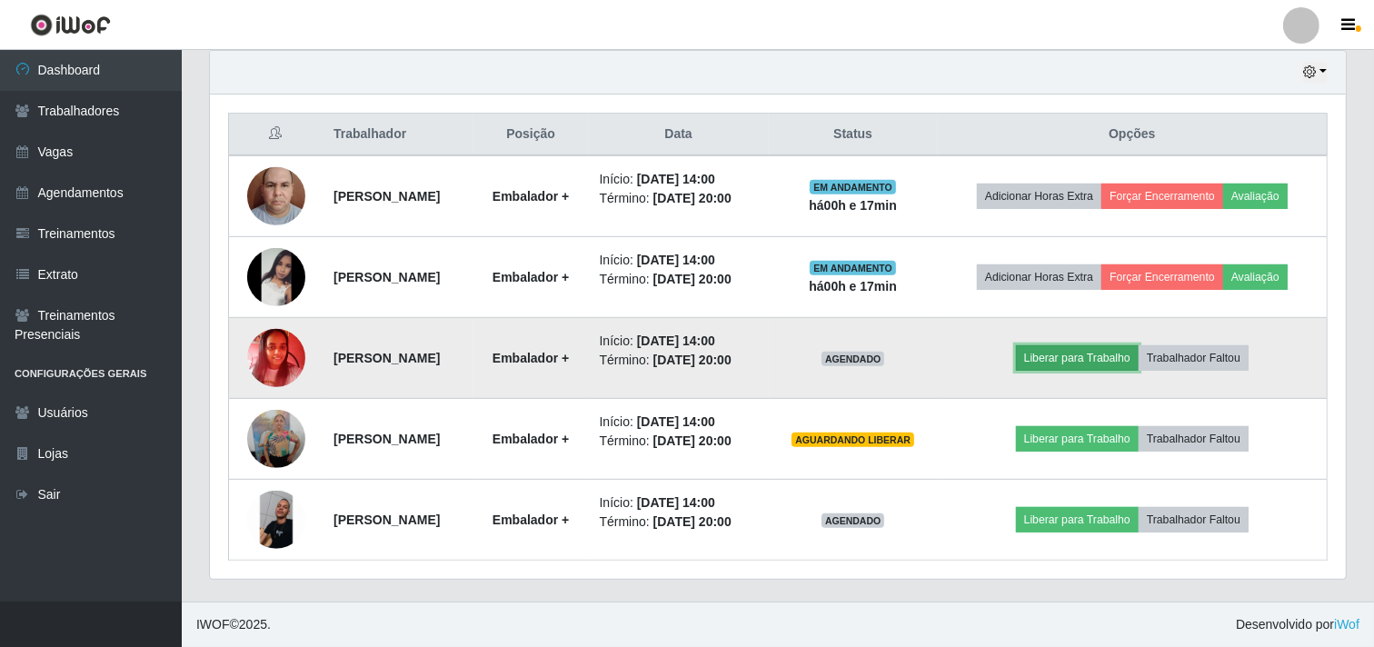
click at [1104, 345] on button "Liberar para Trabalho" at bounding box center [1077, 357] width 123 height 25
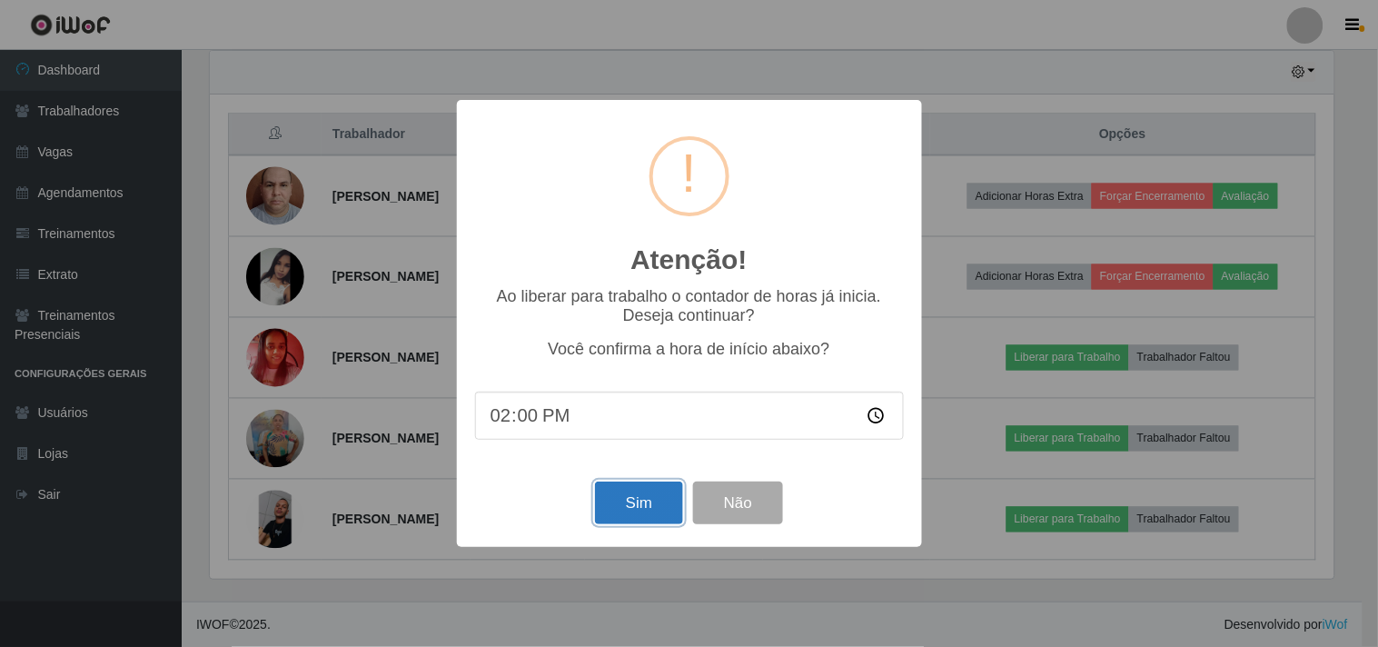
click at [615, 488] on button "Sim" at bounding box center [639, 502] width 88 height 43
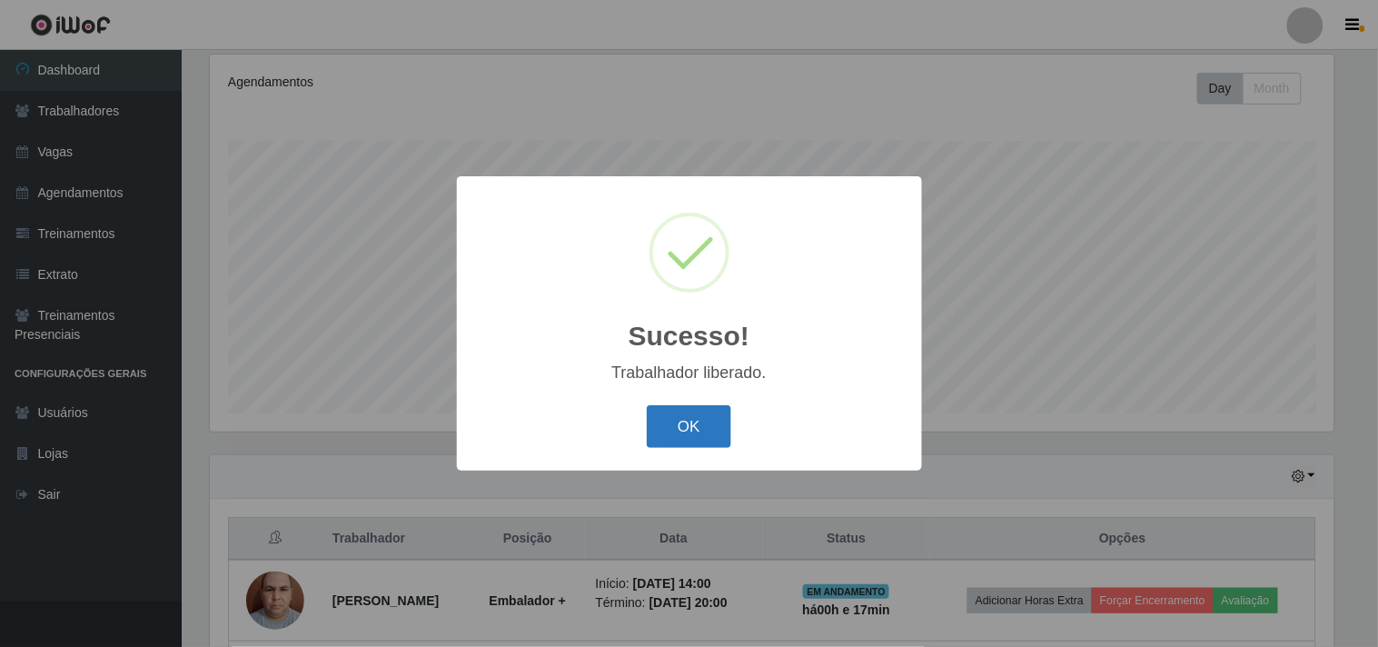
click at [676, 440] on button "OK" at bounding box center [689, 426] width 84 height 43
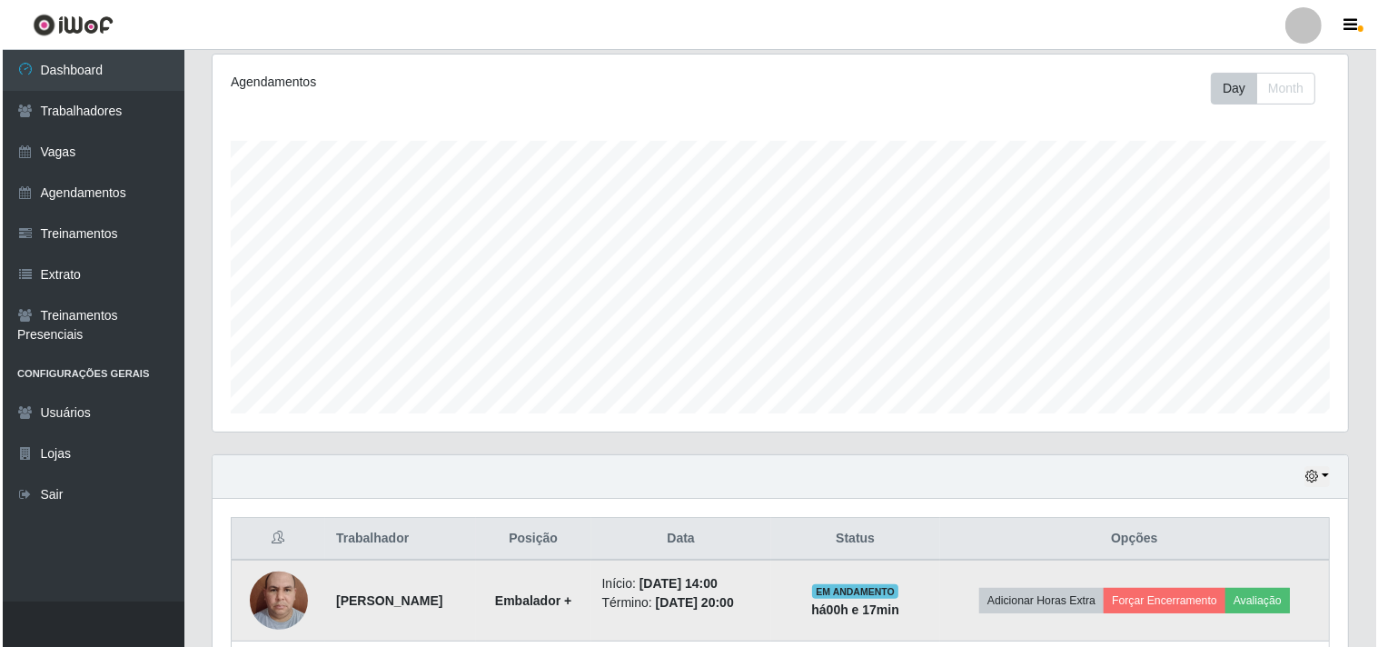
scroll to position [640, 0]
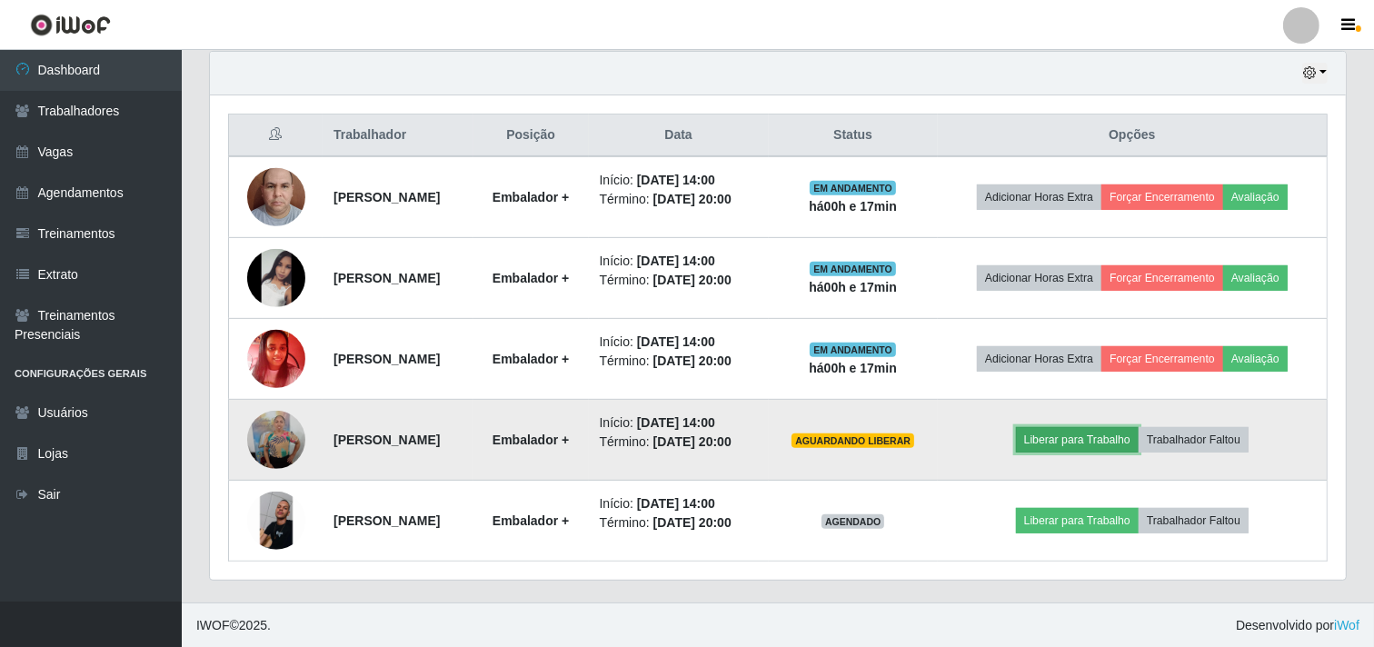
click at [1073, 452] on button "Liberar para Trabalho" at bounding box center [1077, 439] width 123 height 25
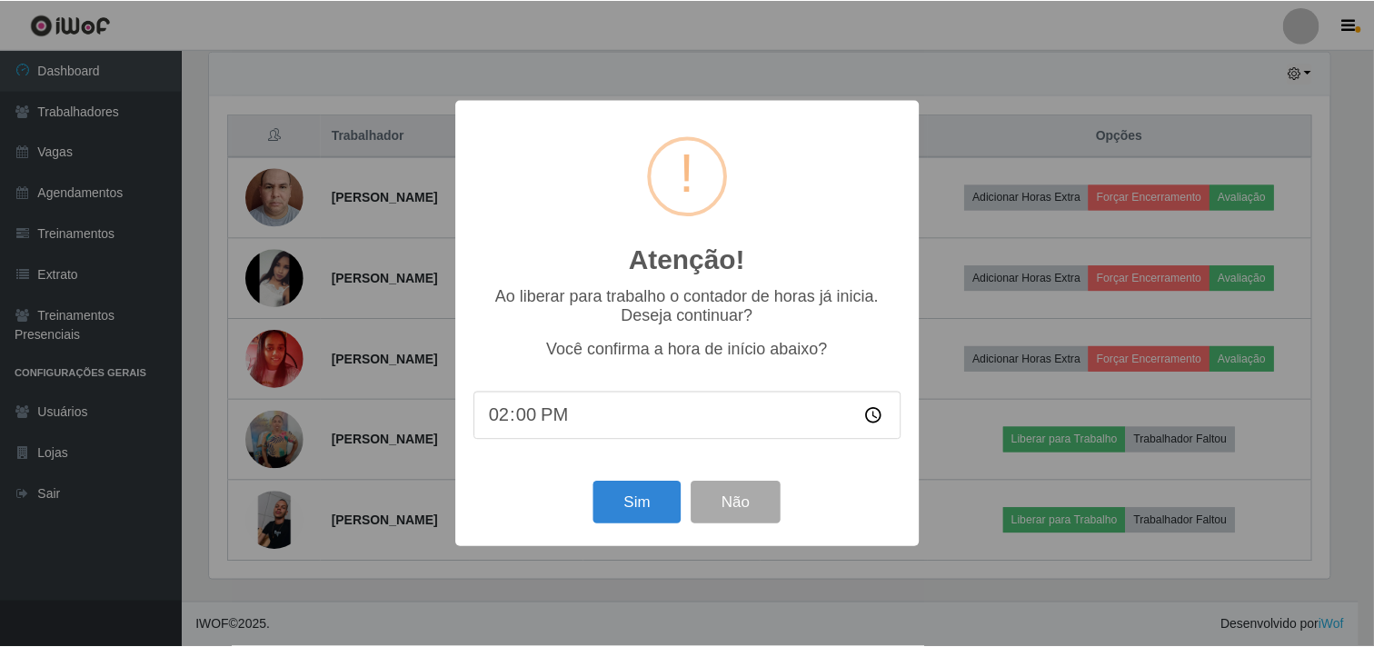
scroll to position [376, 1124]
click at [675, 506] on button "Sim" at bounding box center [639, 502] width 88 height 43
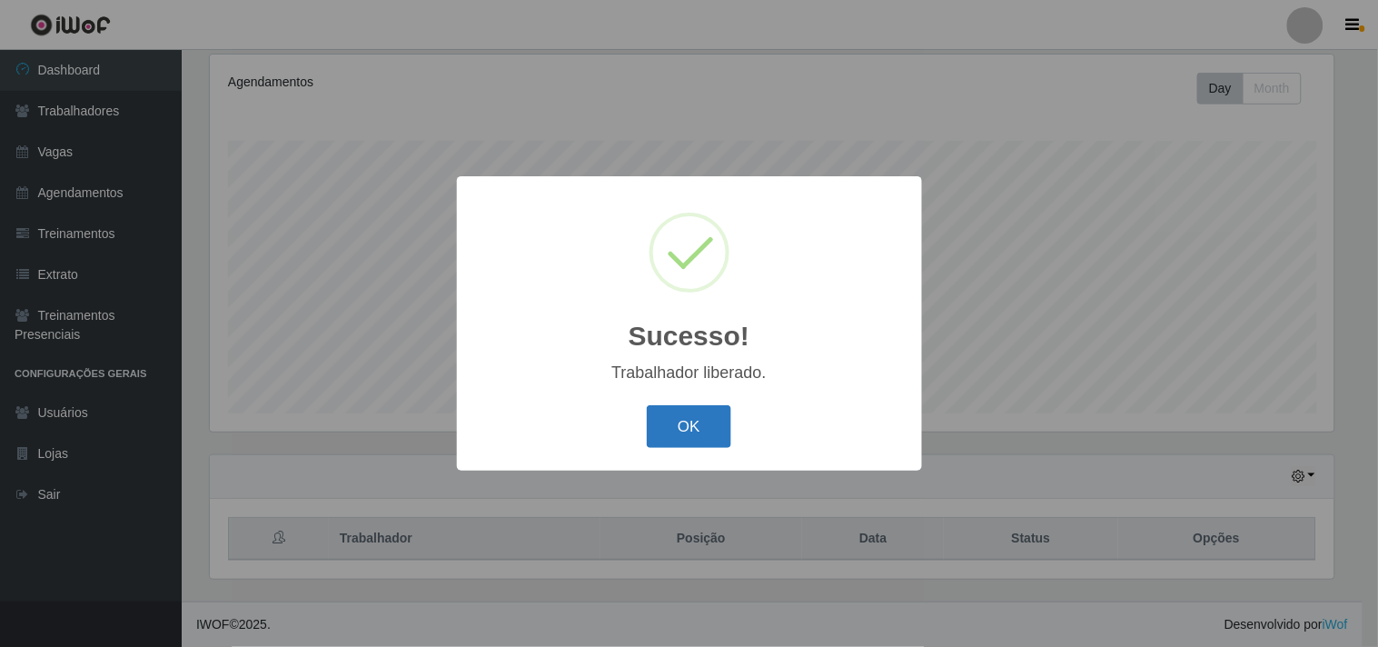
click at [674, 431] on button "OK" at bounding box center [689, 426] width 84 height 43
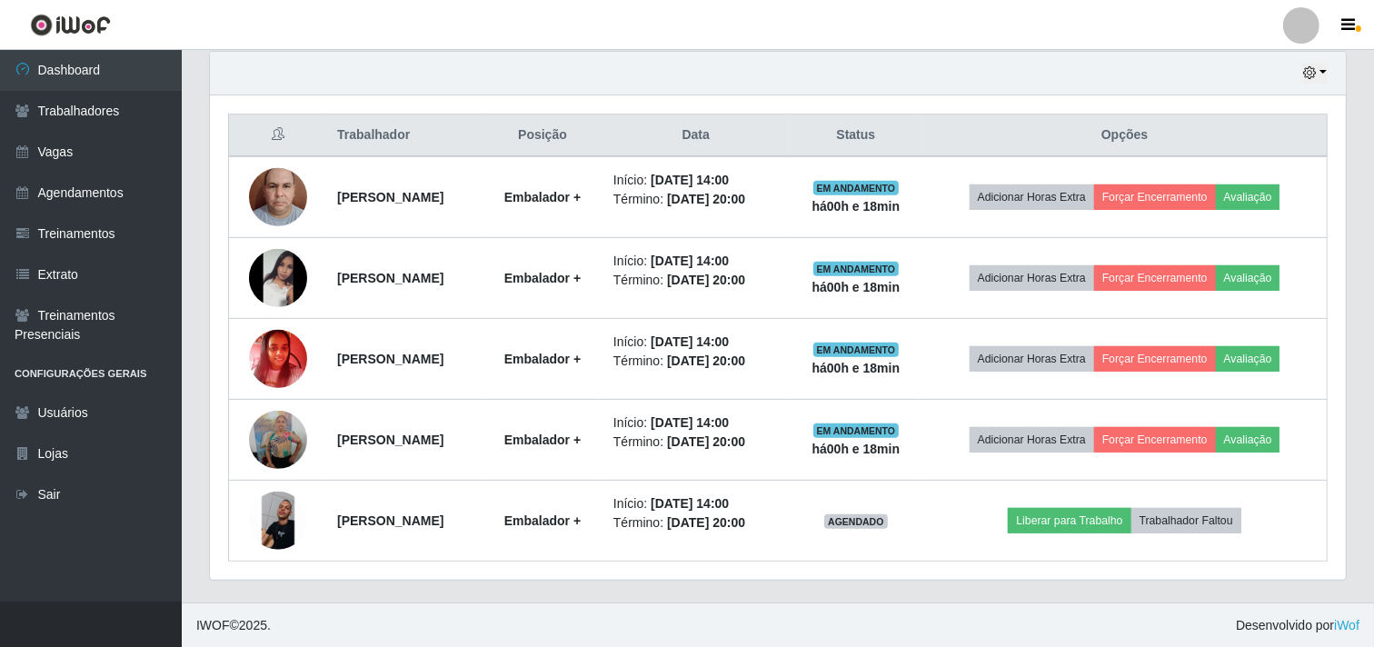
scroll to position [709, 0]
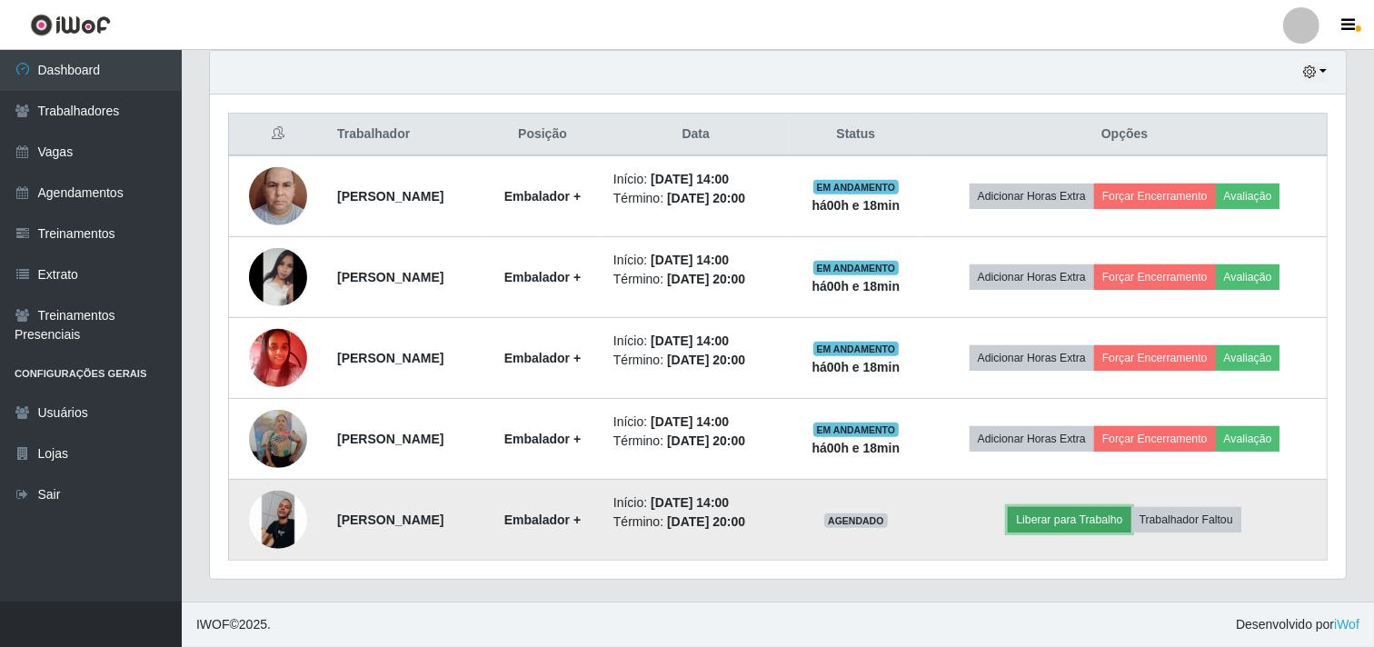
click at [1103, 512] on button "Liberar para Trabalho" at bounding box center [1068, 519] width 123 height 25
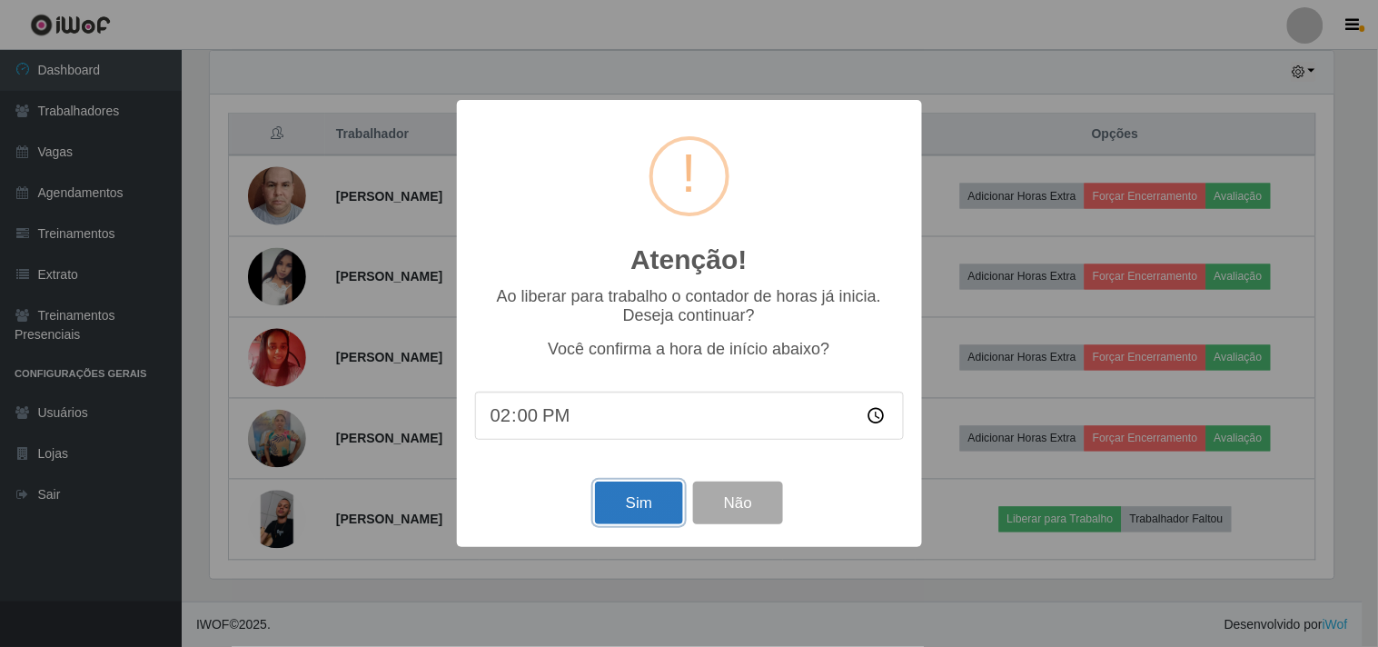
click at [622, 492] on button "Sim" at bounding box center [639, 502] width 88 height 43
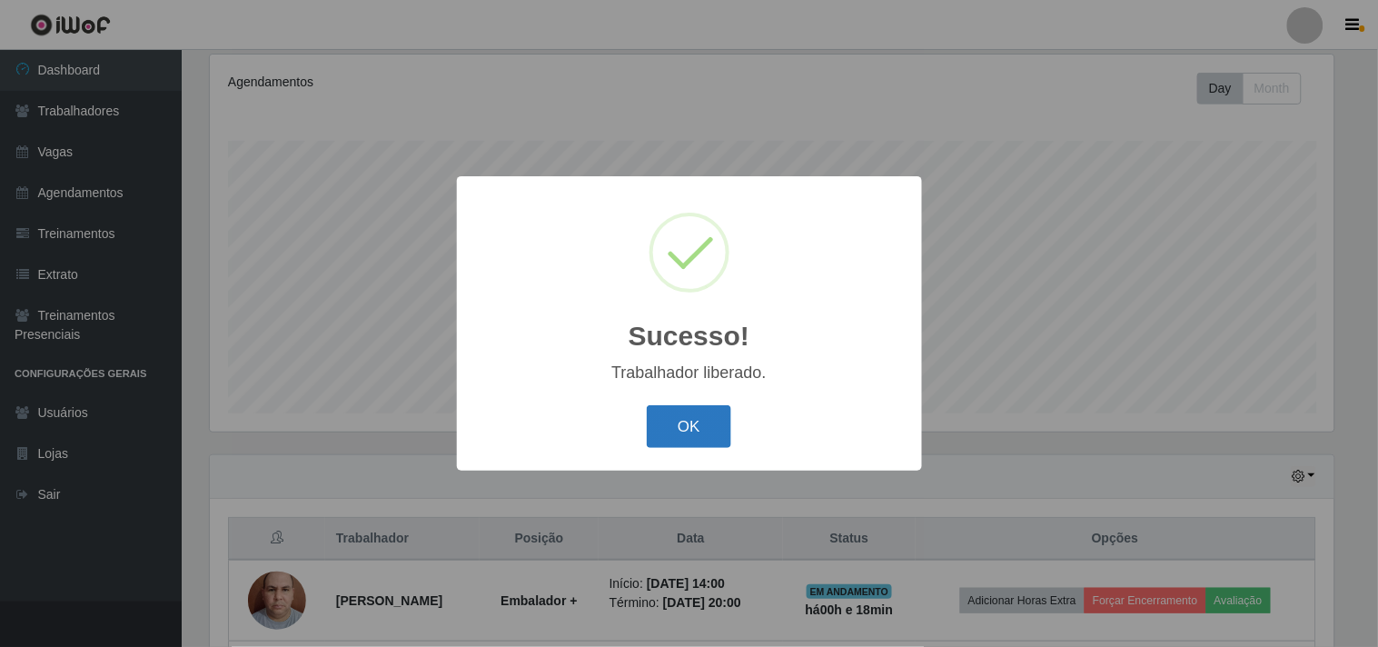
click at [682, 422] on button "OK" at bounding box center [689, 426] width 84 height 43
